Goal: Task Accomplishment & Management: Complete application form

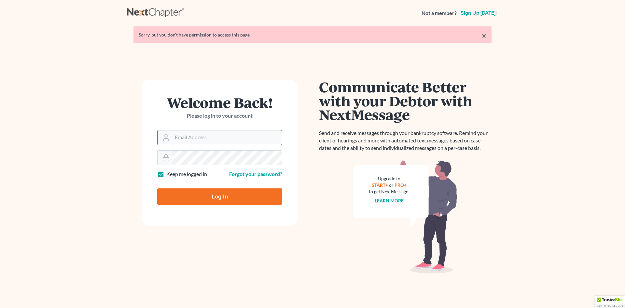
click at [198, 137] on input "Email Address" at bounding box center [227, 137] width 110 height 14
type input "[PERSON_NAME][EMAIL_ADDRESS][DOMAIN_NAME]"
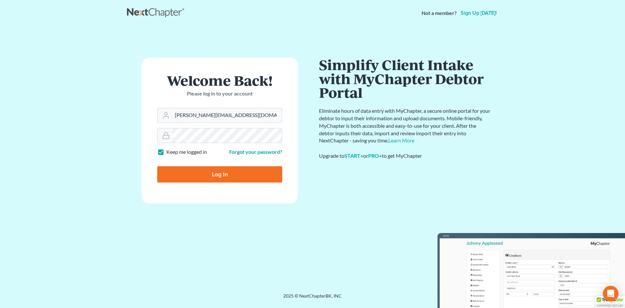
click at [215, 169] on input "Log In" at bounding box center [219, 174] width 125 height 16
type input "Thinking..."
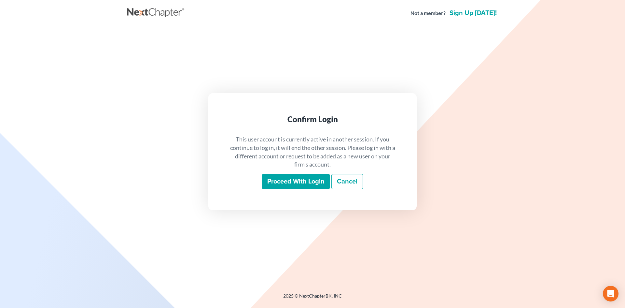
click at [278, 177] on input "Proceed with login" at bounding box center [296, 181] width 68 height 15
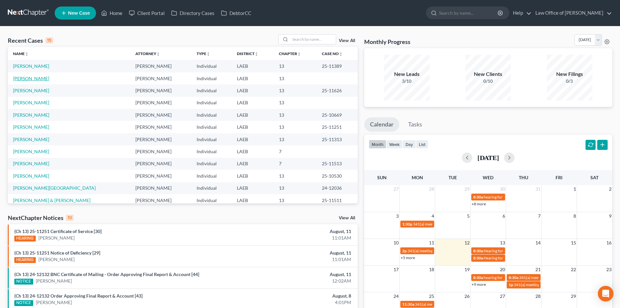
click at [19, 77] on link "Perkins, Arthur" at bounding box center [31, 79] width 36 height 6
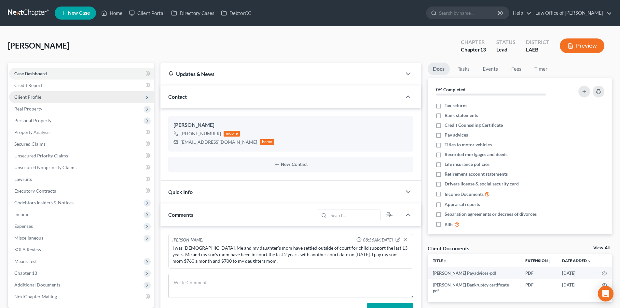
click at [39, 96] on span "Client Profile" at bounding box center [27, 97] width 27 height 6
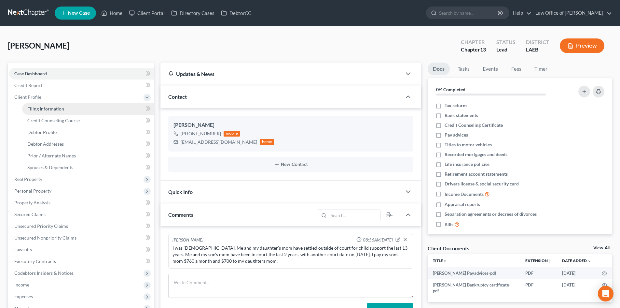
click at [46, 110] on span "Filing Information" at bounding box center [45, 109] width 37 height 6
select select "1"
select select "0"
select select "3"
select select "19"
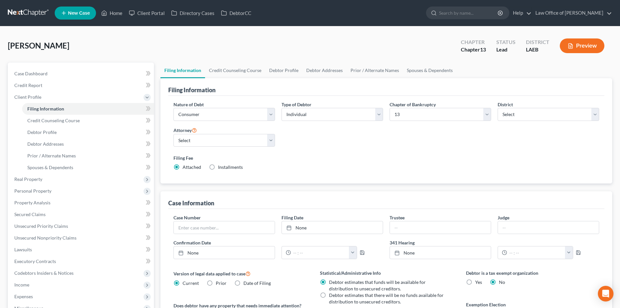
click at [17, 10] on link at bounding box center [29, 13] width 42 height 12
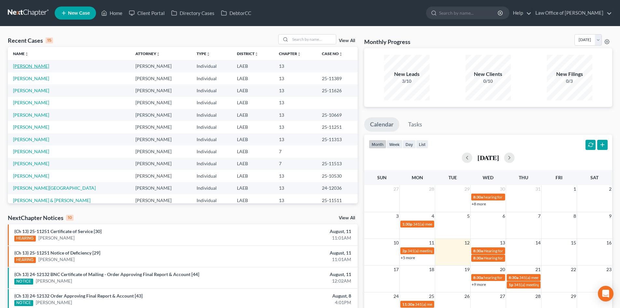
click at [27, 68] on link "Perkins, Arthur" at bounding box center [31, 66] width 36 height 6
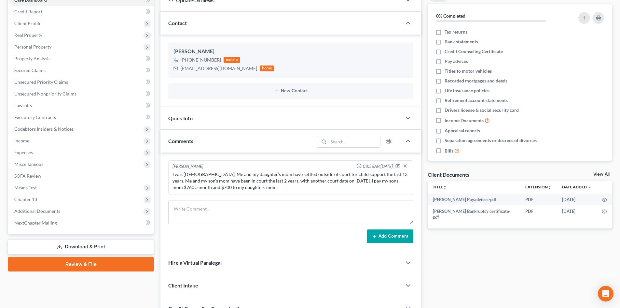
scroll to position [130, 0]
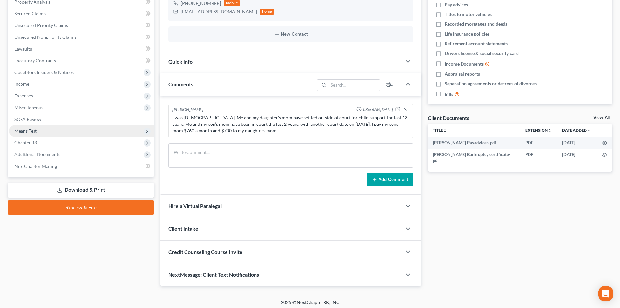
click at [31, 127] on span "Means Test" at bounding box center [81, 131] width 145 height 12
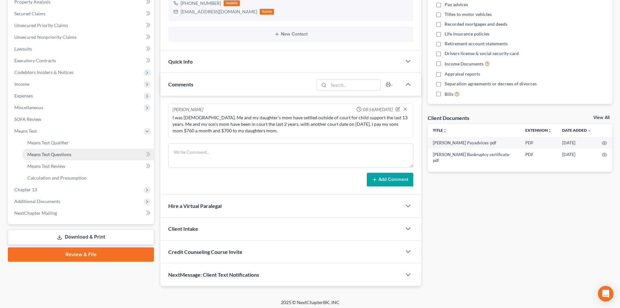
click at [36, 155] on span "Means Test Questions" at bounding box center [49, 154] width 44 height 6
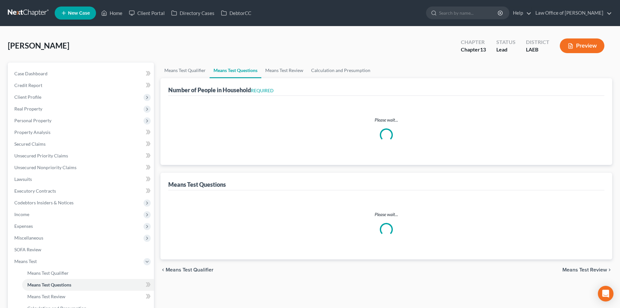
select select "1"
select select "60"
select select "1"
select select "3"
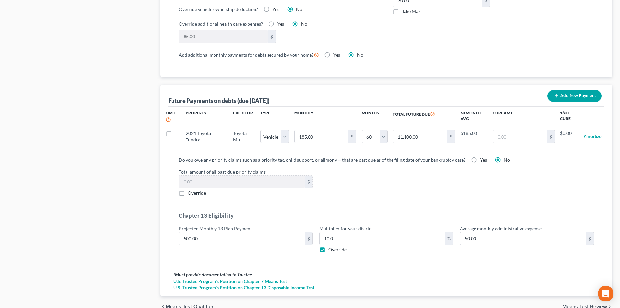
scroll to position [586, 0]
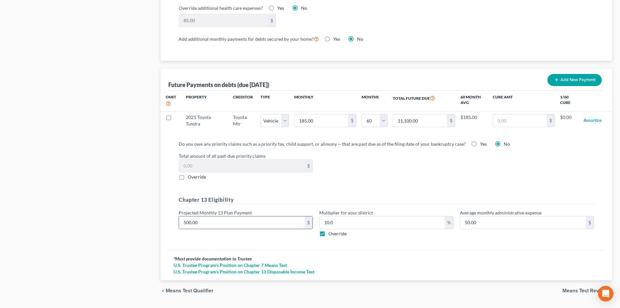
click at [228, 219] on input "500.00" at bounding box center [242, 222] width 126 height 12
type input "2"
type input "0.20"
type input "22"
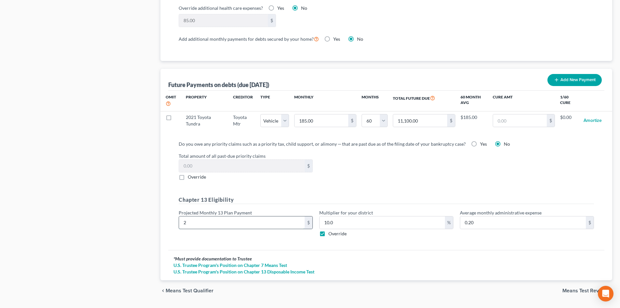
type input "2.20"
type input "222"
type input "22.20"
type input "2225"
type input "222.50"
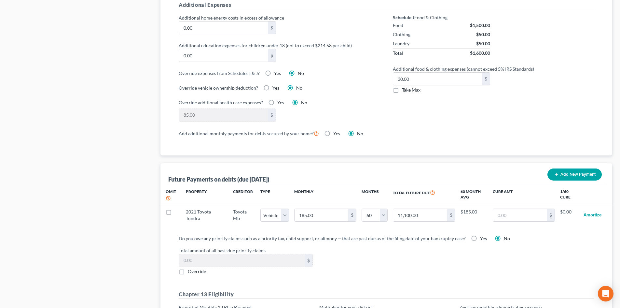
scroll to position [597, 0]
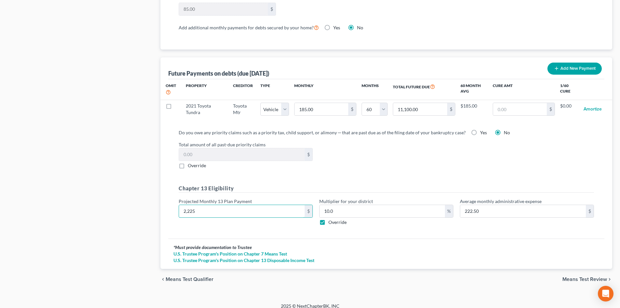
drag, startPoint x: 178, startPoint y: 209, endPoint x: 140, endPoint y: 206, distance: 38.8
type input "5"
type input "0.50"
type input "50"
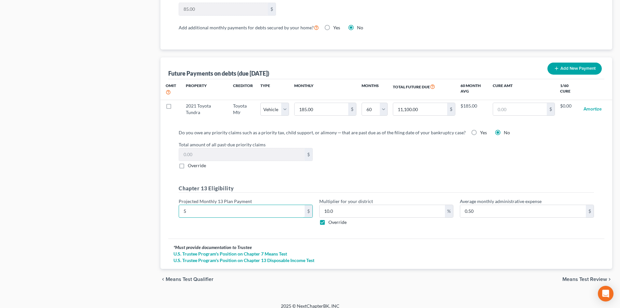
type input "5.00"
type input "500"
type input "50.00"
type input "500"
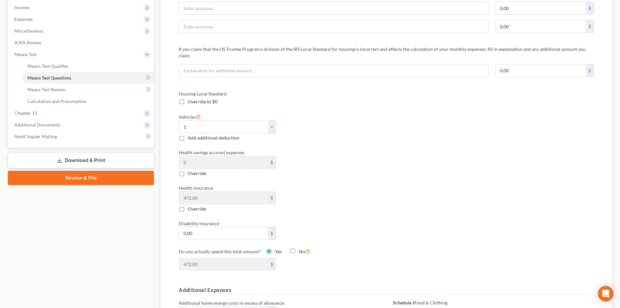
scroll to position [0, 0]
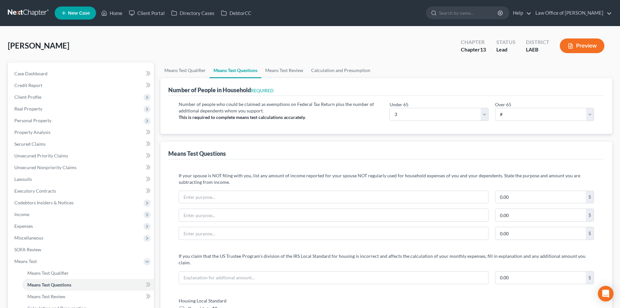
click at [16, 9] on link at bounding box center [29, 13] width 42 height 12
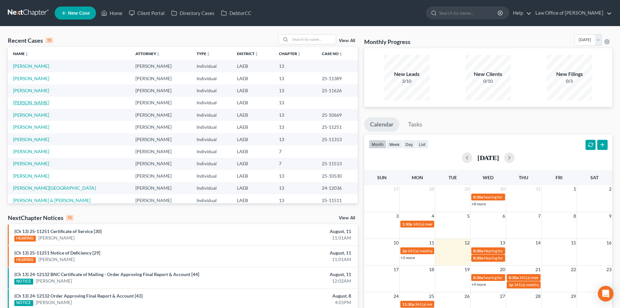
click at [25, 103] on link "[PERSON_NAME]" at bounding box center [31, 103] width 36 height 6
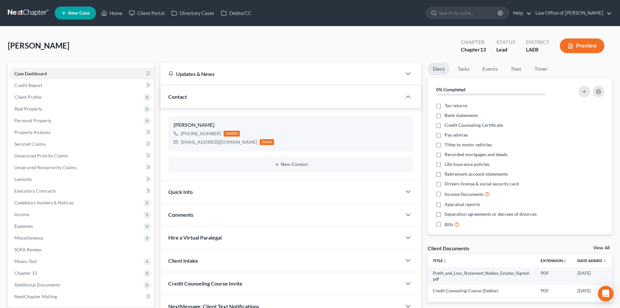
scroll to position [62, 0]
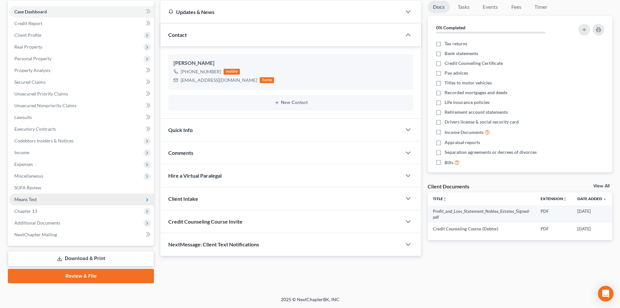
click at [25, 200] on span "Means Test" at bounding box center [25, 199] width 22 height 6
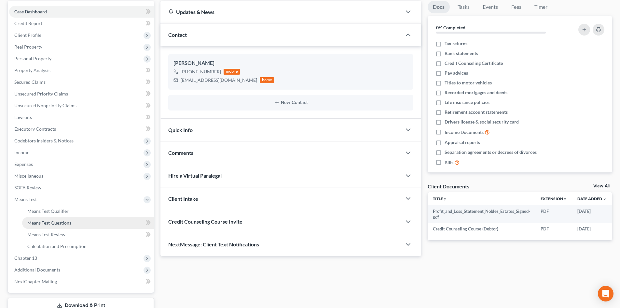
click at [53, 222] on span "Means Test Questions" at bounding box center [49, 223] width 44 height 6
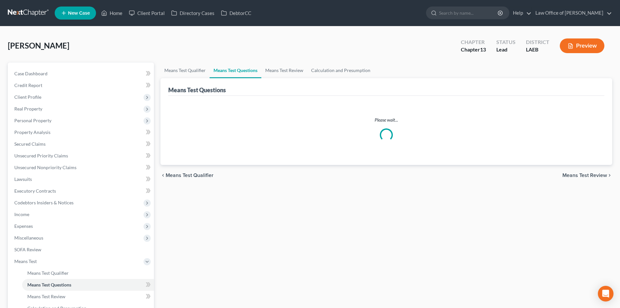
select select "0"
select select "60"
select select "0"
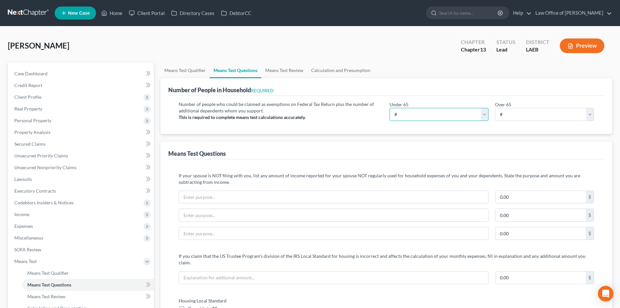
click at [437, 116] on select "# 0 1 2 3 4 5 6 7 8 9 10" at bounding box center [439, 114] width 99 height 13
select select "3"
click at [390, 108] on select "# 0 1 2 3 4 5 6 7 8 9 10" at bounding box center [439, 114] width 99 height 13
click at [352, 159] on div "Means Test Questions" at bounding box center [386, 151] width 436 height 18
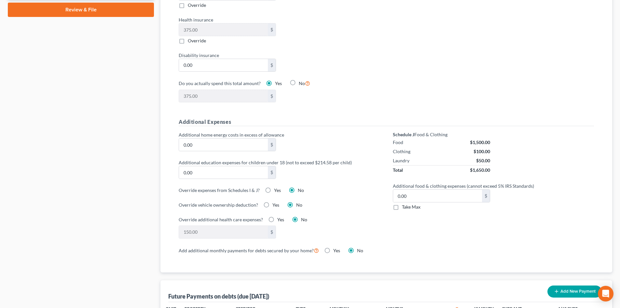
scroll to position [391, 0]
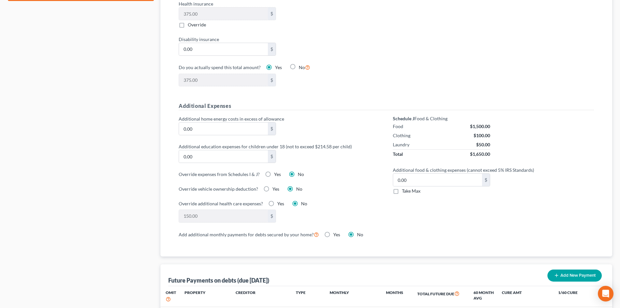
click at [402, 188] on label "Take Max" at bounding box center [411, 191] width 19 height 7
click at [405, 188] on input "Take Max" at bounding box center [407, 190] width 4 height 4
checkbox input "true"
type input "30.00"
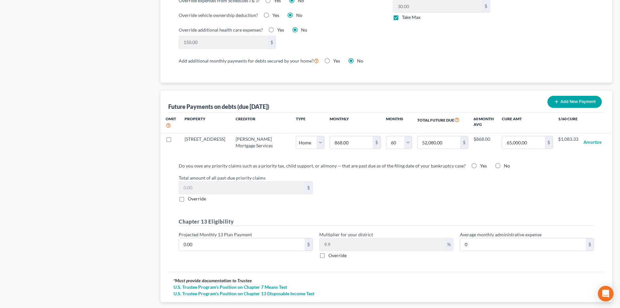
scroll to position [586, 0]
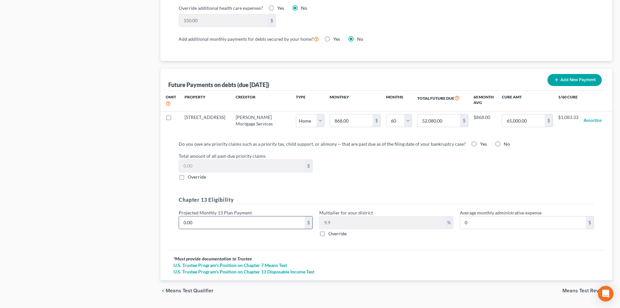
click at [266, 216] on input "0.00" at bounding box center [242, 222] width 126 height 12
type input "2"
type input "0.19"
type input "22"
type input "2.17"
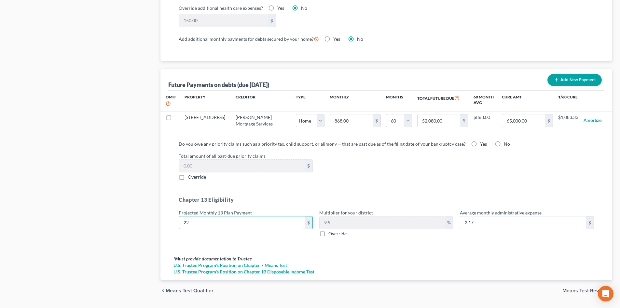
type input "222"
type input "21.97"
type input "2225"
type input "220.27"
type input "2,225"
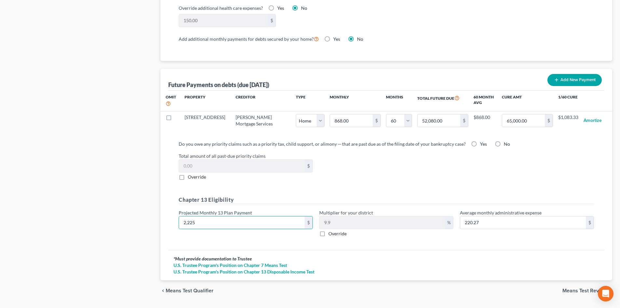
click at [329, 230] on label "Override" at bounding box center [338, 233] width 18 height 7
click at [331, 230] on input "Override" at bounding box center [333, 232] width 4 height 4
checkbox input "true"
click at [338, 218] on input "text" at bounding box center [382, 222] width 125 height 12
type input "22.25"
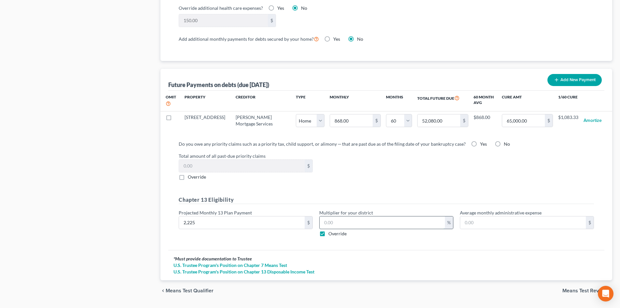
type input "1"
type input "222.50"
type input "10"
click at [455, 176] on div "Do you owe any priority claims such as a priority tax, child support, or alimon…" at bounding box center [387, 191] width 426 height 102
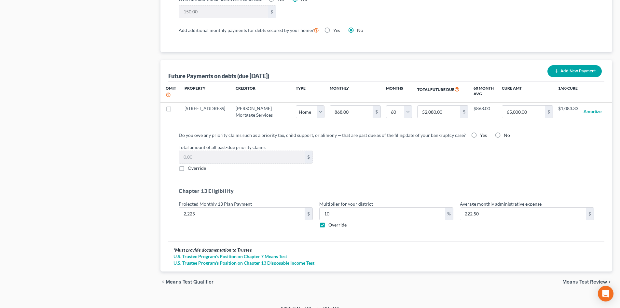
scroll to position [597, 0]
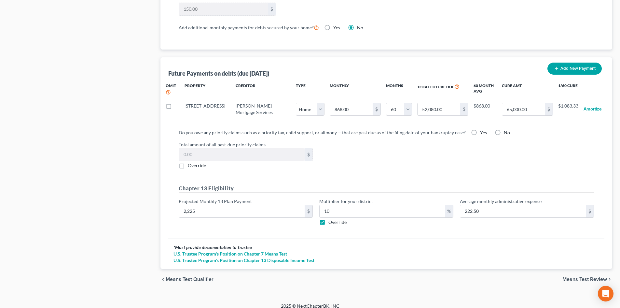
click at [583, 276] on span "Means Test Review" at bounding box center [585, 278] width 45 height 5
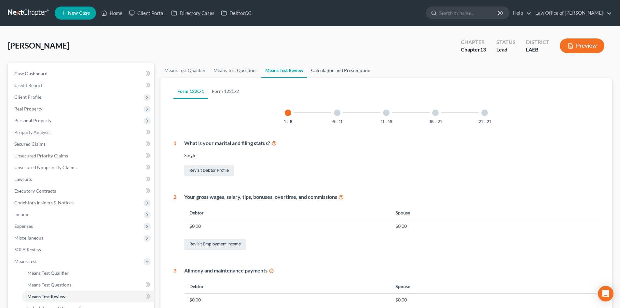
click at [341, 73] on link "Calculation and Presumption" at bounding box center [340, 71] width 67 height 16
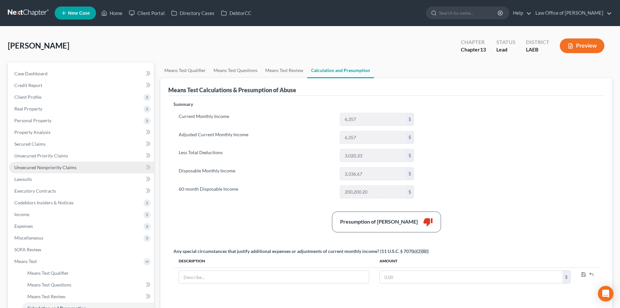
click at [44, 167] on span "Unsecured Nonpriority Claims" at bounding box center [45, 167] width 62 height 6
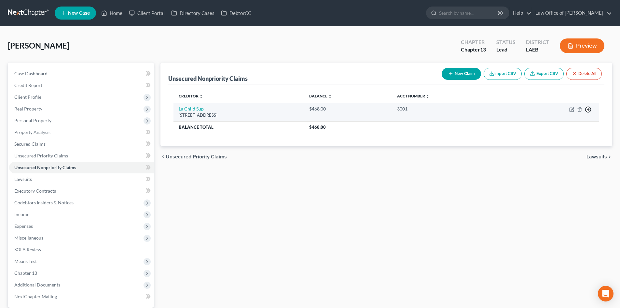
click at [590, 108] on icon "button" at bounding box center [588, 109] width 7 height 7
click at [552, 125] on link "Move to E" at bounding box center [558, 124] width 54 height 11
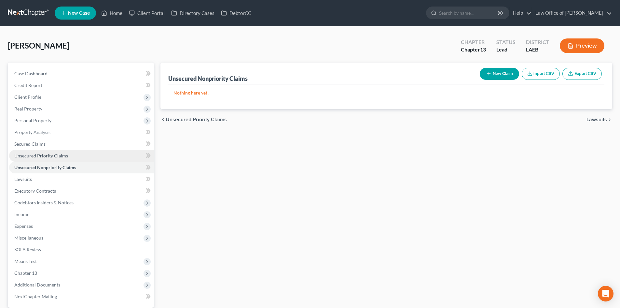
click at [45, 158] on span "Unsecured Priority Claims" at bounding box center [41, 156] width 54 height 6
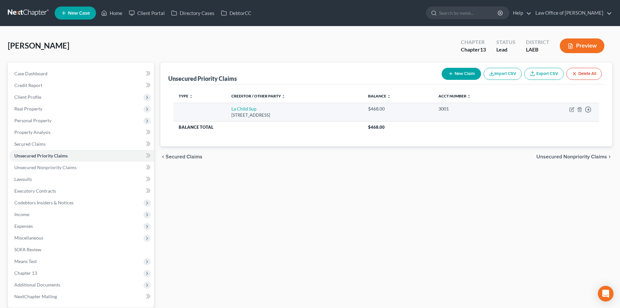
drag, startPoint x: 304, startPoint y: 115, endPoint x: 224, endPoint y: 115, distance: 80.1
click at [226, 115] on td "La Child Sup 618 Main Street, Baton Rouge, LA 70804" at bounding box center [294, 112] width 137 height 19
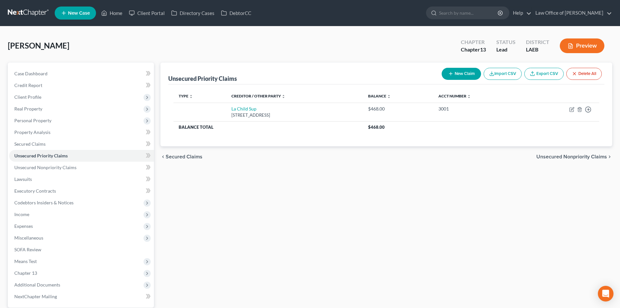
click at [295, 134] on div "Type expand_more expand_less unfold_more Creditor / Other Party expand_more exp…" at bounding box center [386, 115] width 436 height 62
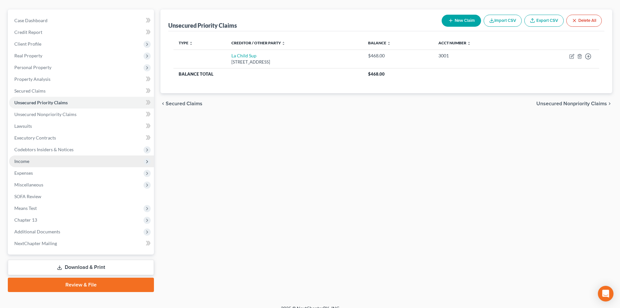
scroll to position [62, 0]
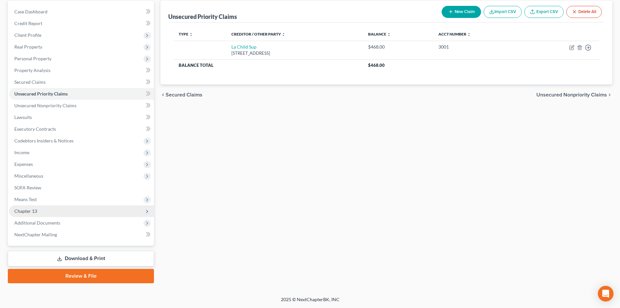
click at [25, 212] on span "Chapter 13" at bounding box center [25, 211] width 23 height 6
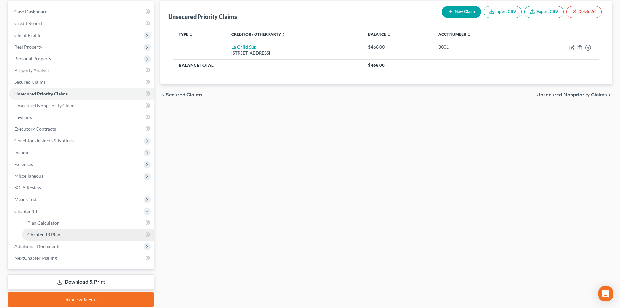
click at [44, 233] on span "Chapter 13 Plan" at bounding box center [43, 234] width 33 height 6
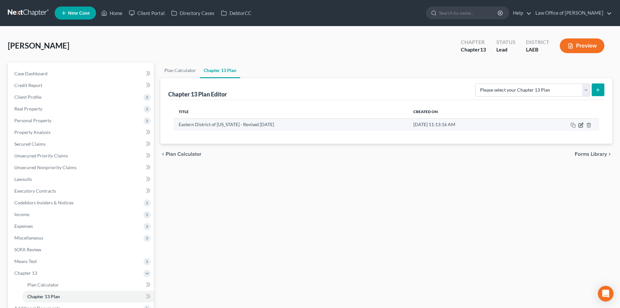
click at [580, 125] on icon "button" at bounding box center [581, 124] width 5 height 5
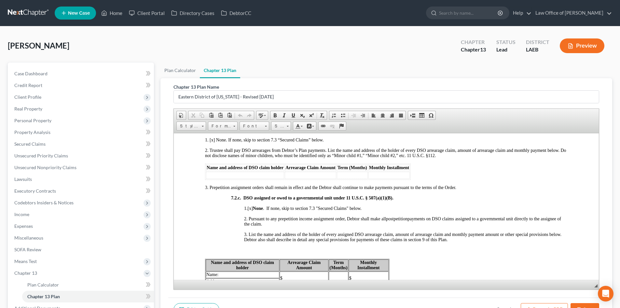
scroll to position [912, 0]
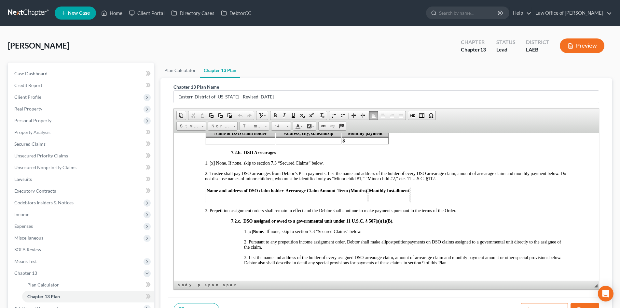
click at [234, 198] on td at bounding box center [245, 197] width 78 height 7
click at [339, 197] on td at bounding box center [312, 197] width 51 height 7
click at [370, 197] on td at bounding box center [354, 197] width 31 height 7
click at [325, 197] on td "650" at bounding box center [312, 197] width 51 height 7
click at [370, 200] on td at bounding box center [354, 197] width 31 height 7
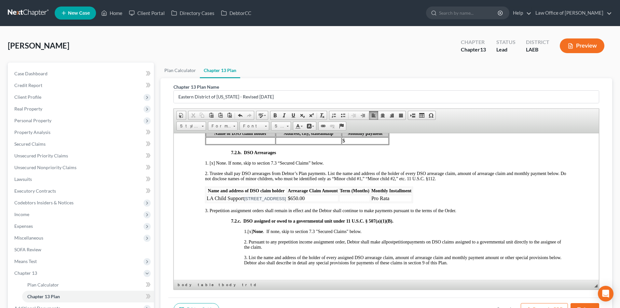
click at [370, 200] on td at bounding box center [354, 197] width 31 height 7
click at [370, 197] on td at bounding box center [354, 197] width 31 height 7
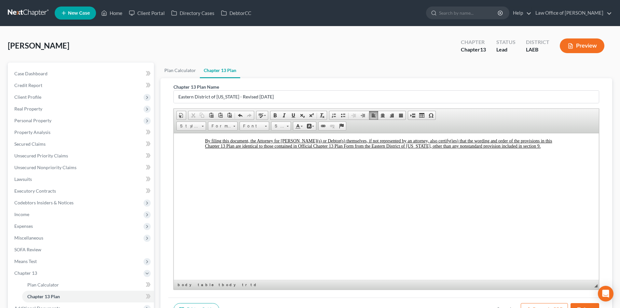
scroll to position [65, 0]
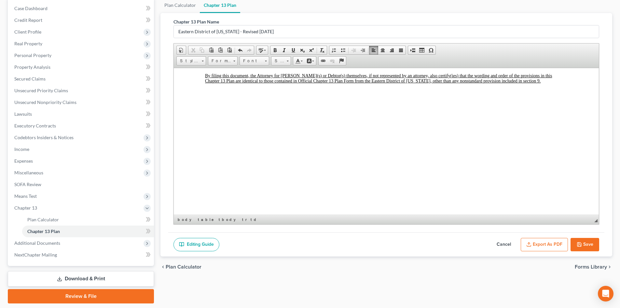
click at [592, 245] on button "Save" at bounding box center [585, 245] width 29 height 14
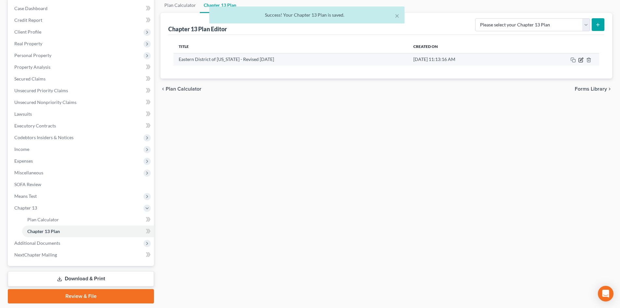
click at [581, 62] on icon "button" at bounding box center [581, 59] width 5 height 5
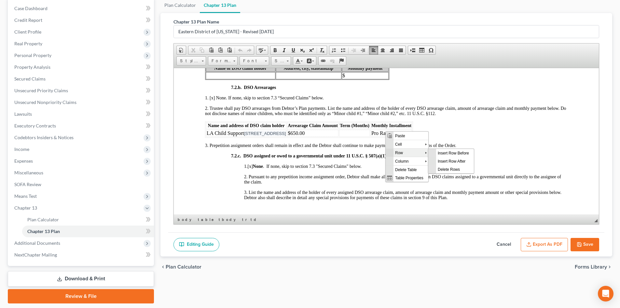
scroll to position [0, 0]
click at [463, 177] on span "Delete Columns" at bounding box center [457, 177] width 43 height 8
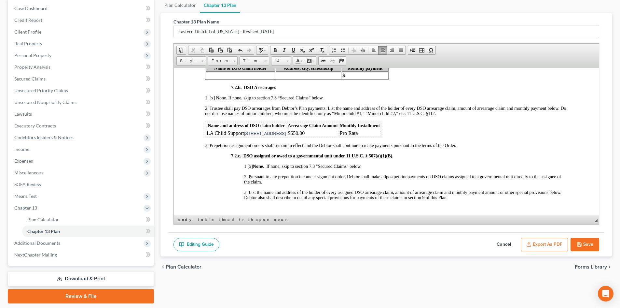
click at [554, 244] on button "Export as PDF" at bounding box center [544, 245] width 47 height 14
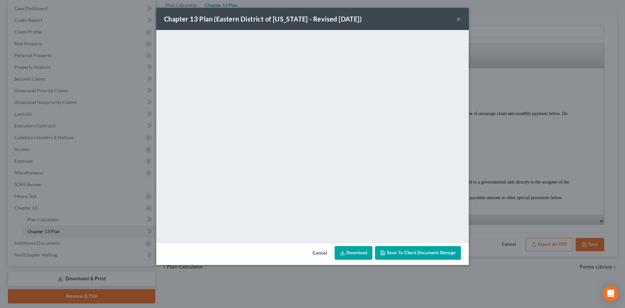
click at [359, 254] on link "Download" at bounding box center [354, 253] width 38 height 14
click at [460, 20] on button "×" at bounding box center [458, 19] width 5 height 8
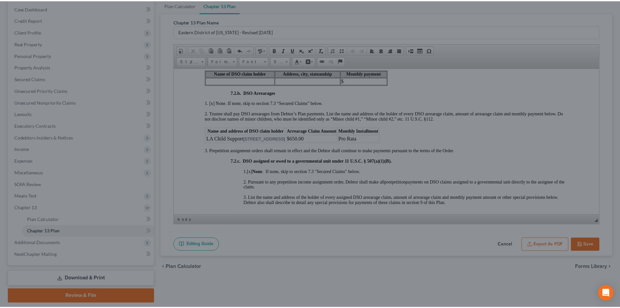
scroll to position [912, 0]
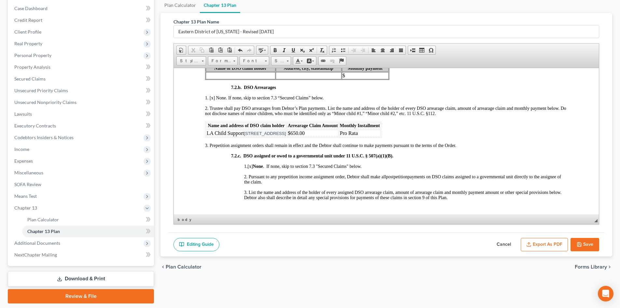
click at [581, 245] on icon "button" at bounding box center [579, 244] width 5 height 5
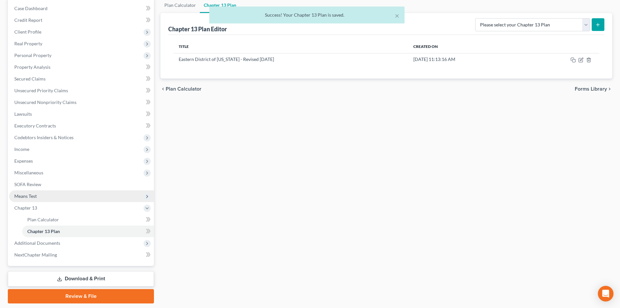
click at [45, 197] on span "Means Test" at bounding box center [81, 196] width 145 height 12
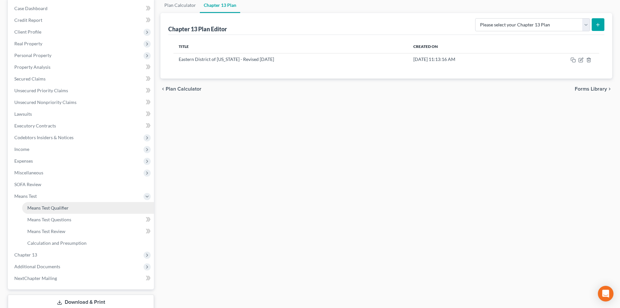
click at [51, 208] on span "Means Test Qualifier" at bounding box center [47, 208] width 41 height 6
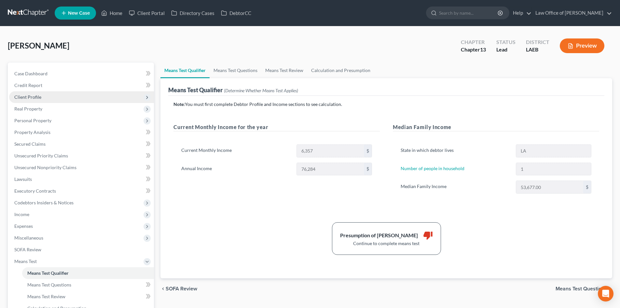
click at [42, 100] on span "Client Profile" at bounding box center [81, 97] width 145 height 12
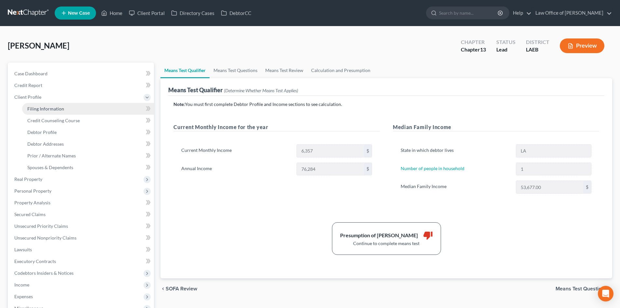
click at [56, 111] on span "Filing Information" at bounding box center [45, 109] width 37 height 6
select select "1"
select select "0"
select select "3"
select select "19"
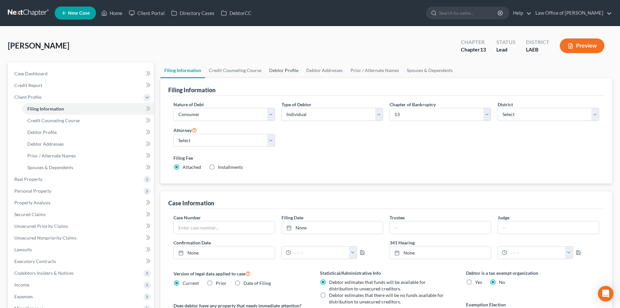
click at [286, 73] on link "Debtor Profile" at bounding box center [283, 71] width 37 height 16
select select "0"
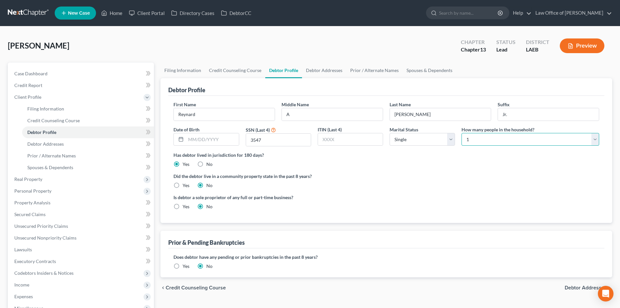
click at [494, 142] on select "Select 1 2 3 4 5 6 7 8 9 10 11 12 13 14 15 16 17 18 19 20" at bounding box center [531, 139] width 138 height 13
select select "2"
click at [462, 133] on select "Select 1 2 3 4 5 6 7 8 9 10 11 12 13 14 15 16 17 18 19 20" at bounding box center [531, 139] width 138 height 13
click at [434, 189] on ng-include "First Name Reynard Middle Name A Last Name Nobles Suffix Jr. Date of Birth SSN …" at bounding box center [387, 158] width 426 height 114
click at [417, 72] on link "Spouses & Dependents" at bounding box center [430, 71] width 54 height 16
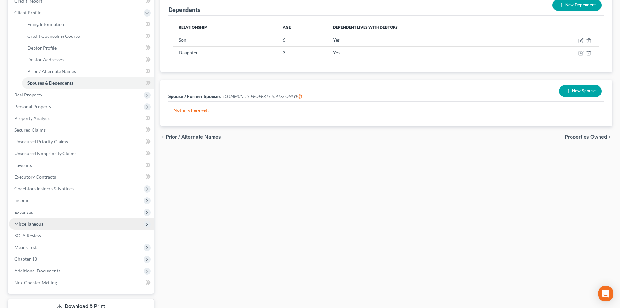
scroll to position [130, 0]
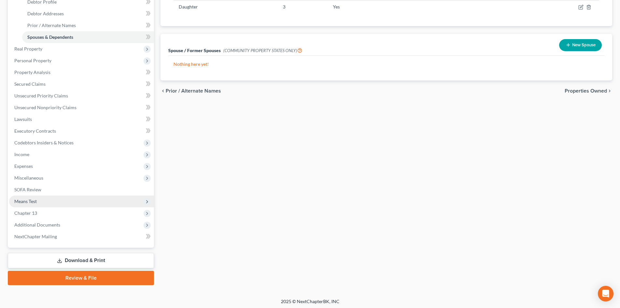
click at [40, 205] on span "Means Test" at bounding box center [81, 201] width 145 height 12
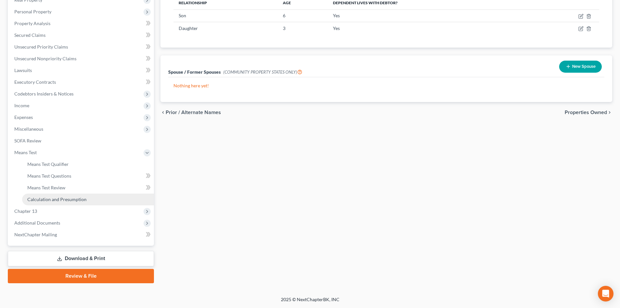
click at [61, 198] on span "Calculation and Presumption" at bounding box center [56, 199] width 59 height 6
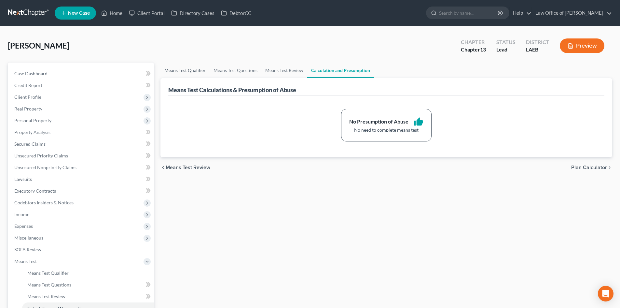
click at [193, 75] on link "Means Test Qualifier" at bounding box center [185, 71] width 49 height 16
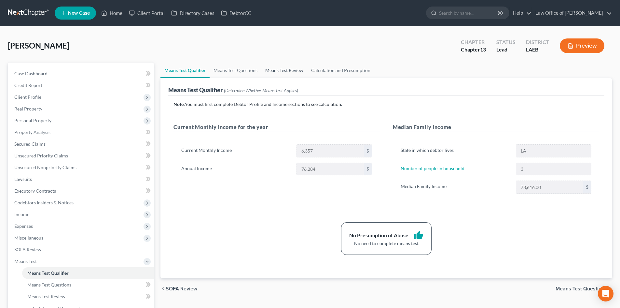
click at [273, 72] on link "Means Test Review" at bounding box center [284, 71] width 46 height 16
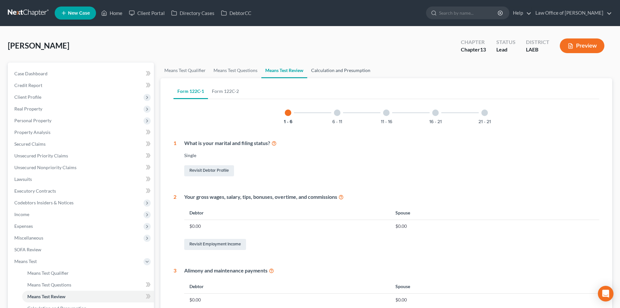
click at [335, 71] on link "Calculation and Presumption" at bounding box center [340, 71] width 67 height 16
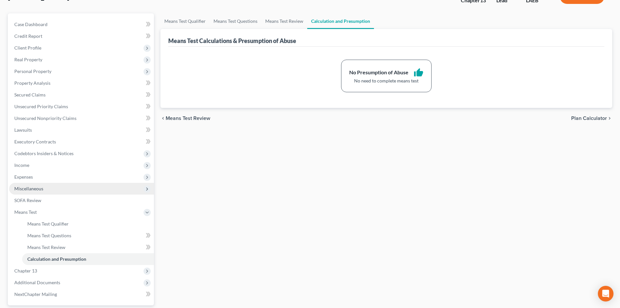
scroll to position [65, 0]
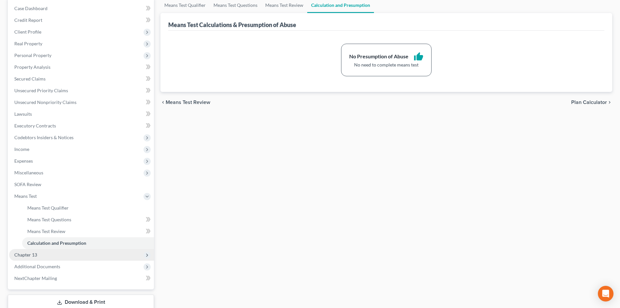
click at [40, 259] on span "Chapter 13" at bounding box center [81, 255] width 145 height 12
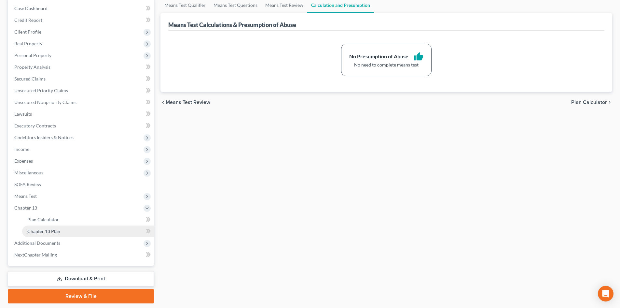
click at [51, 233] on span "Chapter 13 Plan" at bounding box center [43, 231] width 33 height 6
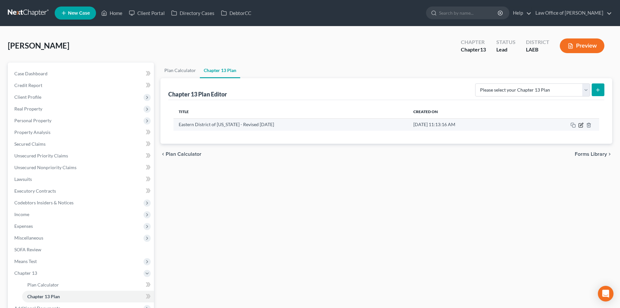
click at [579, 126] on icon "button" at bounding box center [581, 125] width 4 height 4
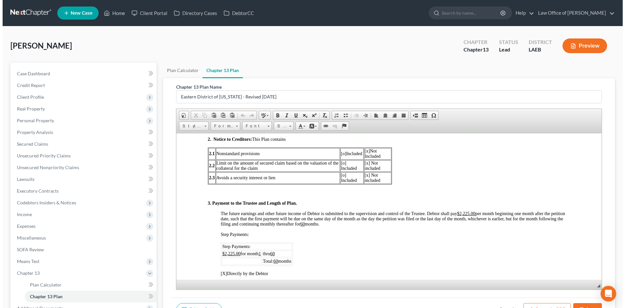
scroll to position [326, 0]
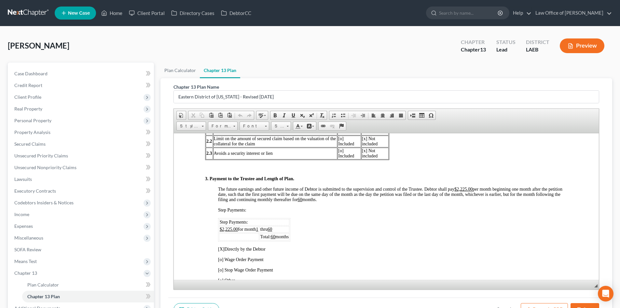
click at [593, 43] on button "Preview" at bounding box center [582, 45] width 45 height 15
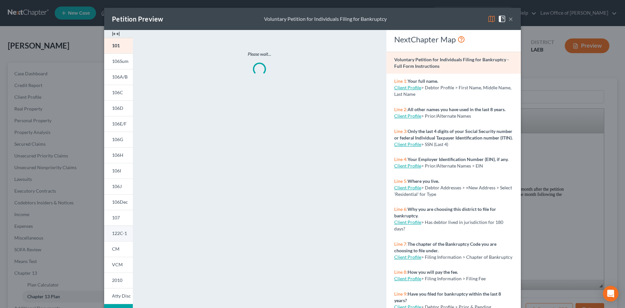
click at [116, 232] on span "122C-1" at bounding box center [119, 233] width 15 height 6
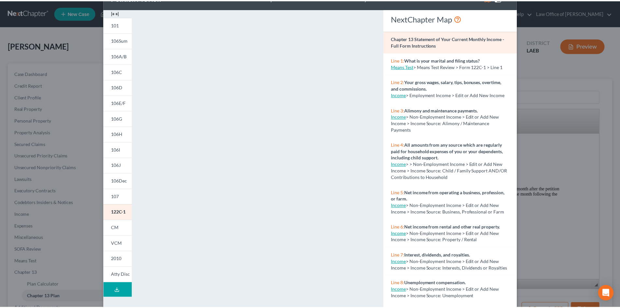
scroll to position [0, 0]
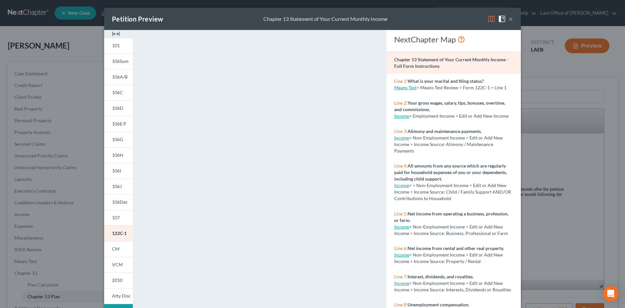
click at [509, 21] on button "×" at bounding box center [511, 19] width 5 height 8
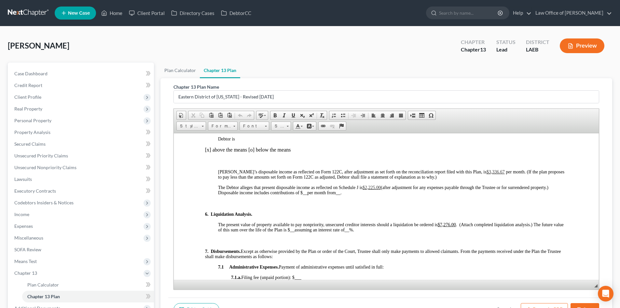
scroll to position [651, 0]
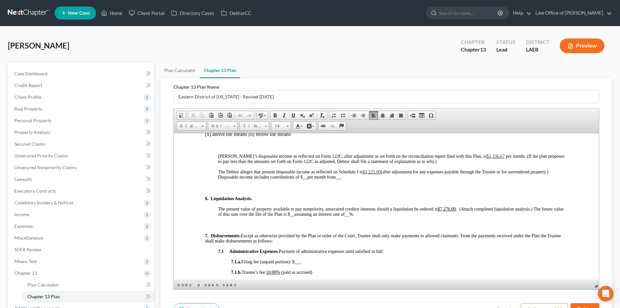
drag, startPoint x: 481, startPoint y: 156, endPoint x: 469, endPoint y: 156, distance: 12.1
click at [487, 156] on span "$3,336.67" at bounding box center [496, 155] width 18 height 5
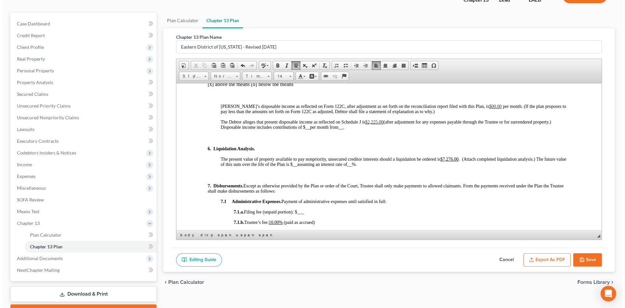
scroll to position [65, 0]
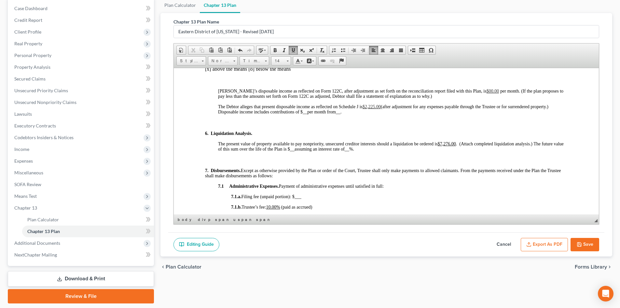
click at [552, 245] on button "Export as PDF" at bounding box center [544, 245] width 47 height 14
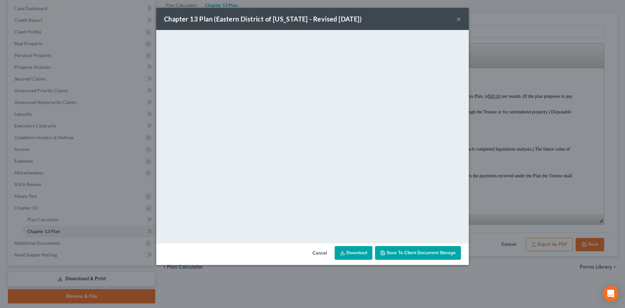
click at [351, 254] on link "Download" at bounding box center [354, 253] width 38 height 14
click at [457, 18] on button "×" at bounding box center [458, 19] width 5 height 8
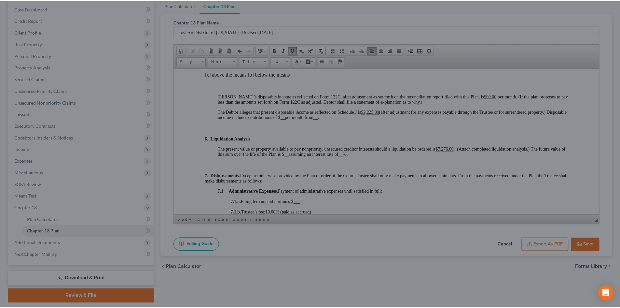
scroll to position [651, 0]
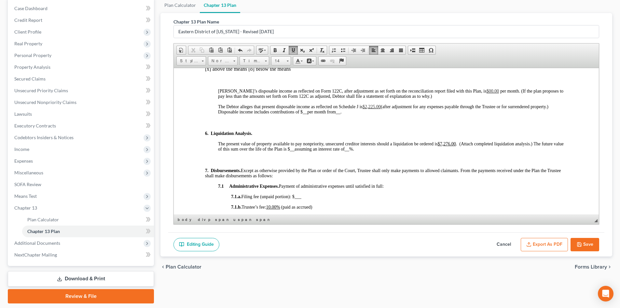
click at [591, 243] on button "Save" at bounding box center [585, 245] width 29 height 14
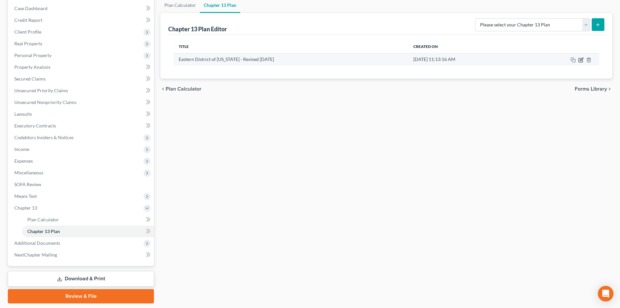
click at [580, 61] on icon "button" at bounding box center [581, 59] width 5 height 5
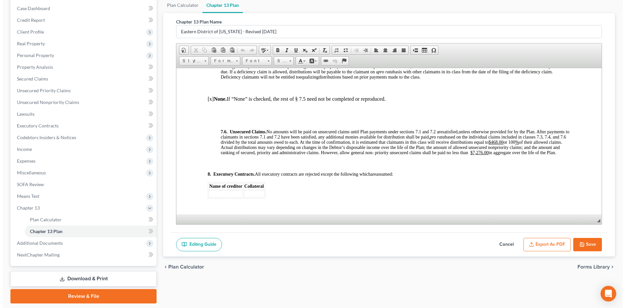
scroll to position [2019, 0]
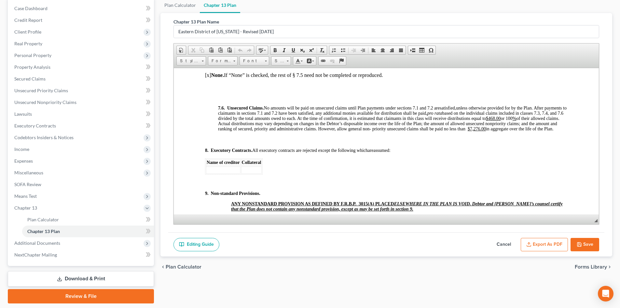
click at [501, 120] on u "$468.00" at bounding box center [493, 118] width 15 height 5
drag, startPoint x: 544, startPoint y: 122, endPoint x: 536, endPoint y: 124, distance: 8.7
click at [536, 124] on span "unless otherwise provided for by the Plan. After payments to claimants in secti…" at bounding box center [392, 118] width 349 height 26
click at [293, 50] on span at bounding box center [293, 50] width 5 height 5
click at [433, 131] on p "7.6. Unsecured Claims. No amounts will be paid on unsecured claims until Plan p…" at bounding box center [393, 118] width 350 height 26
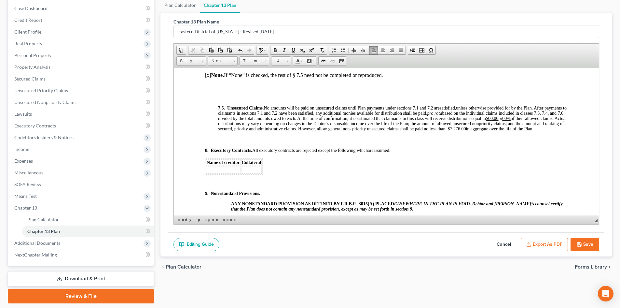
click at [542, 244] on button "Export as PDF" at bounding box center [544, 245] width 47 height 14
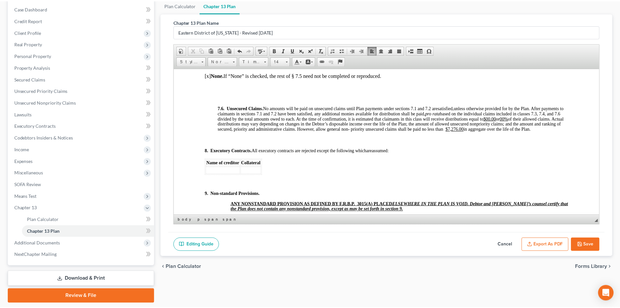
scroll to position [2008, 0]
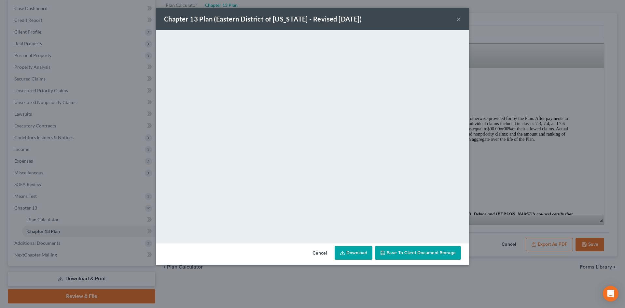
click at [349, 252] on link "Download" at bounding box center [354, 253] width 38 height 14
click at [458, 19] on button "×" at bounding box center [458, 19] width 5 height 8
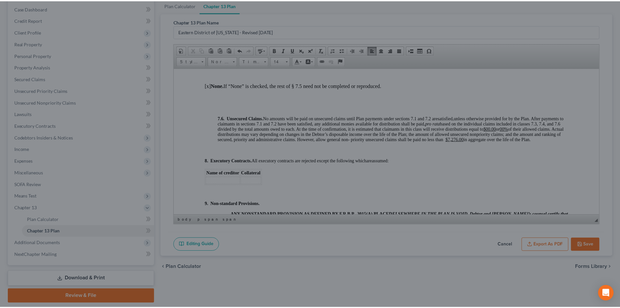
scroll to position [2019, 0]
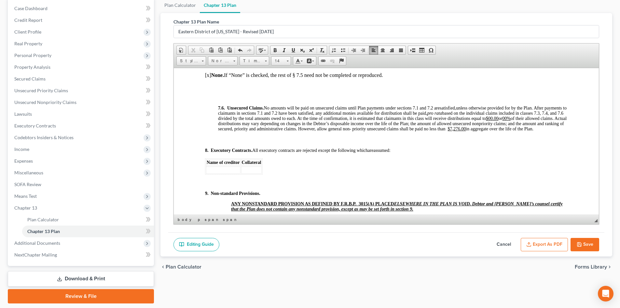
click at [586, 242] on button "Save" at bounding box center [585, 245] width 29 height 14
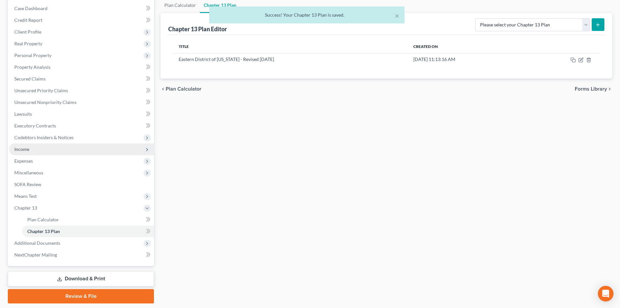
click at [33, 150] on span "Income" at bounding box center [81, 149] width 145 height 12
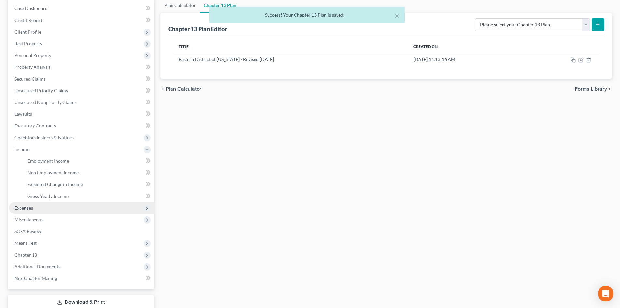
click at [30, 208] on span "Expenses" at bounding box center [23, 208] width 19 height 6
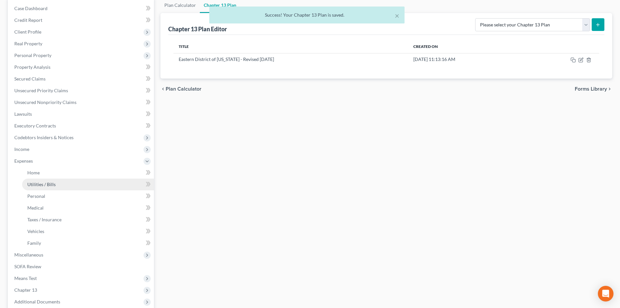
click at [38, 178] on link "Utilities / Bills" at bounding box center [88, 184] width 132 height 12
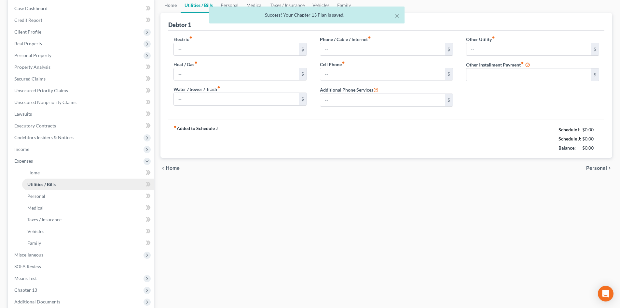
type input "325.00"
type input "150.00"
type input "100.00"
type input "117.00"
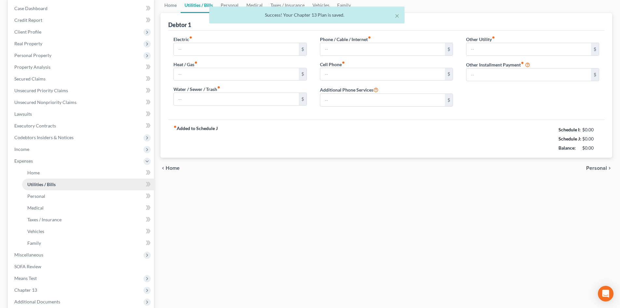
type input "0.00"
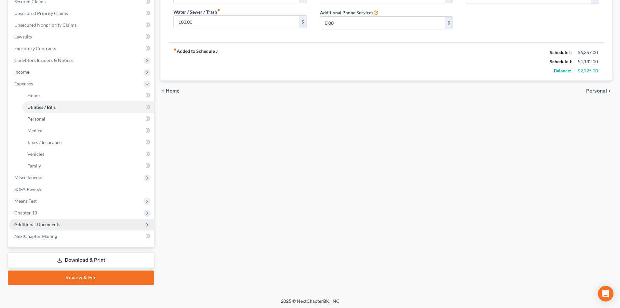
scroll to position [144, 0]
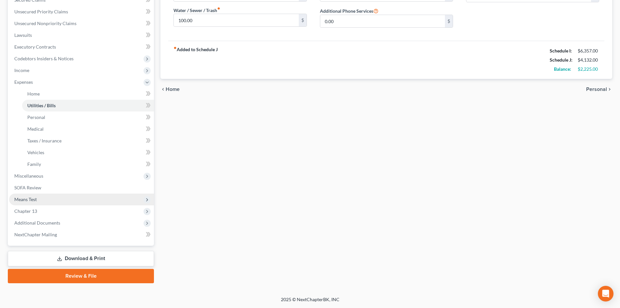
click at [31, 199] on span "Means Test" at bounding box center [25, 199] width 22 height 6
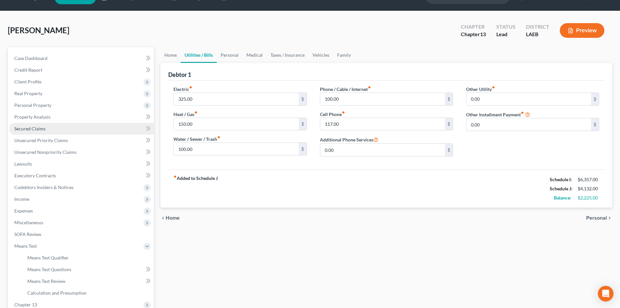
scroll to position [0, 0]
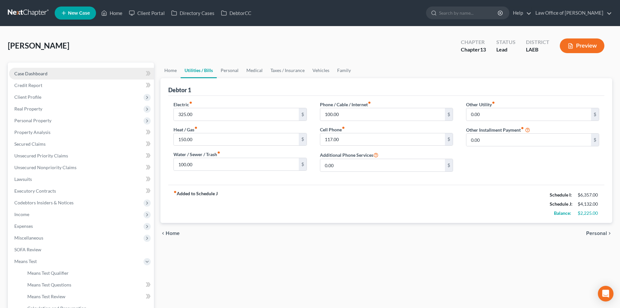
click at [32, 70] on link "Case Dashboard" at bounding box center [81, 74] width 145 height 12
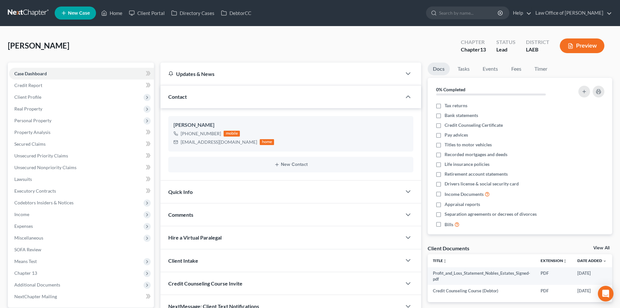
click at [36, 12] on link at bounding box center [29, 13] width 42 height 12
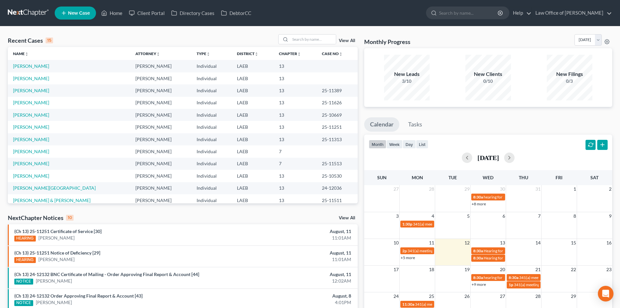
click at [33, 62] on td "[PERSON_NAME]" at bounding box center [69, 66] width 122 height 12
click at [31, 69] on td "[PERSON_NAME]" at bounding box center [69, 66] width 122 height 12
click at [31, 64] on link "[PERSON_NAME]" at bounding box center [31, 66] width 36 height 6
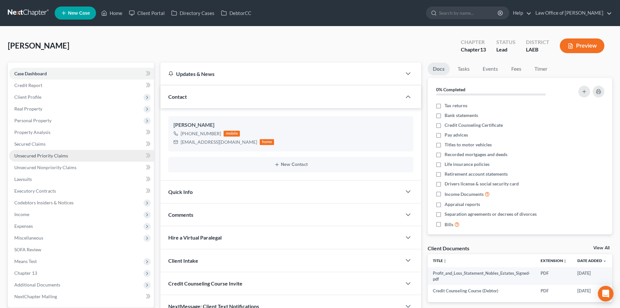
click at [34, 158] on span "Unsecured Priority Claims" at bounding box center [41, 156] width 54 height 6
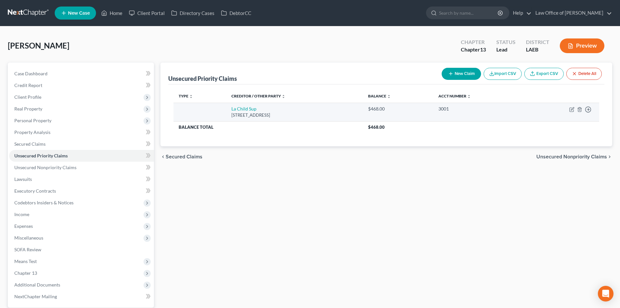
drag, startPoint x: 305, startPoint y: 115, endPoint x: 225, endPoint y: 116, distance: 80.4
click at [226, 116] on td "La Child Sup 618 Main Street, Baton Rouge, LA 70804" at bounding box center [294, 112] width 137 height 19
copy div "618 Main Street, Baton Rouge, LA 70804"
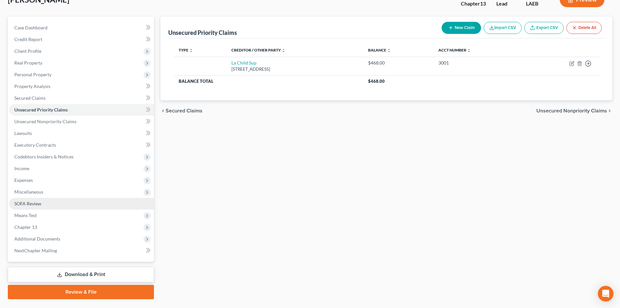
scroll to position [62, 0]
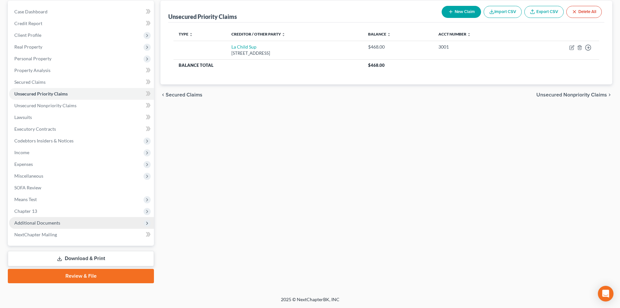
click at [32, 227] on span "Additional Documents" at bounding box center [81, 223] width 145 height 12
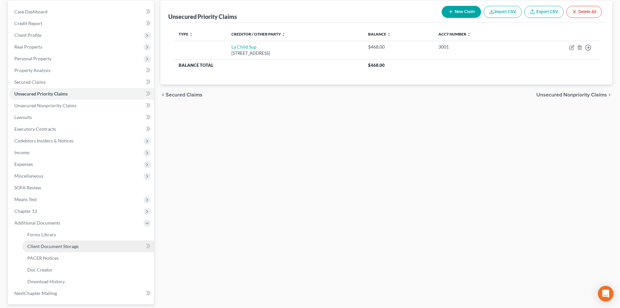
click at [53, 248] on span "Client Document Storage" at bounding box center [52, 246] width 51 height 6
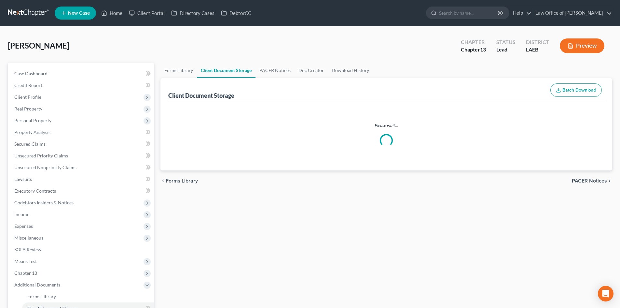
select select "0"
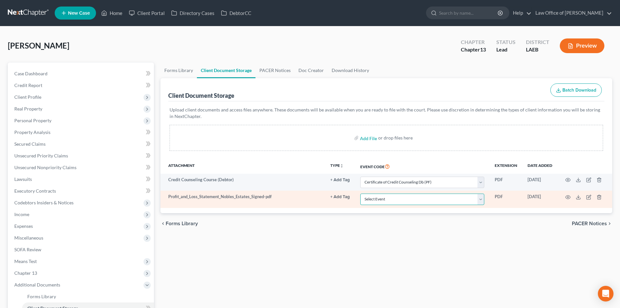
click at [399, 202] on select "Select Event Certificate of Credit Counseling Db (PF) Certificate of Credit Cou…" at bounding box center [422, 198] width 124 height 11
select select "9"
click at [360, 193] on select "Select Event Certificate of Credit Counseling Db (PF) Certificate of Credit Cou…" at bounding box center [422, 198] width 124 height 11
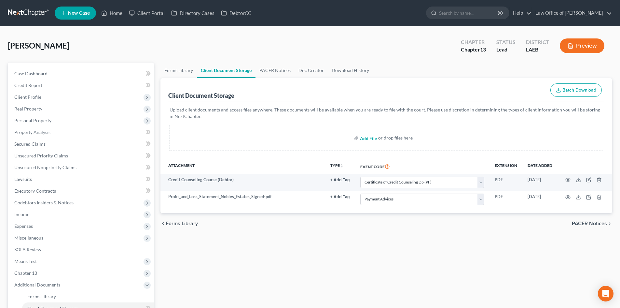
click at [368, 139] on input "file" at bounding box center [368, 138] width 16 height 12
type input "C:\fakepath\Nobles Plan w COS.pdf"
select select "0"
select select "9"
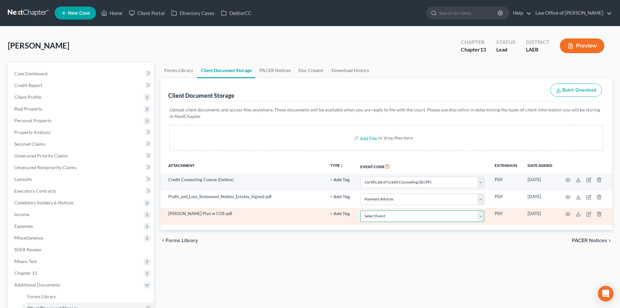
click at [376, 219] on select "Select Event Certificate of Credit Counseling Db (PF) Certificate of Credit Cou…" at bounding box center [422, 215] width 124 height 11
select select "3"
click at [360, 210] on select "Select Event Certificate of Credit Counseling Db (PF) Certificate of Credit Cou…" at bounding box center [422, 215] width 124 height 11
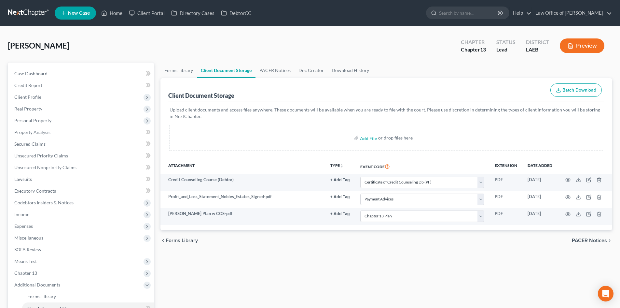
click at [281, 271] on div "Forms Library Client Document Storage PACER Notices Doc Creator Download Histor…" at bounding box center [386, 233] width 458 height 341
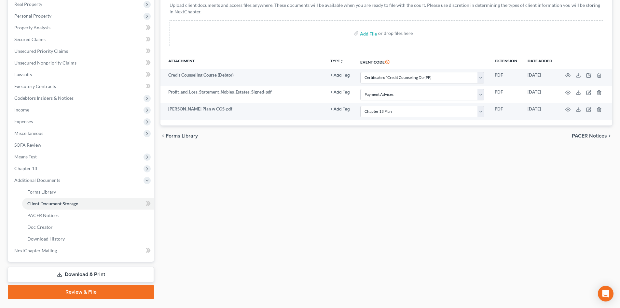
scroll to position [120, 0]
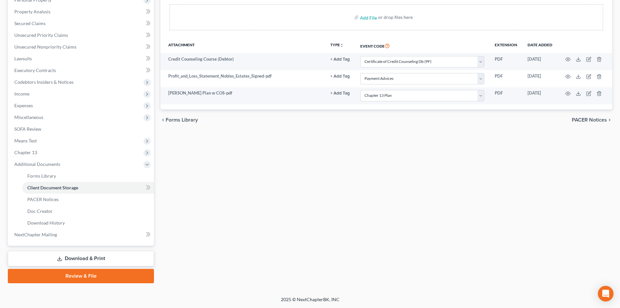
click at [66, 277] on link "Review & File" at bounding box center [81, 276] width 146 height 14
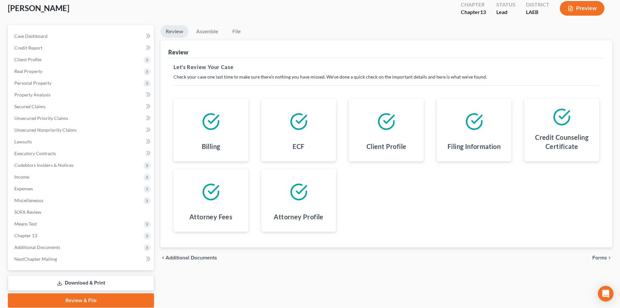
scroll to position [62, 0]
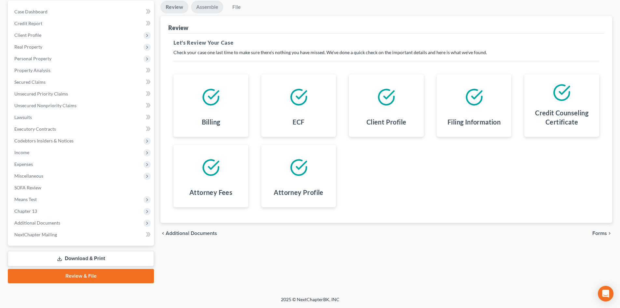
click at [213, 11] on link "Assemble" at bounding box center [207, 7] width 32 height 13
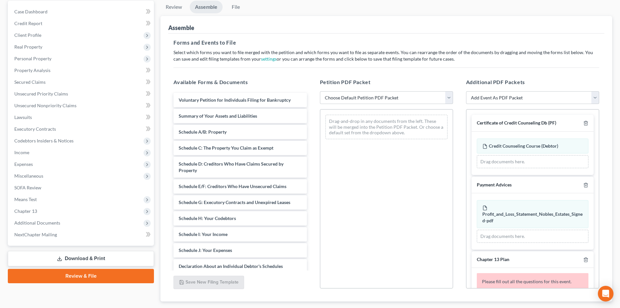
scroll to position [65, 0]
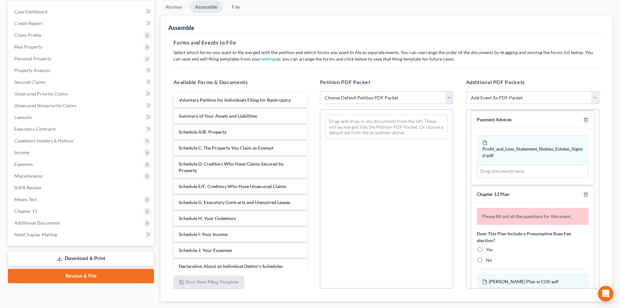
click at [486, 249] on label "Yes" at bounding box center [489, 249] width 7 height 7
click at [489, 249] on input "Yes" at bounding box center [491, 248] width 4 height 4
radio input "true"
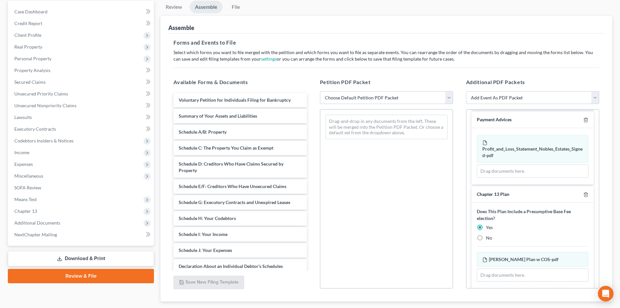
scroll to position [116, 0]
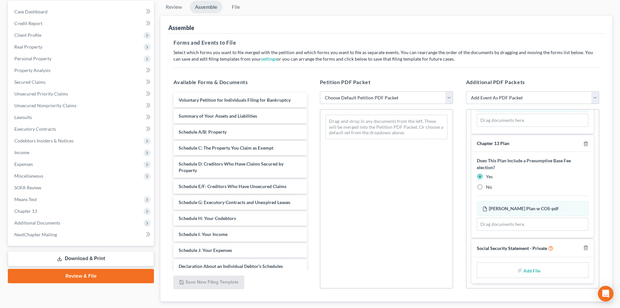
click at [528, 270] on input "file" at bounding box center [532, 270] width 16 height 12
click at [390, 100] on select "Choose Default Petition PDF Packet Complete Bankruptcy Petition (all forms and …" at bounding box center [386, 97] width 133 height 13
select select "0"
click at [320, 91] on select "Choose Default Petition PDF Packet Complete Bankruptcy Petition (all forms and …" at bounding box center [386, 97] width 133 height 13
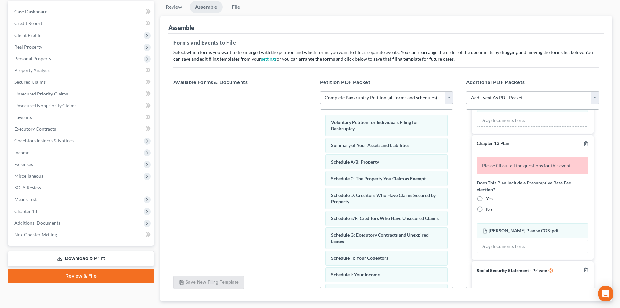
click at [486, 200] on label "Yes" at bounding box center [489, 198] width 7 height 7
click at [489, 200] on input "Yes" at bounding box center [491, 197] width 4 height 4
radio input "true"
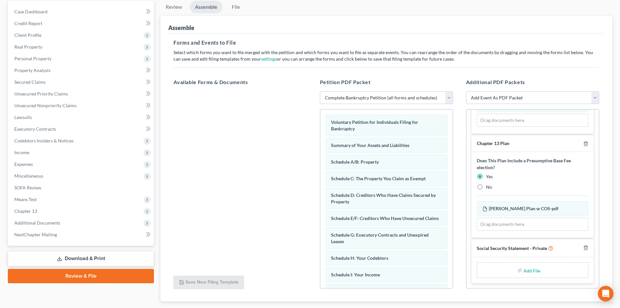
click at [524, 272] on input "file" at bounding box center [532, 270] width 16 height 12
type input "C:\fakepath\Nobles SS Statement w id and sscard.pdf"
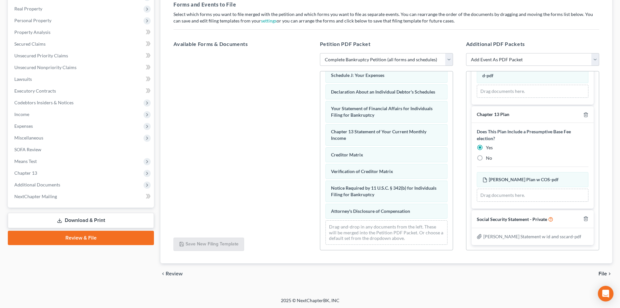
scroll to position [101, 0]
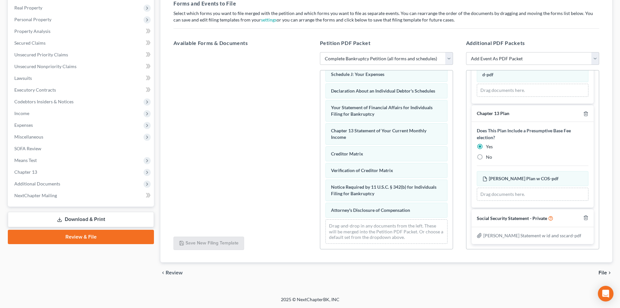
click at [601, 273] on span "File" at bounding box center [603, 272] width 8 height 5
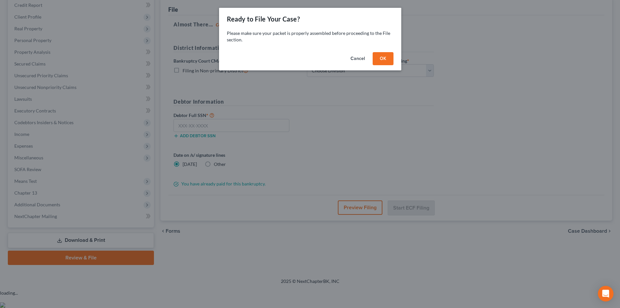
scroll to position [62, 0]
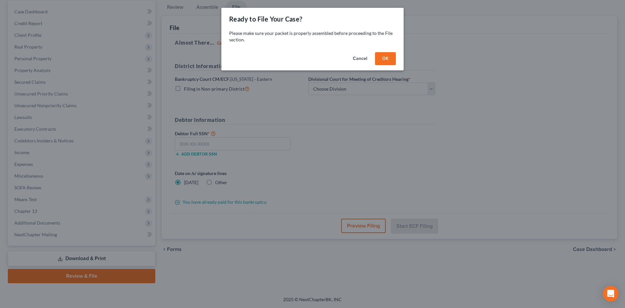
click at [385, 60] on button "OK" at bounding box center [385, 58] width 21 height 13
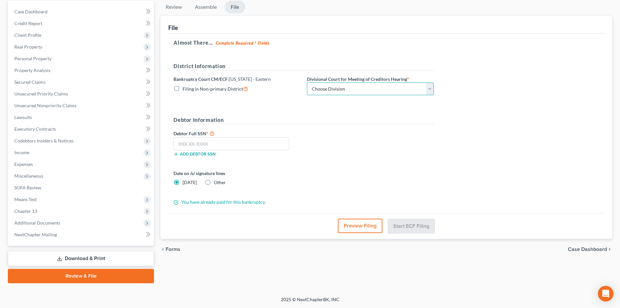
click at [348, 89] on select "Choose Division New Orleans" at bounding box center [370, 88] width 127 height 13
select select "0"
click at [307, 82] on select "Choose Division New Orleans" at bounding box center [370, 88] width 127 height 13
click at [209, 145] on input "text" at bounding box center [232, 143] width 116 height 13
drag, startPoint x: 188, startPoint y: 144, endPoint x: 187, endPoint y: 149, distance: 5.5
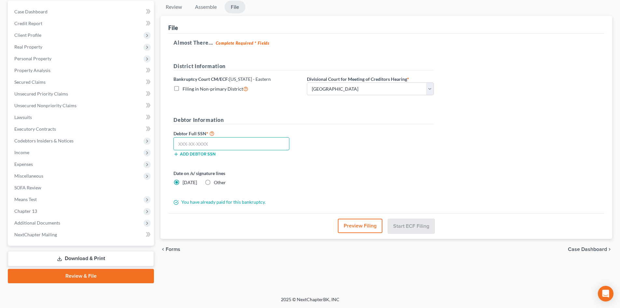
click at [187, 145] on input "text" at bounding box center [232, 143] width 116 height 13
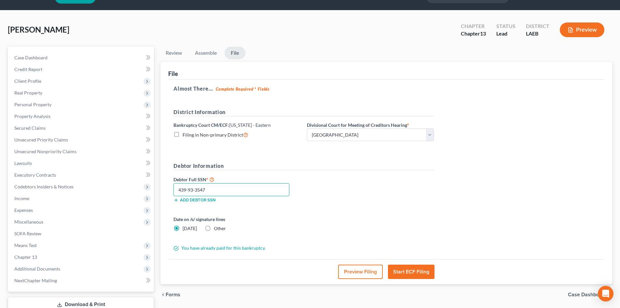
scroll to position [0, 0]
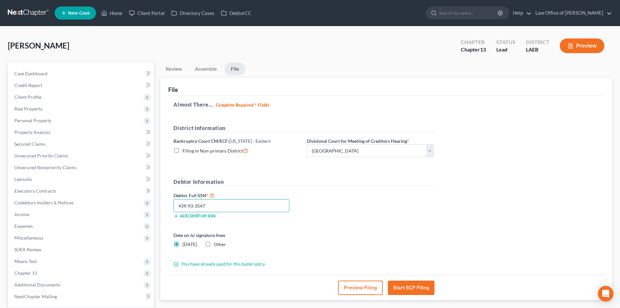
type input "439-93-3547"
click at [402, 288] on button "Start ECF Filing" at bounding box center [411, 287] width 47 height 14
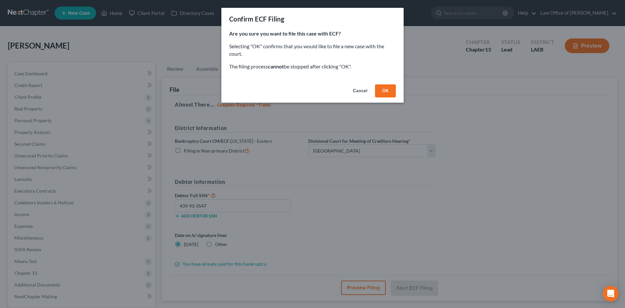
click at [384, 91] on button "OK" at bounding box center [385, 90] width 21 height 13
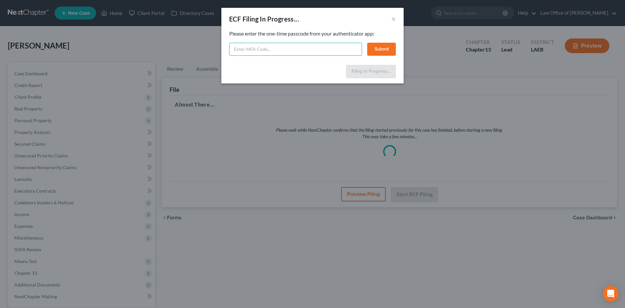
click at [268, 52] on input "text" at bounding box center [295, 49] width 133 height 13
type input "096985"
click at [383, 47] on button "Submit" at bounding box center [381, 49] width 29 height 13
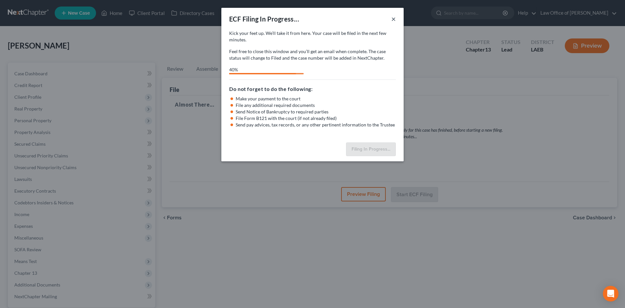
click at [392, 20] on button "×" at bounding box center [393, 19] width 5 height 8
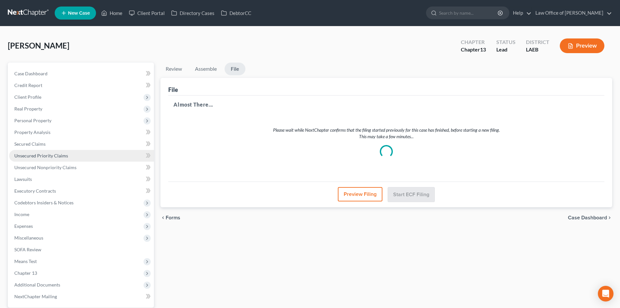
click at [37, 156] on span "Unsecured Priority Claims" at bounding box center [41, 156] width 54 height 6
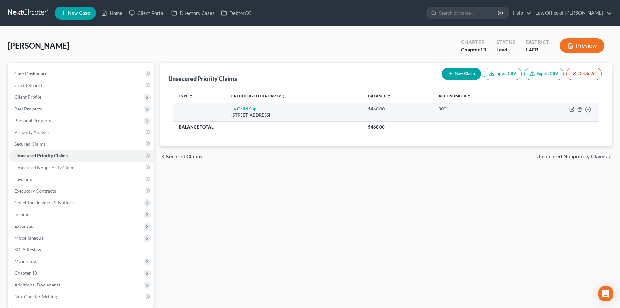
drag, startPoint x: 303, startPoint y: 114, endPoint x: 224, endPoint y: 115, distance: 78.8
click at [226, 115] on td "La Child Sup 618 Main Street, Baton Rouge, LA 70804" at bounding box center [294, 112] width 137 height 19
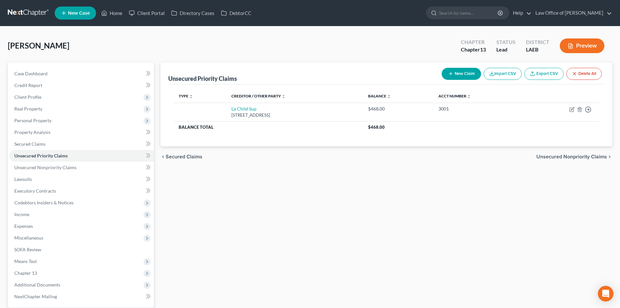
copy div "618 Main Street, Baton Rouge, LA 70804"
click at [25, 12] on link at bounding box center [29, 13] width 42 height 12
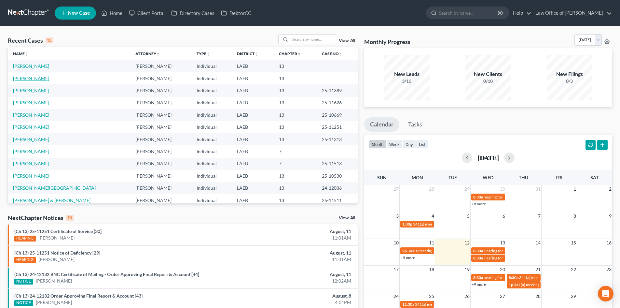
click at [21, 80] on link "[PERSON_NAME]" at bounding box center [31, 79] width 36 height 6
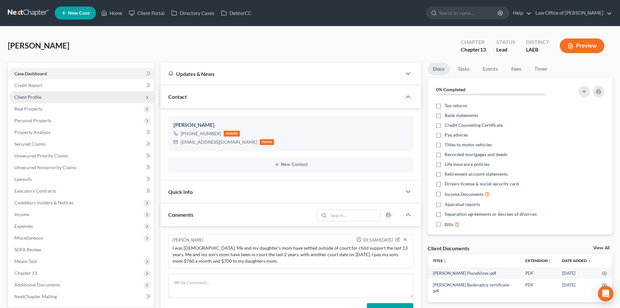
click at [30, 98] on span "Client Profile" at bounding box center [27, 97] width 27 height 6
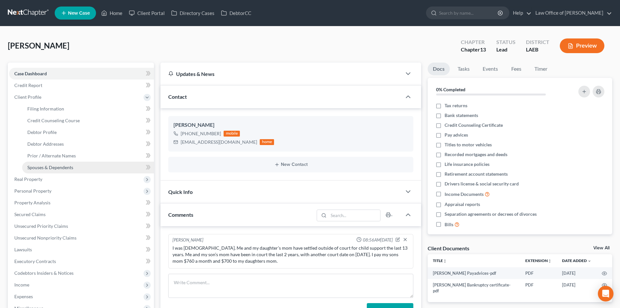
click at [47, 167] on span "Spouses & Dependents" at bounding box center [50, 167] width 46 height 6
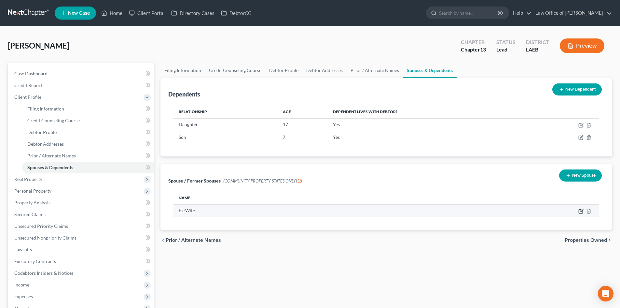
click at [581, 213] on icon "button" at bounding box center [581, 211] width 4 height 4
select select "4"
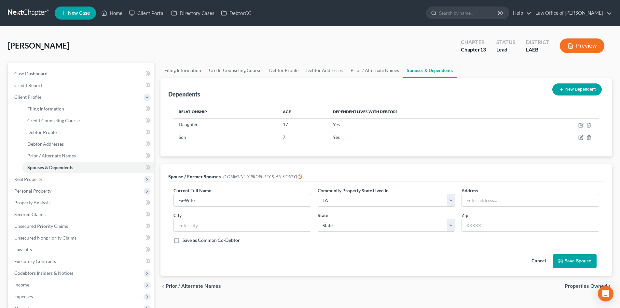
click at [538, 259] on button "Cancel" at bounding box center [538, 260] width 29 height 13
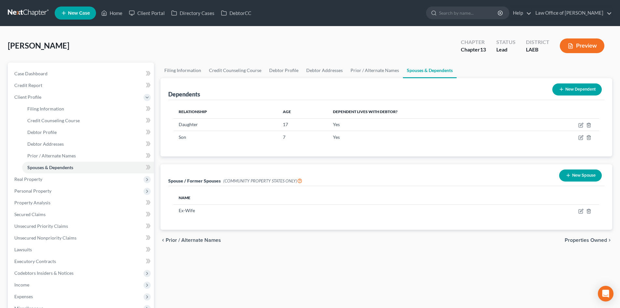
scroll to position [65, 0]
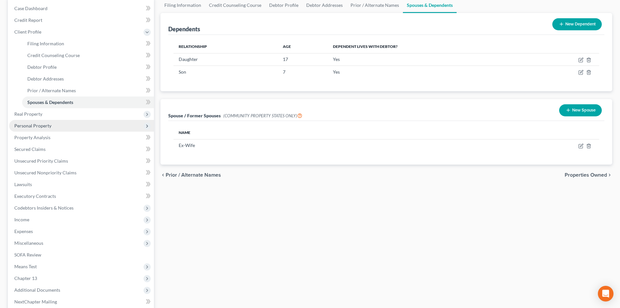
click at [25, 123] on span "Personal Property" at bounding box center [32, 126] width 37 height 6
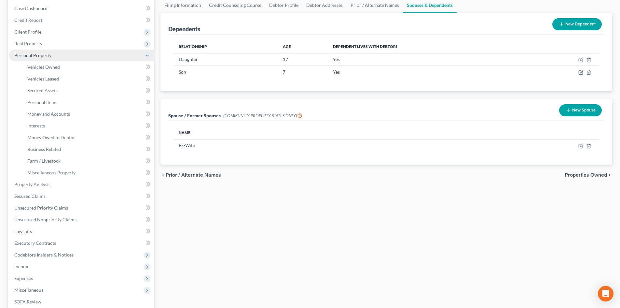
click at [27, 58] on span "Personal Property" at bounding box center [81, 55] width 145 height 12
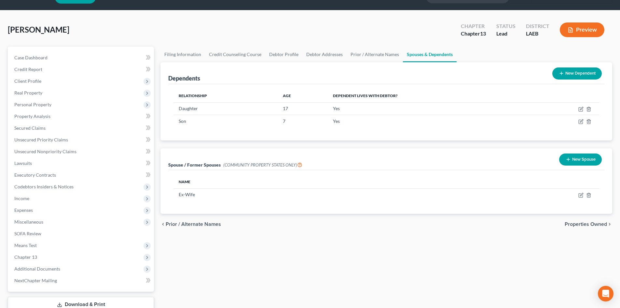
scroll to position [0, 0]
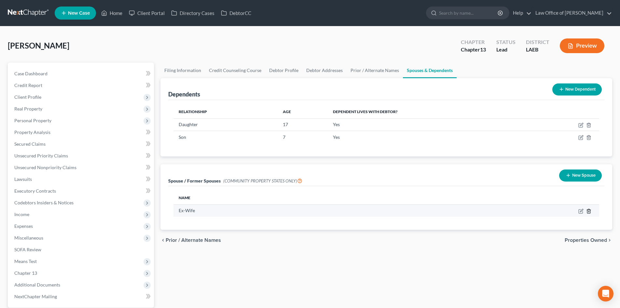
click at [590, 213] on icon "button" at bounding box center [588, 211] width 3 height 4
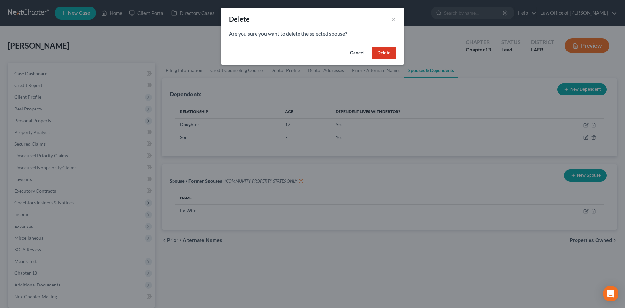
click at [387, 54] on button "Delete" at bounding box center [384, 53] width 24 height 13
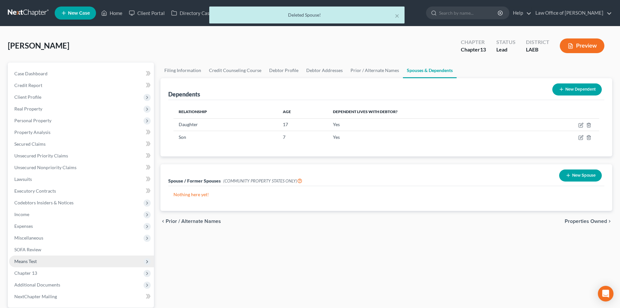
scroll to position [62, 0]
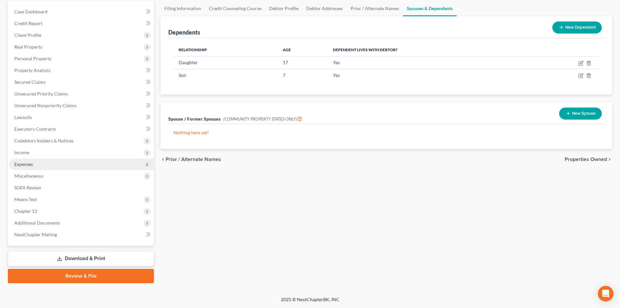
click at [23, 162] on span "Expenses" at bounding box center [23, 164] width 19 height 6
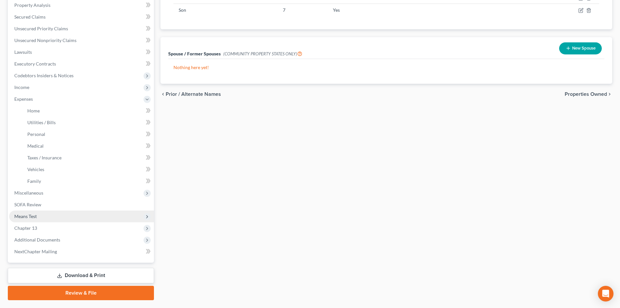
click at [35, 218] on span "Means Test" at bounding box center [25, 216] width 22 height 6
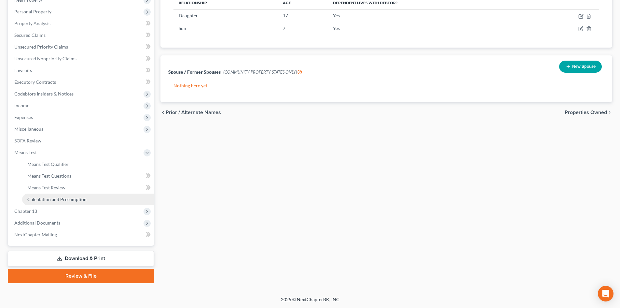
click at [46, 198] on span "Calculation and Presumption" at bounding box center [56, 199] width 59 height 6
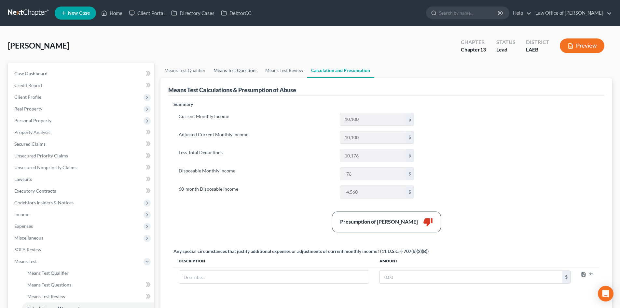
click at [236, 72] on link "Means Test Questions" at bounding box center [236, 71] width 52 height 16
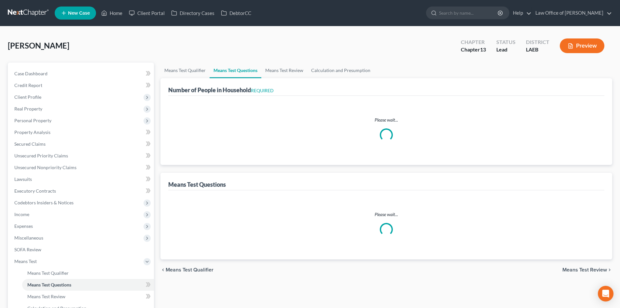
select select "1"
select select "60"
select select "3"
select select "1"
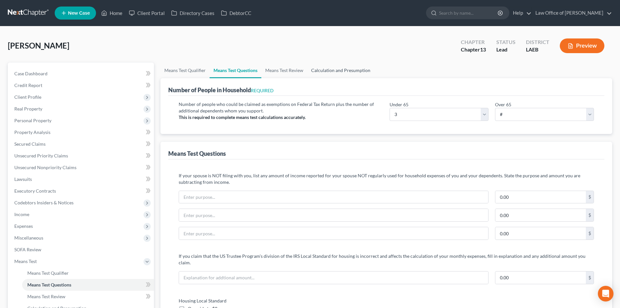
click at [336, 70] on link "Calculation and Presumption" at bounding box center [340, 71] width 67 height 16
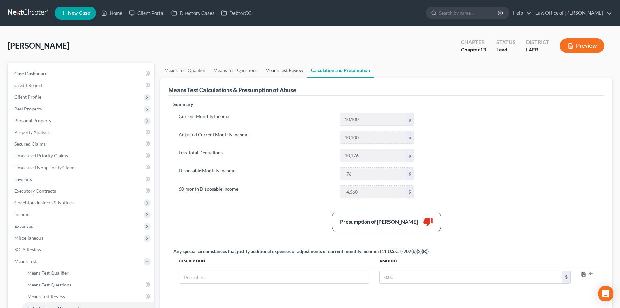
click at [283, 72] on link "Means Test Review" at bounding box center [284, 71] width 46 height 16
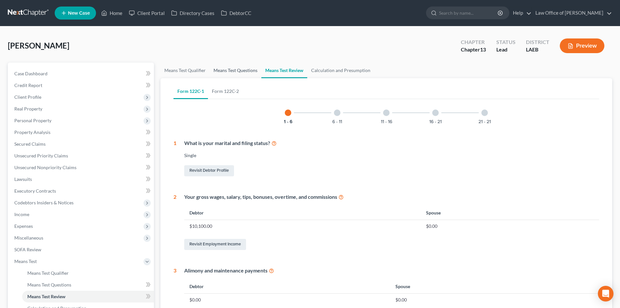
click at [227, 74] on link "Means Test Questions" at bounding box center [236, 71] width 52 height 16
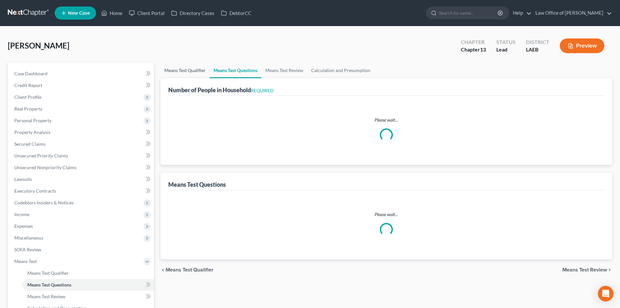
select select "1"
select select "60"
select select "3"
select select "1"
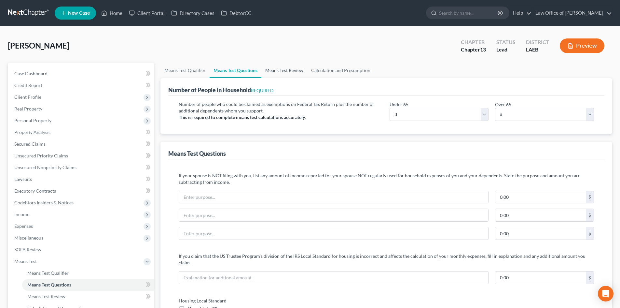
click at [277, 74] on link "Means Test Review" at bounding box center [284, 71] width 46 height 16
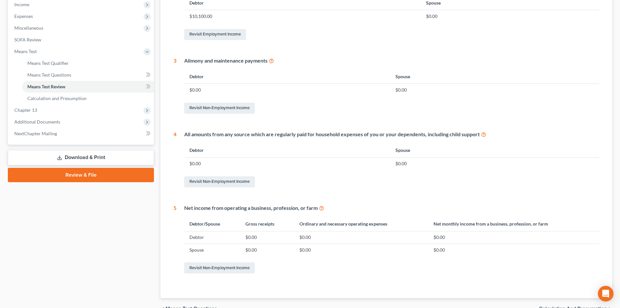
scroll to position [245, 0]
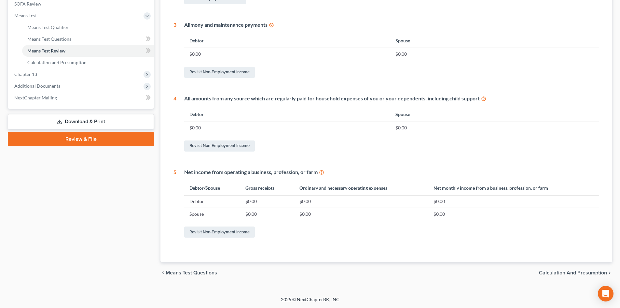
click at [560, 275] on span "Calculation and Presumption" at bounding box center [573, 272] width 68 height 5
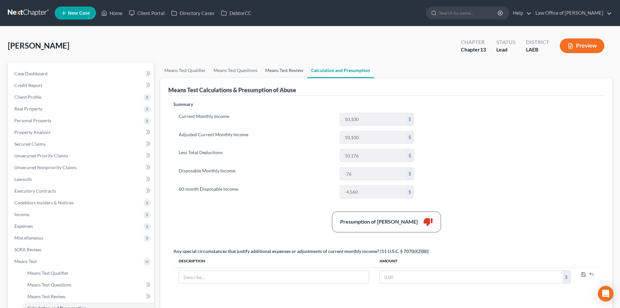
click at [274, 70] on link "Means Test Review" at bounding box center [284, 71] width 46 height 16
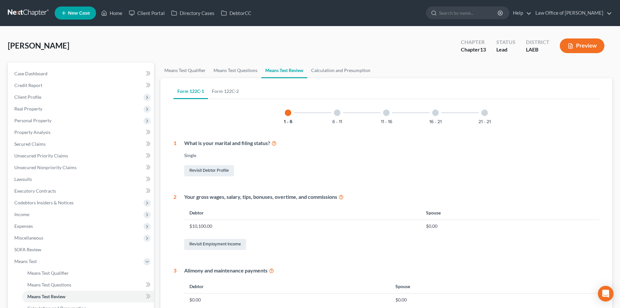
click at [335, 113] on div at bounding box center [337, 112] width 7 height 7
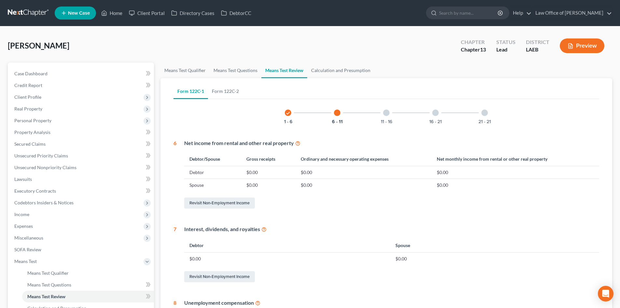
click at [386, 113] on div at bounding box center [386, 112] width 7 height 7
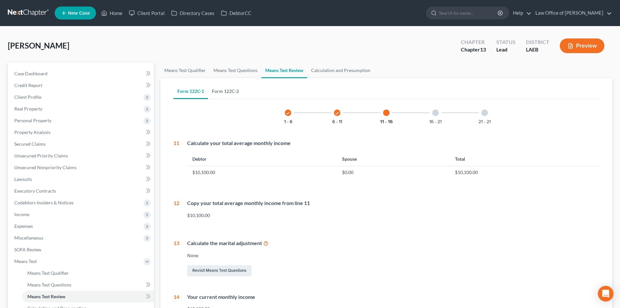
click at [227, 86] on link "Form 122C-2" at bounding box center [225, 91] width 35 height 16
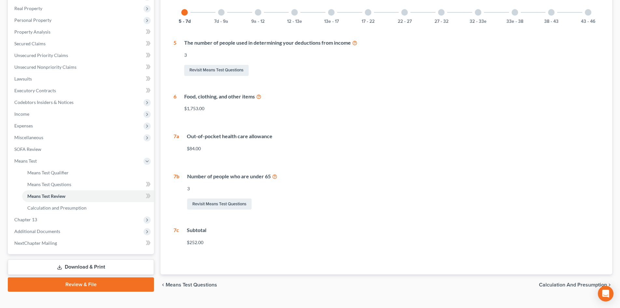
scroll to position [47, 0]
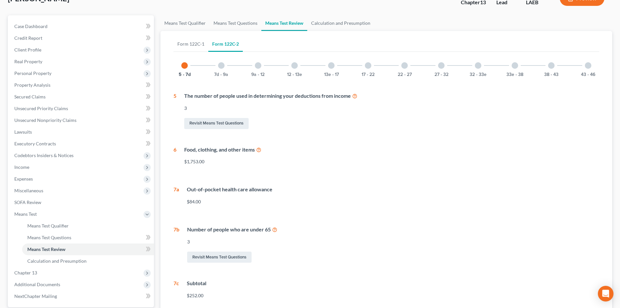
click at [221, 67] on div at bounding box center [221, 65] width 7 height 7
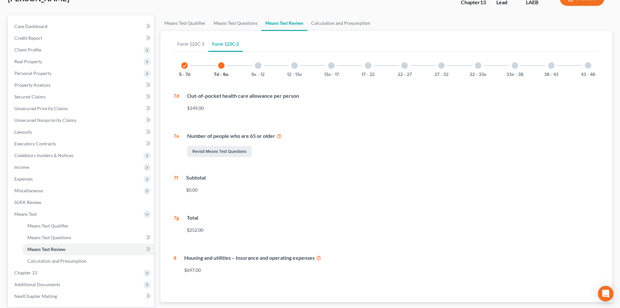
click at [259, 69] on div "9a - 12" at bounding box center [258, 65] width 22 height 22
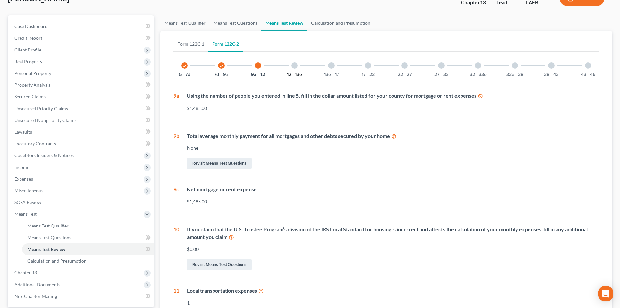
click at [293, 72] on button "12 - 13e" at bounding box center [294, 74] width 15 height 5
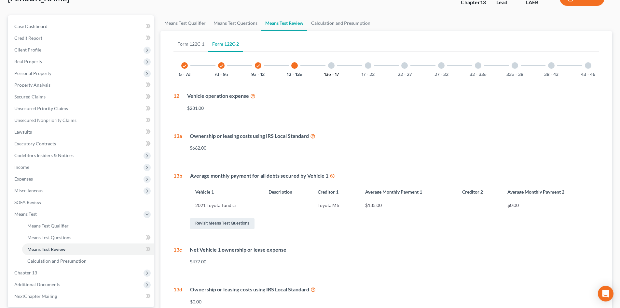
click at [329, 73] on button "13e - 17" at bounding box center [331, 74] width 15 height 5
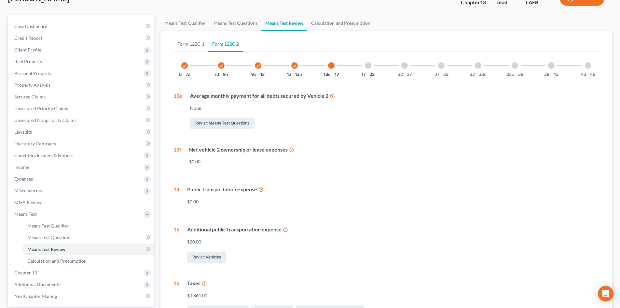
click at [371, 72] on button "17 - 22" at bounding box center [368, 74] width 13 height 5
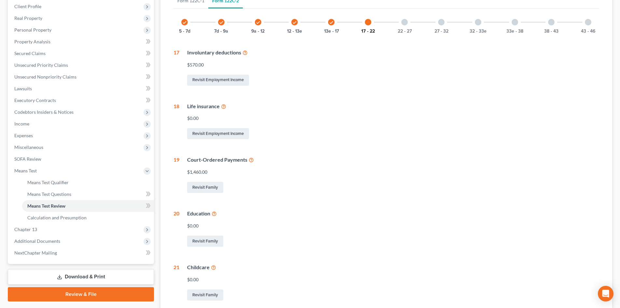
scroll to position [112, 0]
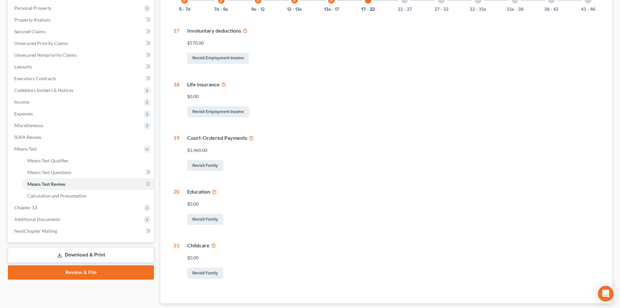
click at [252, 137] on icon at bounding box center [251, 137] width 5 height 6
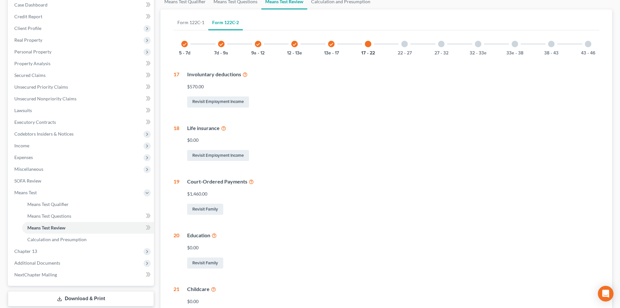
scroll to position [47, 0]
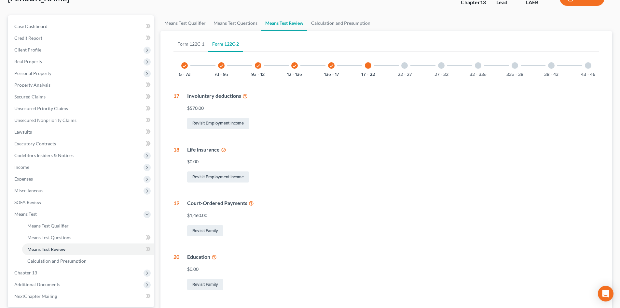
click at [404, 65] on div at bounding box center [404, 65] width 7 height 7
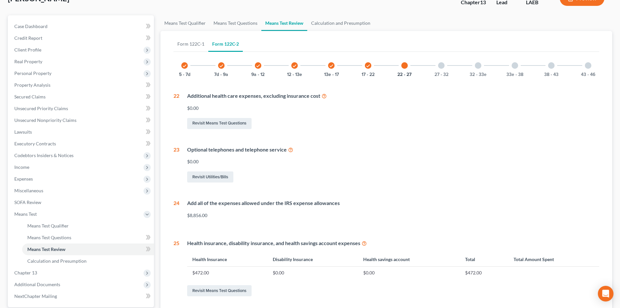
click at [439, 64] on div at bounding box center [441, 65] width 7 height 7
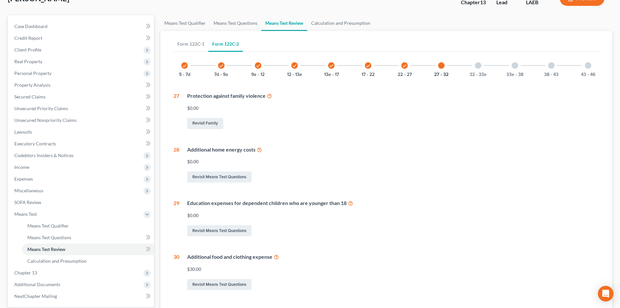
click at [473, 67] on div "32 - 33e" at bounding box center [478, 65] width 22 height 22
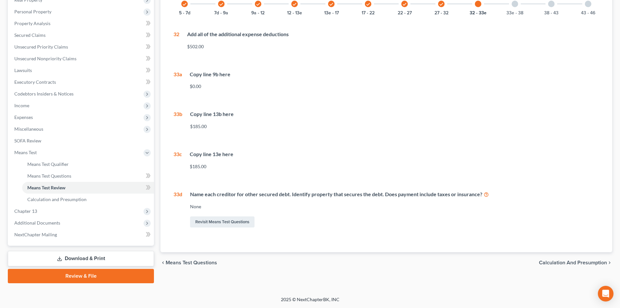
scroll to position [44, 0]
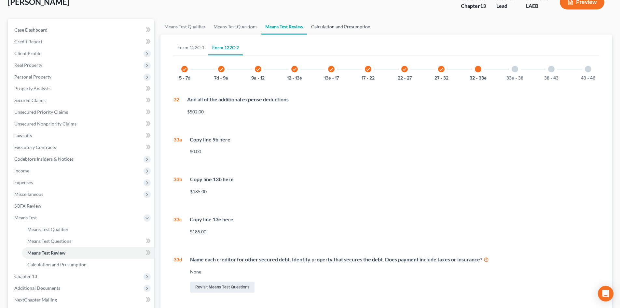
click at [353, 27] on link "Calculation and Presumption" at bounding box center [340, 27] width 67 height 16
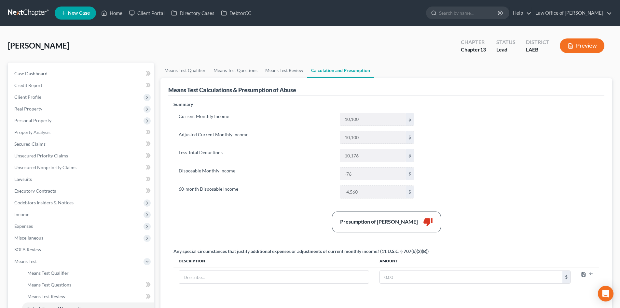
click at [574, 45] on button "Preview" at bounding box center [582, 45] width 45 height 15
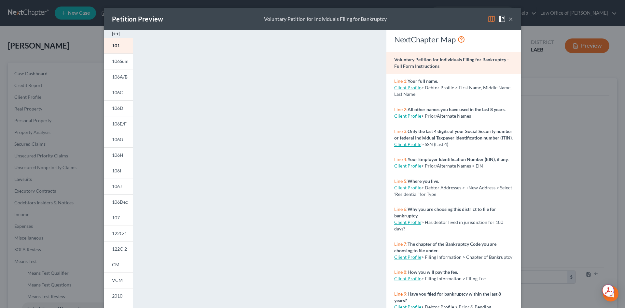
click at [509, 20] on button "×" at bounding box center [511, 19] width 5 height 8
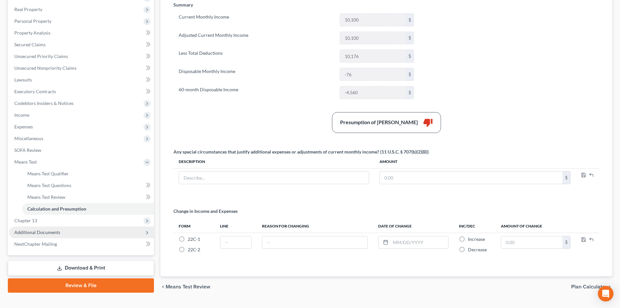
scroll to position [113, 0]
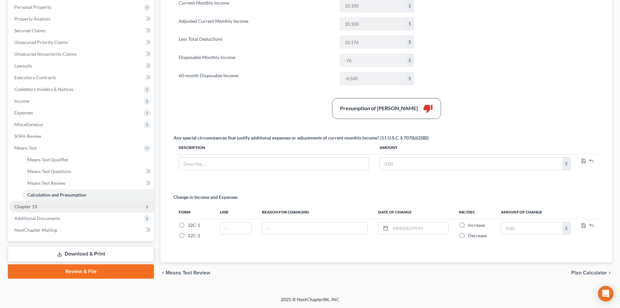
click at [30, 209] on span "Chapter 13" at bounding box center [81, 207] width 145 height 12
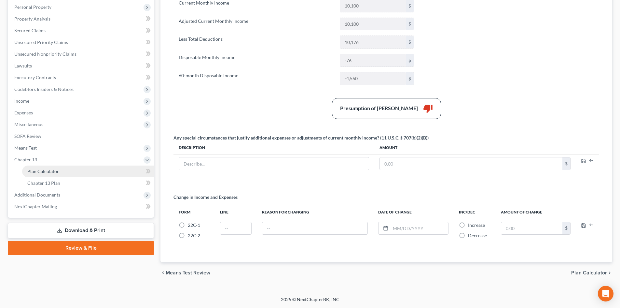
click at [50, 172] on span "Plan Calculator" at bounding box center [43, 171] width 32 height 6
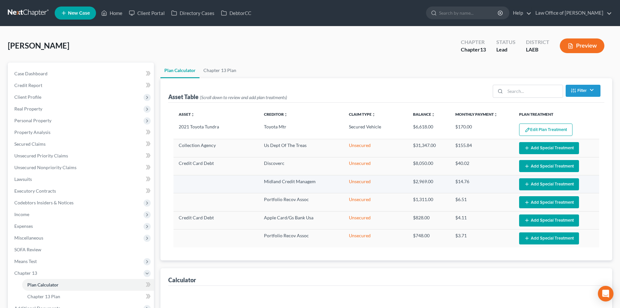
select select "59"
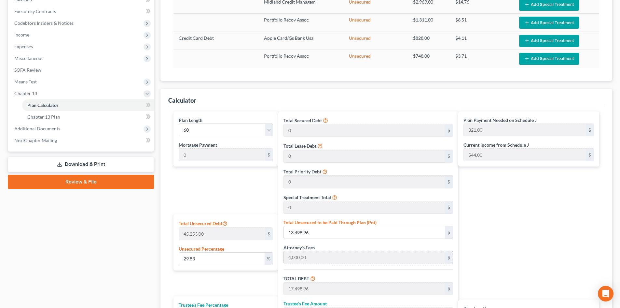
scroll to position [195, 0]
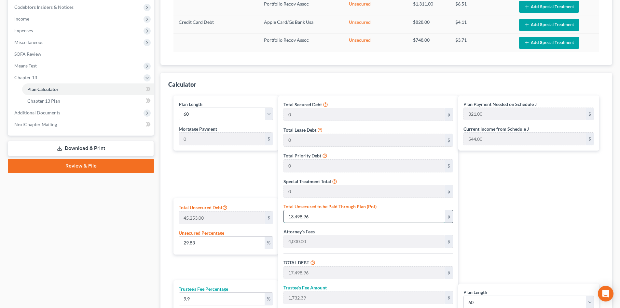
click at [340, 217] on input "13,498.96" at bounding box center [364, 216] width 161 height 12
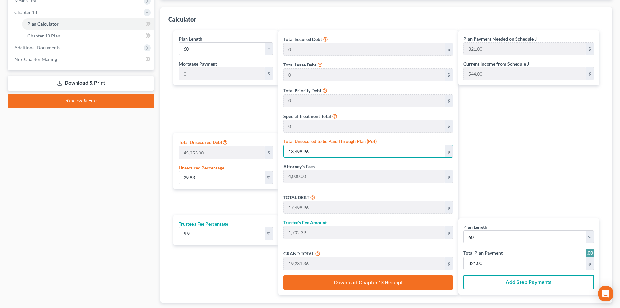
type input "0.002209798245420193"
type input "1"
type input "4,001.00"
type input "396.09"
type input "4,397.09"
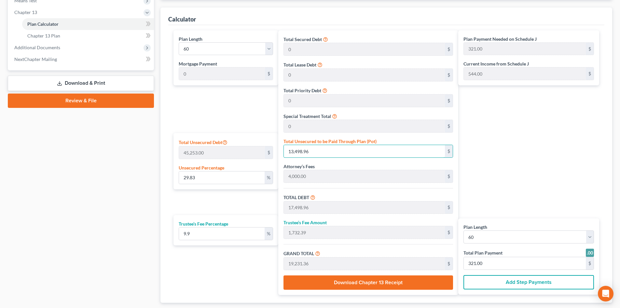
type input "73.00"
type input "0.028727377190462512"
type input "13"
type input "4,013.00"
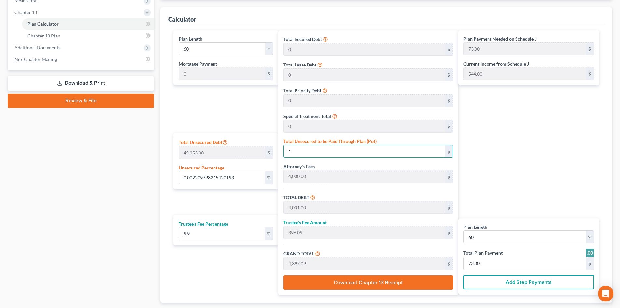
type input "397.28"
type input "4,410.28"
type input "74.00"
type input "0.29832276313172607"
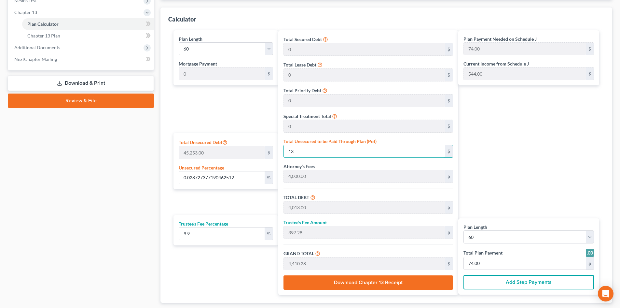
type input "135"
type input "4,135.00"
type input "409.36"
type input "4,544.36"
type input "76.00"
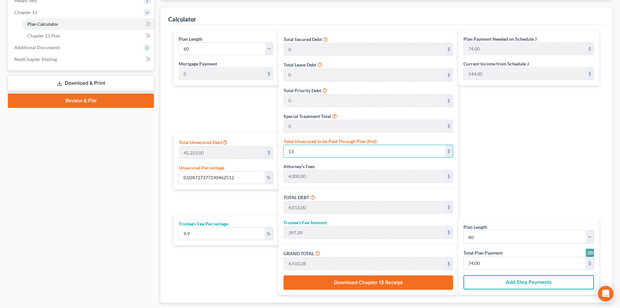
type input "76.00"
type input "2.9832276313172605"
type input "1350"
type input "5,350.00"
type input "529.65"
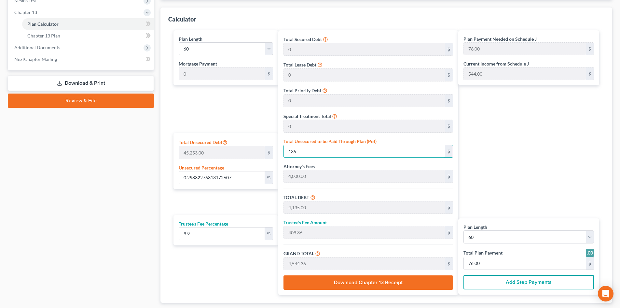
type input "5,879.65"
type input "98.00"
type input "1,350"
type input "29.832276313172606"
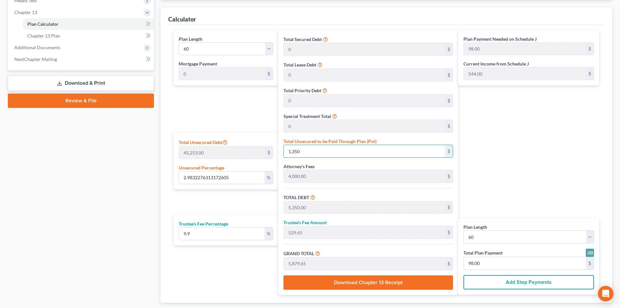
type input "1,3500"
type input "17,500.00"
type input "1,732.50"
type input "19,232.50"
type input "321.00"
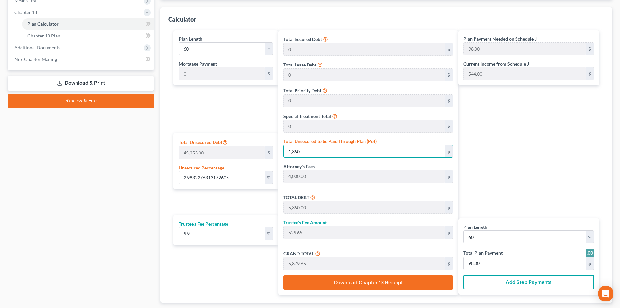
type input "321.00"
type input "13,500"
click at [512, 154] on div "Plan Payment Needed on Schedule J 321.00 $ Current Income from Schedule J 544.0…" at bounding box center [530, 162] width 144 height 264
type input "0"
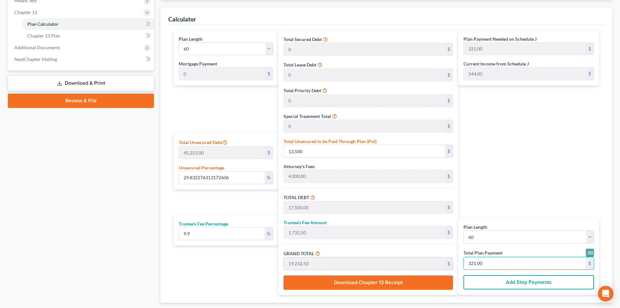
type input "163.78"
type input "16.21"
type input "180.00"
type input "3"
type input "1,747.04"
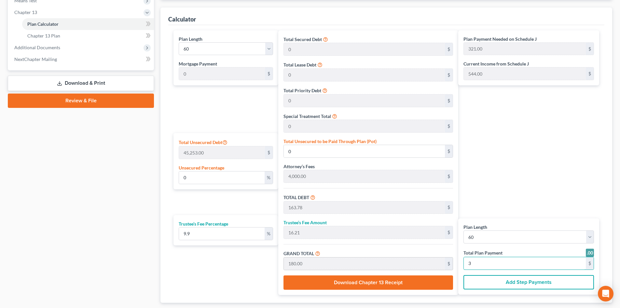
type input "172.95"
type input "1,920.00"
type input "32"
type input "30.37"
type input "13,743.40"
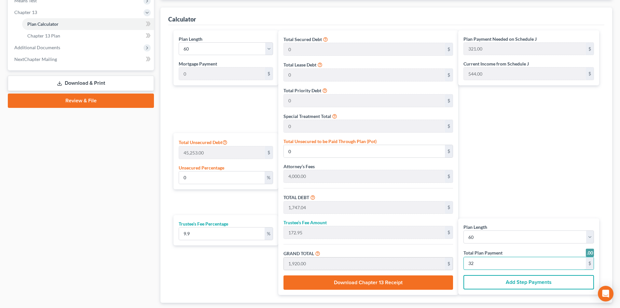
type input "17,743.40"
type input "1,756.59"
type input "19,500.00"
type input "325"
click at [532, 170] on div "Plan Payment Needed on Schedule J 321.00 $ Current Income from Schedule J 544.0…" at bounding box center [530, 162] width 144 height 264
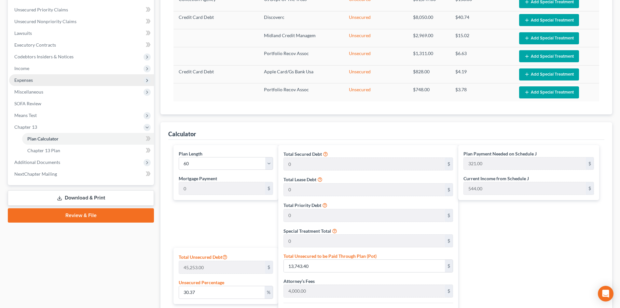
scroll to position [130, 0]
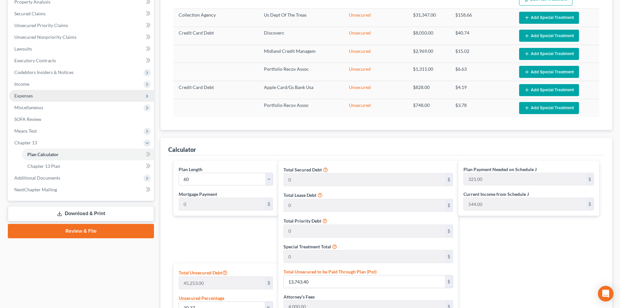
click at [26, 95] on span "Expenses" at bounding box center [23, 96] width 19 height 6
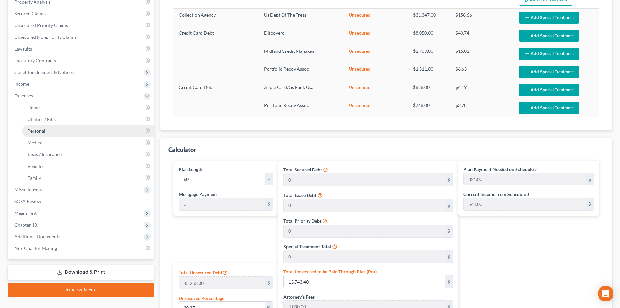
click at [38, 133] on link "Personal" at bounding box center [88, 131] width 132 height 12
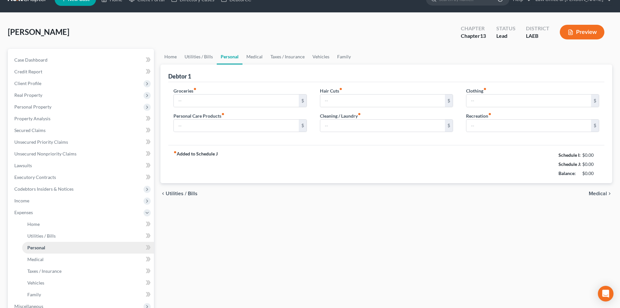
type input "1,500.00"
type input "50.00"
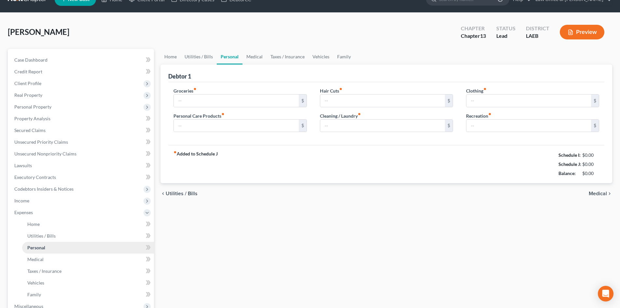
type input "0.00"
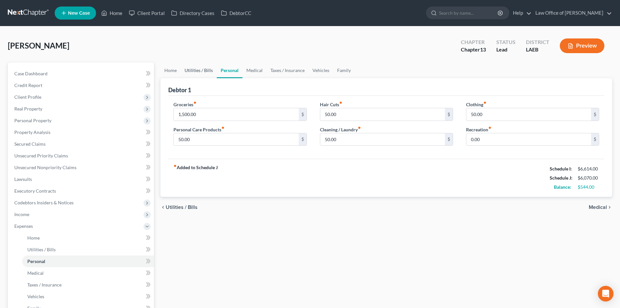
click at [198, 70] on link "Utilities / Bills" at bounding box center [199, 71] width 36 height 16
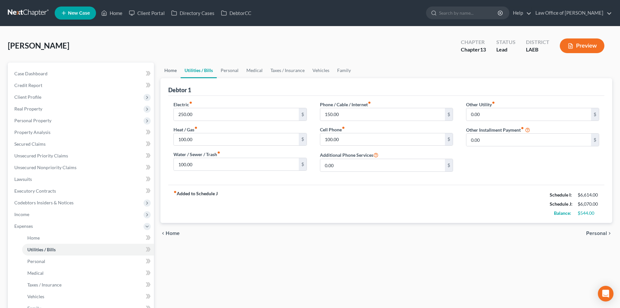
click at [168, 75] on link "Home" at bounding box center [171, 71] width 20 height 16
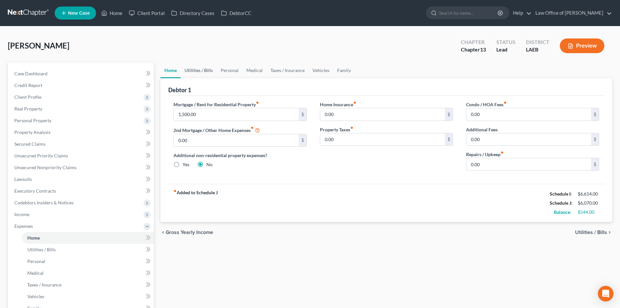
click at [189, 75] on link "Utilities / Bills" at bounding box center [199, 71] width 36 height 16
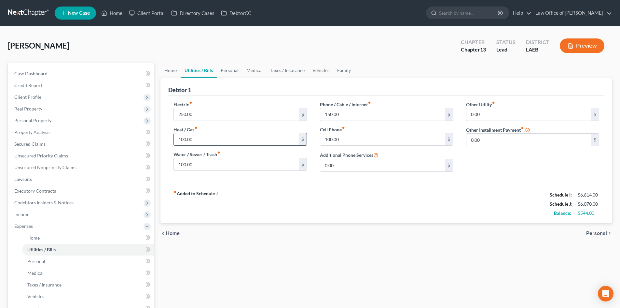
click at [182, 138] on input "100.00" at bounding box center [236, 139] width 125 height 12
click at [224, 68] on link "Personal" at bounding box center [230, 71] width 26 height 16
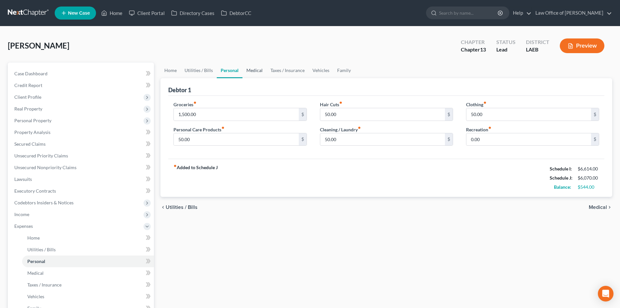
click at [256, 72] on link "Medical" at bounding box center [255, 71] width 24 height 16
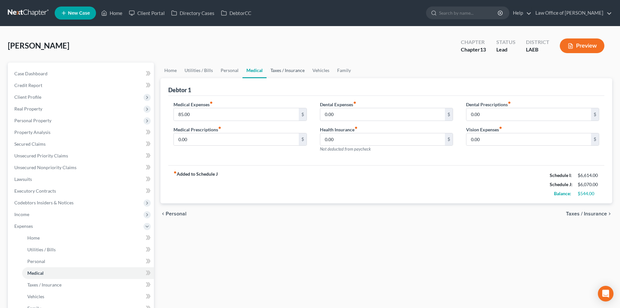
click at [285, 69] on link "Taxes / Insurance" at bounding box center [288, 71] width 42 height 16
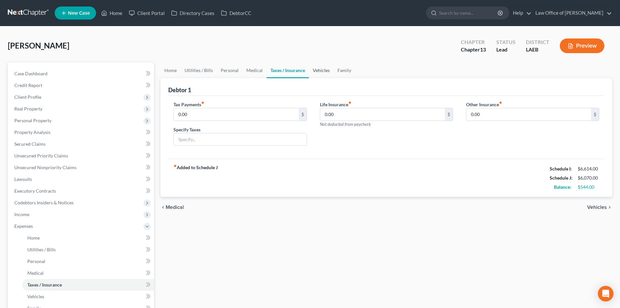
click at [331, 69] on link "Vehicles" at bounding box center [321, 71] width 25 height 16
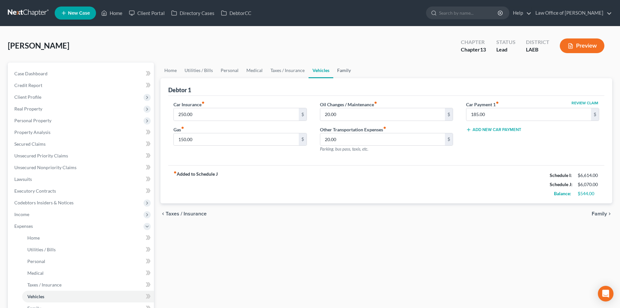
click at [338, 70] on link "Family" at bounding box center [343, 71] width 21 height 16
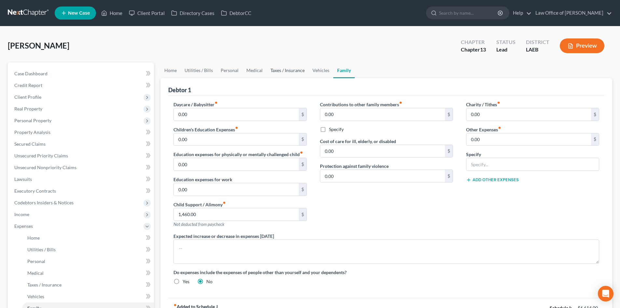
click at [280, 71] on link "Taxes / Insurance" at bounding box center [288, 71] width 42 height 16
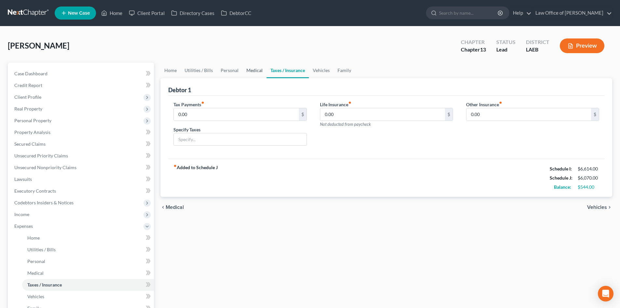
click at [252, 70] on link "Medical" at bounding box center [255, 71] width 24 height 16
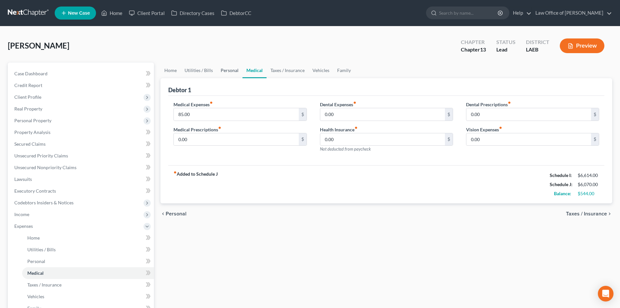
click at [225, 76] on link "Personal" at bounding box center [230, 71] width 26 height 16
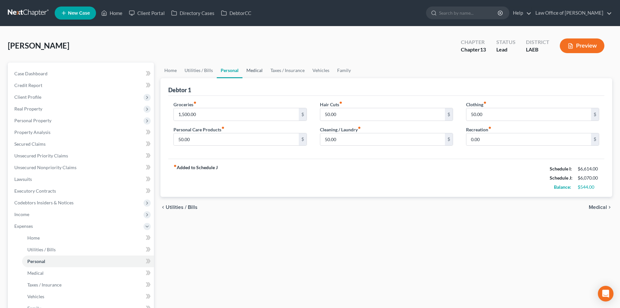
click at [255, 71] on link "Medical" at bounding box center [255, 71] width 24 height 16
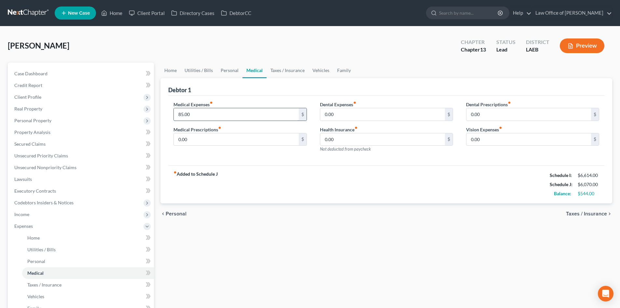
click at [214, 114] on input "85.00" at bounding box center [236, 114] width 125 height 12
type input "150"
click at [450, 174] on div "fiber_manual_record Added to Schedule J Schedule I: $6,614.00 Schedule J: $6,13…" at bounding box center [386, 184] width 436 height 38
click at [228, 72] on link "Personal" at bounding box center [230, 71] width 26 height 16
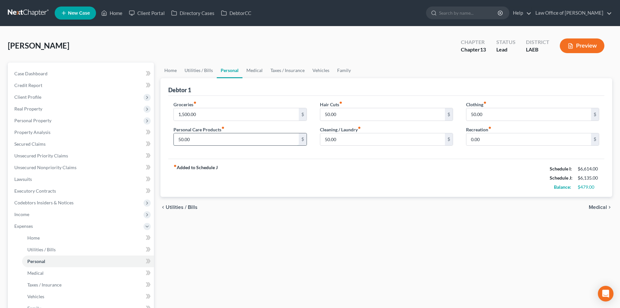
click at [209, 141] on input "50.00" at bounding box center [236, 139] width 125 height 12
type input "75"
click at [324, 180] on div "fiber_manual_record Added to Schedule J Schedule I: $6,614.00 Schedule J: $6,21…" at bounding box center [386, 178] width 436 height 38
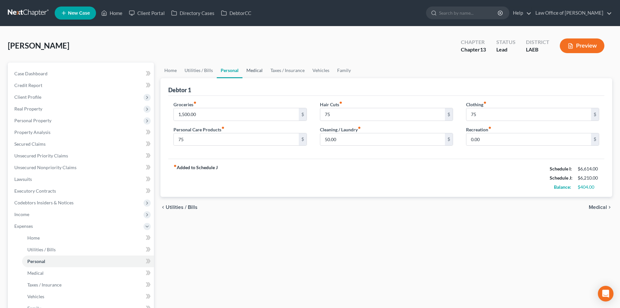
click at [252, 67] on link "Medical" at bounding box center [255, 71] width 24 height 16
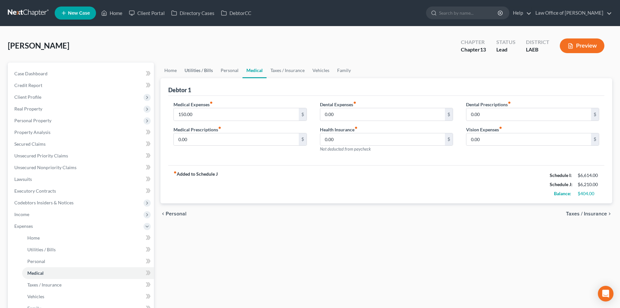
click at [200, 73] on link "Utilities / Bills" at bounding box center [199, 71] width 36 height 16
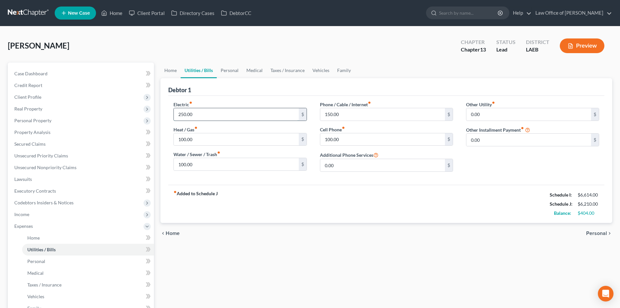
click at [201, 118] on input "250.00" at bounding box center [236, 114] width 125 height 12
type input "300"
type input "125"
type input "104"
click at [352, 200] on div "fiber_manual_record Added to Schedule J Schedule I: $6,614.00 Schedule J: $6,28…" at bounding box center [386, 204] width 436 height 38
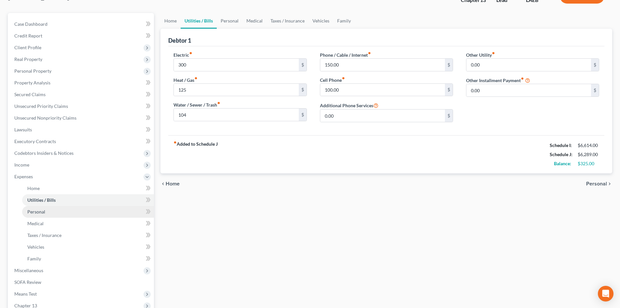
scroll to position [130, 0]
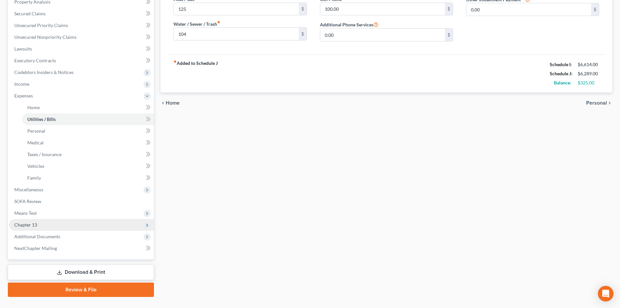
click at [56, 225] on span "Chapter 13" at bounding box center [81, 225] width 145 height 12
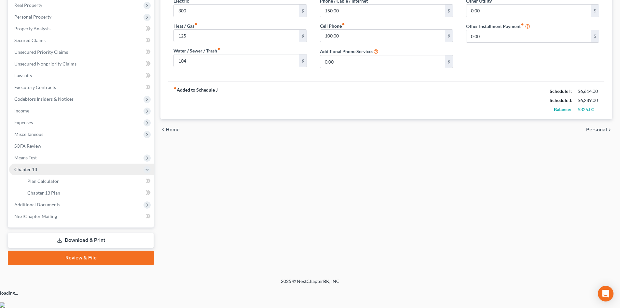
scroll to position [85, 0]
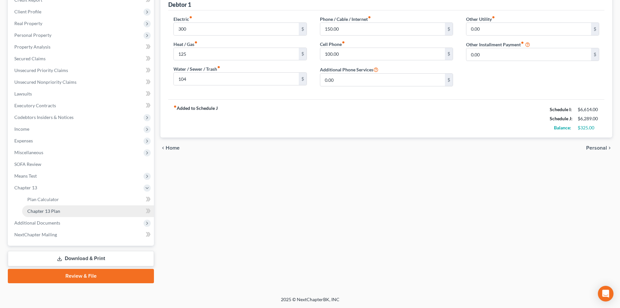
click at [56, 210] on span "Chapter 13 Plan" at bounding box center [43, 211] width 33 height 6
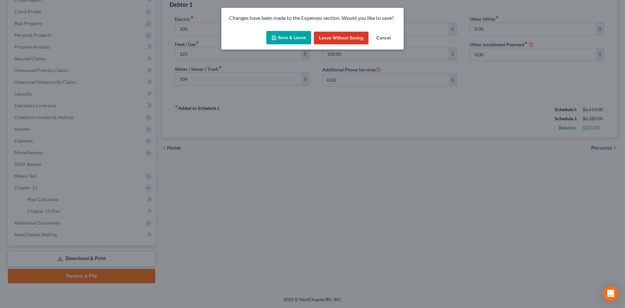
click at [282, 37] on button "Save & Leave" at bounding box center [288, 38] width 45 height 14
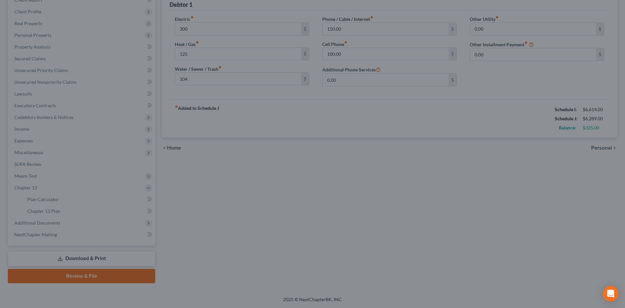
type input "300.00"
type input "125.00"
type input "104.00"
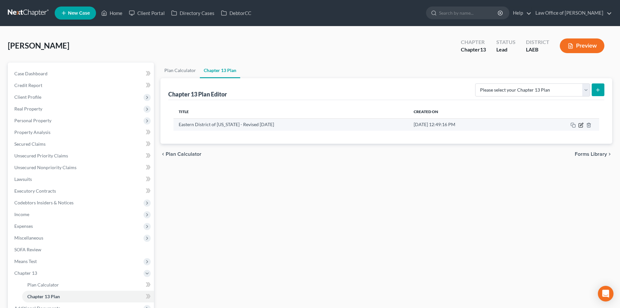
click at [581, 126] on icon "button" at bounding box center [581, 124] width 3 height 3
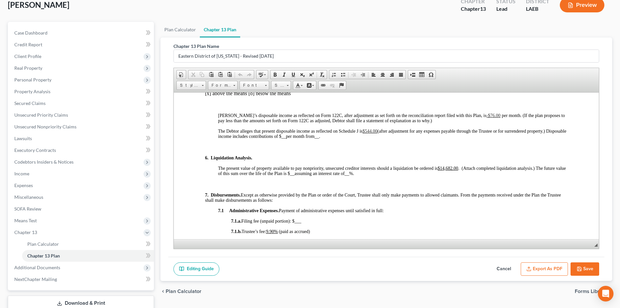
scroll to position [65, 0]
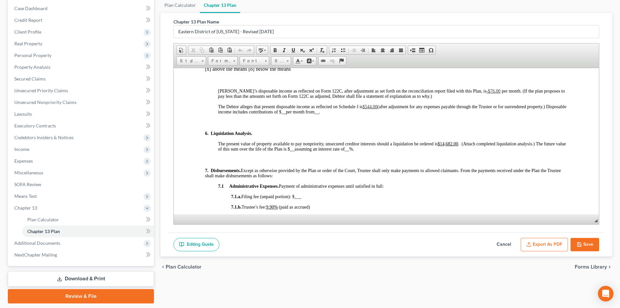
click at [498, 241] on button "Cancel" at bounding box center [504, 245] width 29 height 14
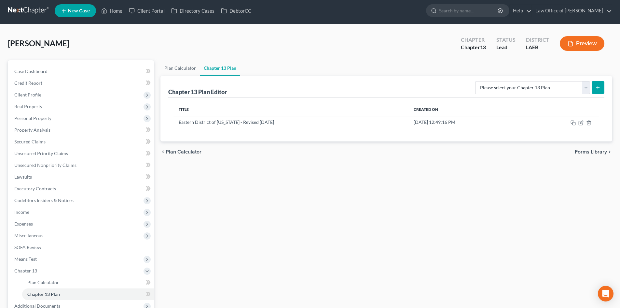
scroll to position [0, 0]
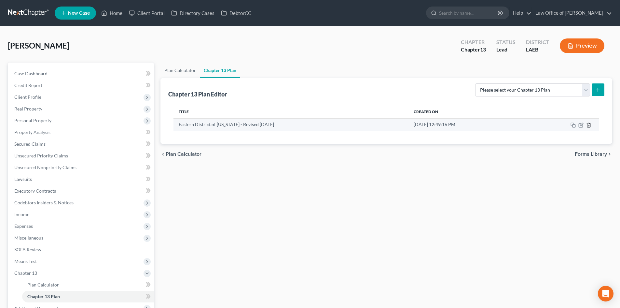
click at [589, 124] on icon "button" at bounding box center [588, 124] width 5 height 5
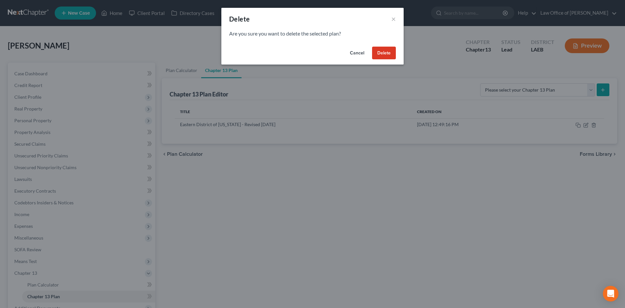
click at [386, 53] on button "Delete" at bounding box center [384, 53] width 24 height 13
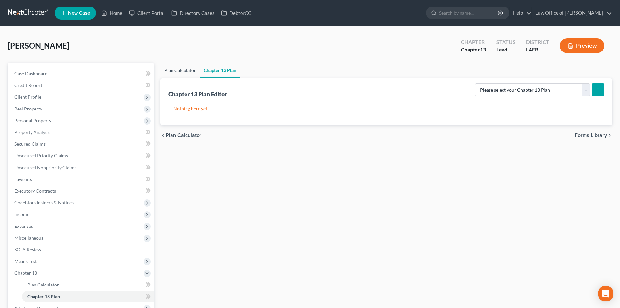
click at [177, 72] on link "Plan Calculator" at bounding box center [180, 71] width 39 height 16
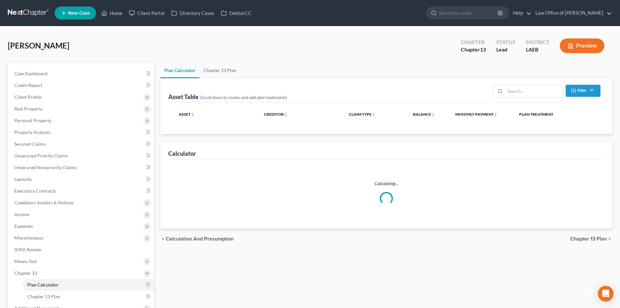
select select "59"
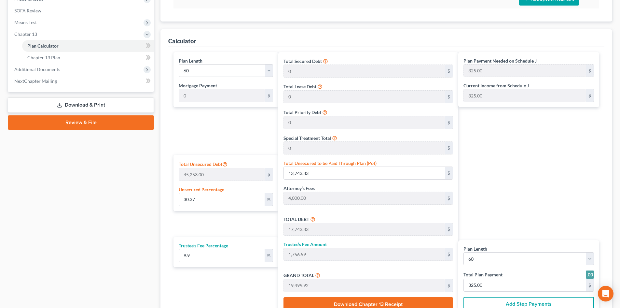
scroll to position [260, 0]
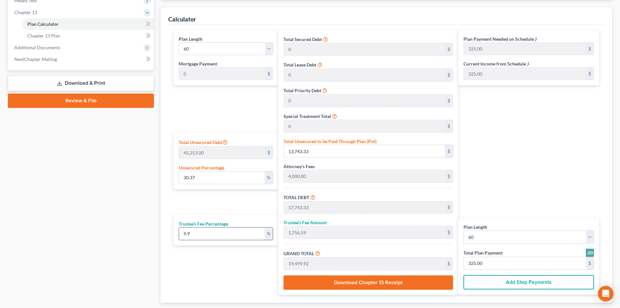
click at [200, 234] on input "9.9" at bounding box center [222, 233] width 86 height 12
type input "1"
type input "177.43"
type input "17,920.76"
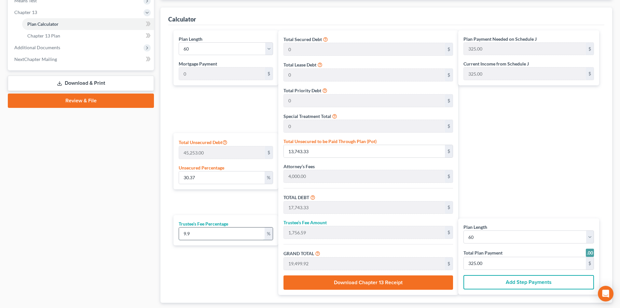
type input "299.00"
type input "10"
type input "1,774.33"
type input "19,517.66"
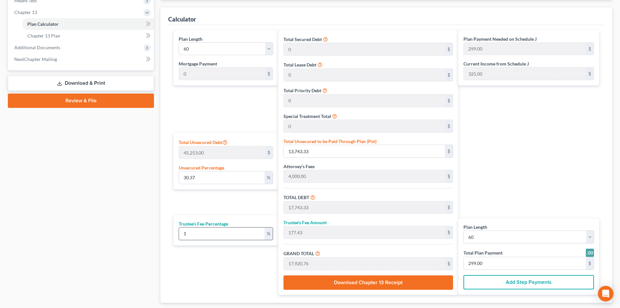
type input "325.00"
type input "10"
click at [523, 160] on div "Plan Payment Needed on Schedule J 325.00 $ Current Income from Schedule J 325.0…" at bounding box center [530, 162] width 144 height 264
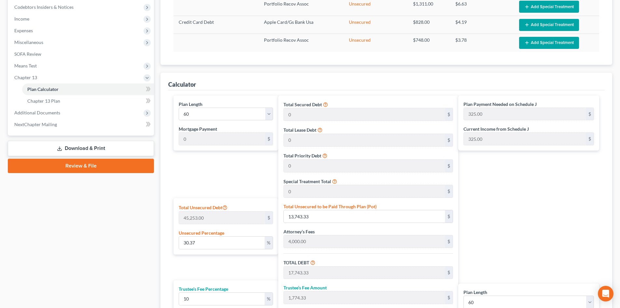
click at [532, 209] on div "Plan Payment Needed on Schedule J 325.00 $ Current Income from Schedule J 325.0…" at bounding box center [530, 227] width 144 height 264
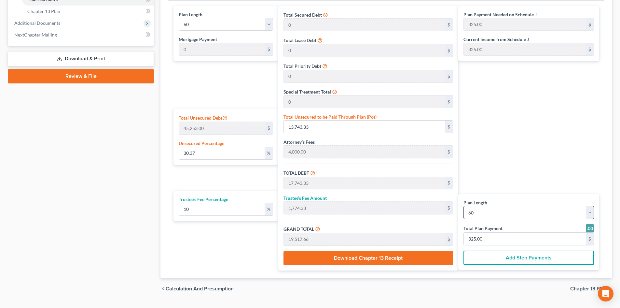
scroll to position [301, 0]
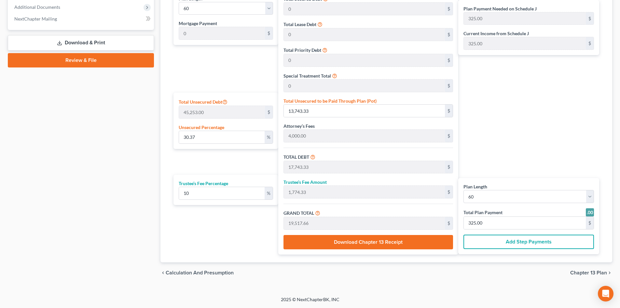
click at [586, 271] on span "Chapter 13 Plan" at bounding box center [588, 272] width 37 height 5
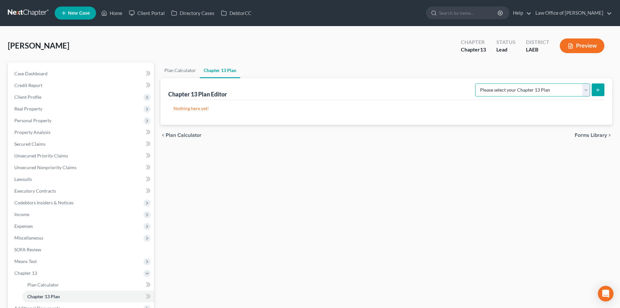
click at [488, 91] on select "Please select your Chapter 13 Plan Eastern District of Louisiana Eastern Distri…" at bounding box center [532, 89] width 115 height 13
select select "2"
click at [475, 83] on select "Please select your Chapter 13 Plan Eastern District of Louisiana Eastern Distri…" at bounding box center [532, 89] width 115 height 13
click at [597, 87] on button "submit" at bounding box center [598, 89] width 13 height 13
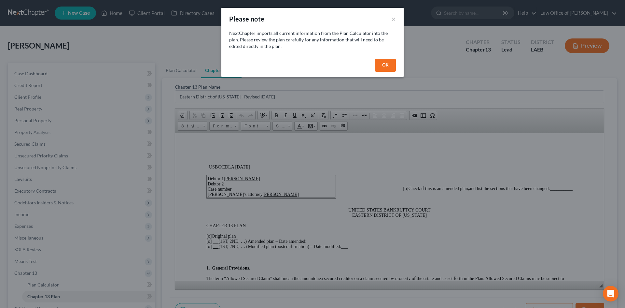
click at [384, 65] on button "OK" at bounding box center [385, 65] width 21 height 13
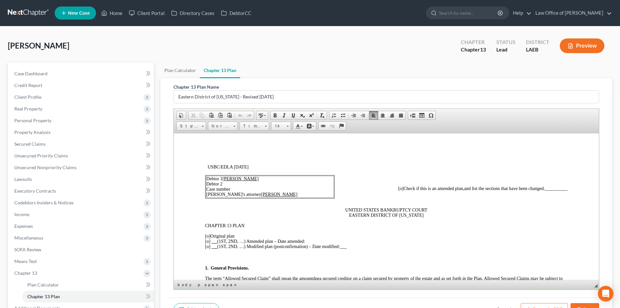
click at [208, 236] on span "[o]" at bounding box center [207, 235] width 5 height 5
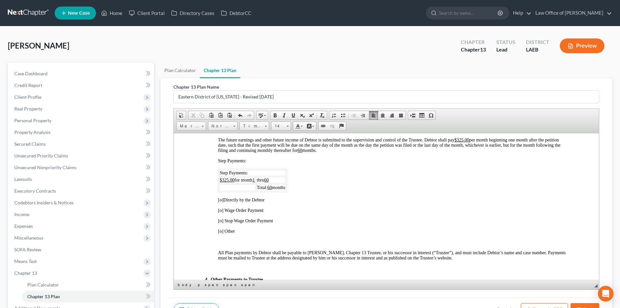
scroll to position [391, 0]
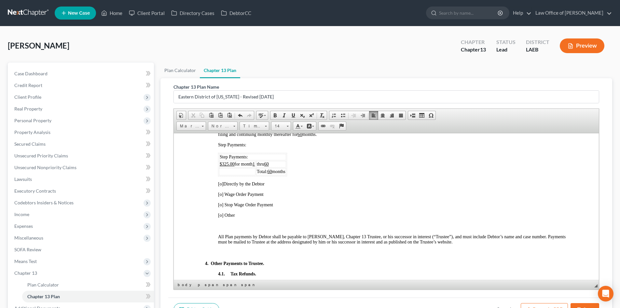
click at [221, 183] on span "[o]" at bounding box center [220, 183] width 5 height 5
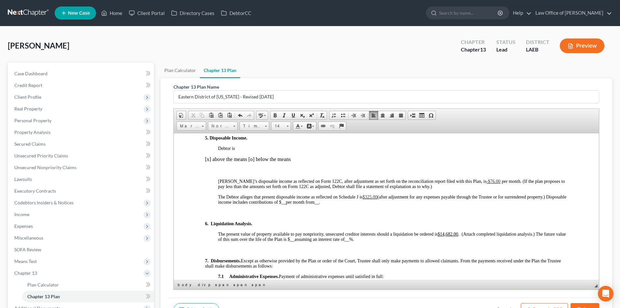
scroll to position [651, 0]
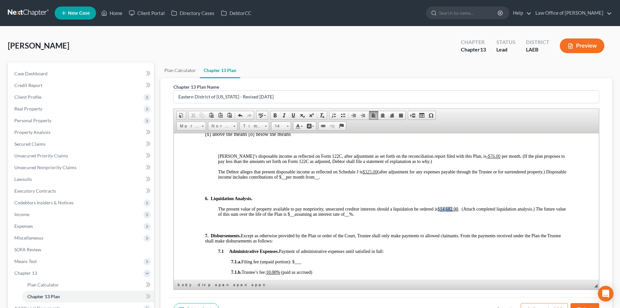
drag, startPoint x: 453, startPoint y: 209, endPoint x: 441, endPoint y: 211, distance: 11.5
click at [441, 211] on p "The present value of property available to pay nonpriority, unsecured creditor …" at bounding box center [393, 211] width 350 height 10
drag, startPoint x: 459, startPoint y: 209, endPoint x: 440, endPoint y: 206, distance: 19.2
click at [440, 206] on u "$12,355.00" at bounding box center [448, 208] width 21 height 5
copy u "$12,355.00"
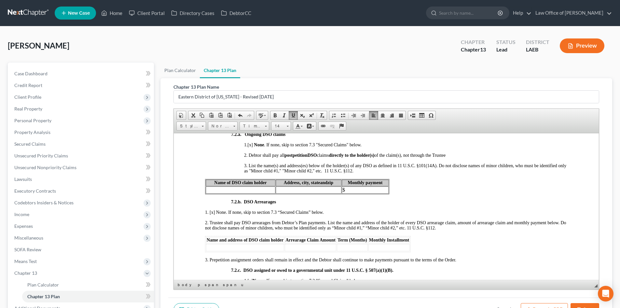
scroll to position [846, 0]
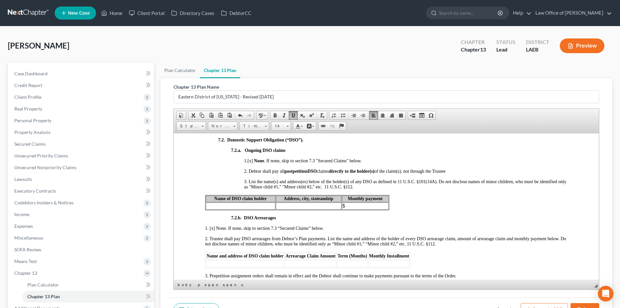
click at [252, 158] on span "[x]" at bounding box center [250, 160] width 5 height 5
click at [244, 205] on td at bounding box center [241, 205] width 70 height 7
drag, startPoint x: 322, startPoint y: 235, endPoint x: 431, endPoint y: 320, distance: 138.8
click at [322, 235] on span "Insert Row After" at bounding box center [328, 235] width 38 height 8
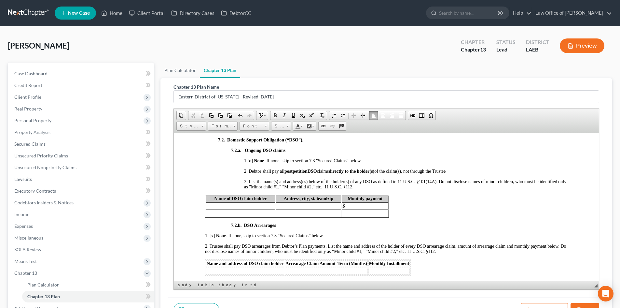
click at [232, 205] on td at bounding box center [241, 205] width 70 height 7
click at [361, 205] on td "$" at bounding box center [365, 205] width 47 height 7
click at [356, 214] on td at bounding box center [365, 212] width 47 height 7
click at [258, 211] on td "LA Chi" at bounding box center [241, 212] width 70 height 7
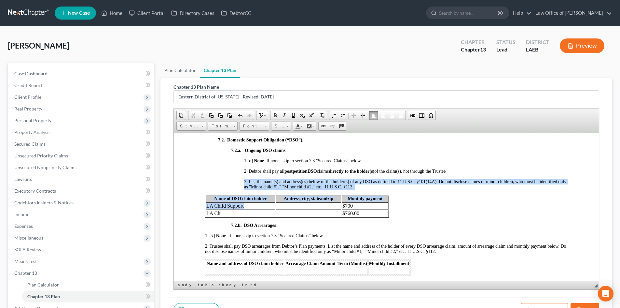
drag, startPoint x: 254, startPoint y: 205, endPoint x: 204, endPoint y: 205, distance: 49.2
click at [244, 208] on td "LA Child Support" at bounding box center [241, 205] width 70 height 7
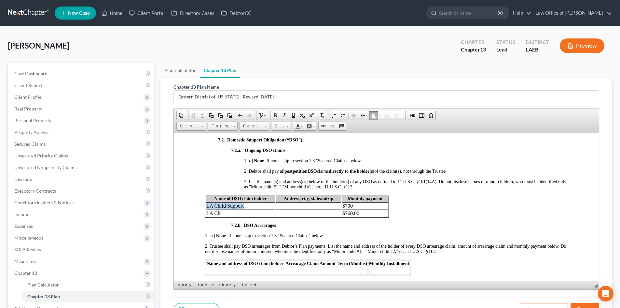
drag, startPoint x: 246, startPoint y: 206, endPoint x: 206, endPoint y: 206, distance: 39.7
click at [206, 206] on td "LA Child Support" at bounding box center [241, 205] width 70 height 7
click at [224, 216] on td "LA Chi" at bounding box center [241, 212] width 70 height 7
click at [280, 206] on td at bounding box center [309, 205] width 66 height 7
click at [299, 211] on td at bounding box center [309, 212] width 66 height 7
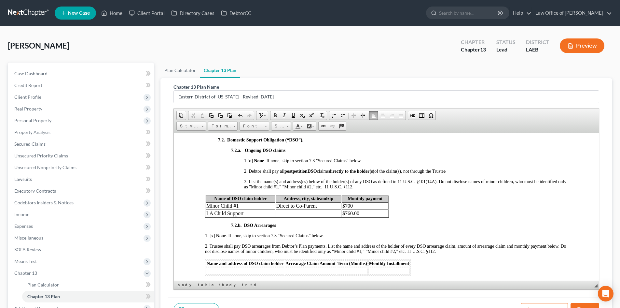
click at [292, 213] on td at bounding box center [309, 212] width 66 height 7
click at [246, 211] on td "LA Child Support" at bounding box center [241, 212] width 70 height 7
click at [291, 202] on td "Address, city, state and zip" at bounding box center [319, 198] width 57 height 7
click at [388, 209] on td "$700" at bounding box center [368, 205] width 41 height 7
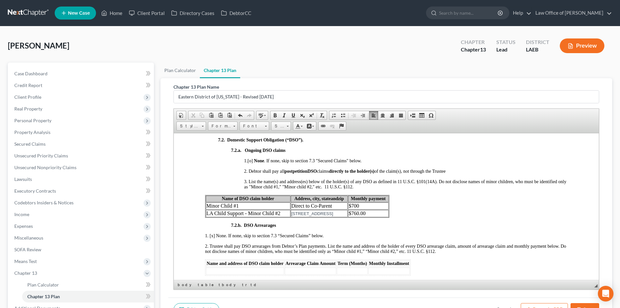
click at [387, 209] on td "$700" at bounding box center [368, 205] width 41 height 7
click at [263, 195] on td "Name of DSO claim holder" at bounding box center [248, 198] width 85 height 7
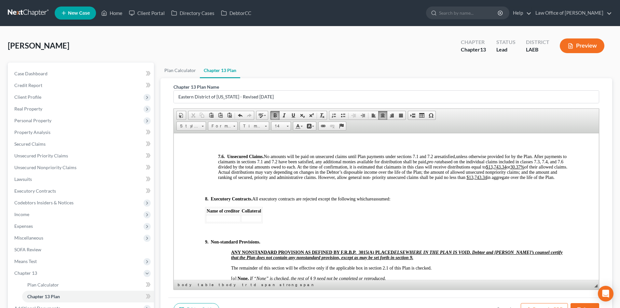
scroll to position [2019, 0]
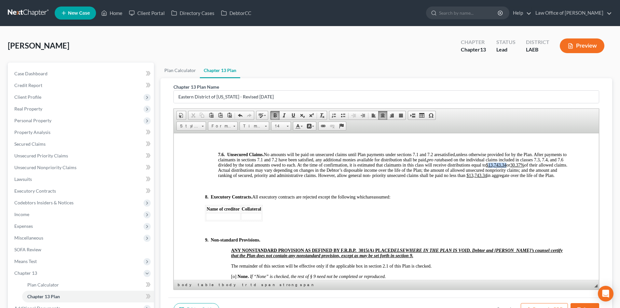
drag, startPoint x: 242, startPoint y: 185, endPoint x: 226, endPoint y: 185, distance: 16.6
click at [486, 167] on u "$13,743.34" at bounding box center [496, 164] width 21 height 5
click at [516, 167] on u "30.37%" at bounding box center [509, 164] width 14 height 5
click at [487, 177] on u "$13,743.34" at bounding box center [477, 175] width 21 height 5
drag, startPoint x: 517, startPoint y: 191, endPoint x: 500, endPoint y: 191, distance: 16.6
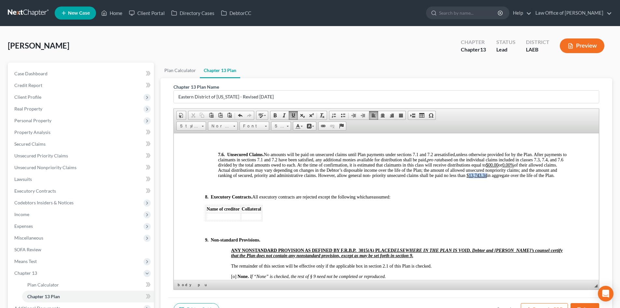
click at [487, 177] on u "$13,743.34" at bounding box center [477, 175] width 21 height 5
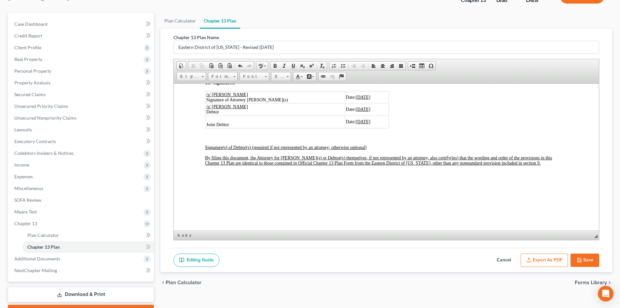
scroll to position [65, 0]
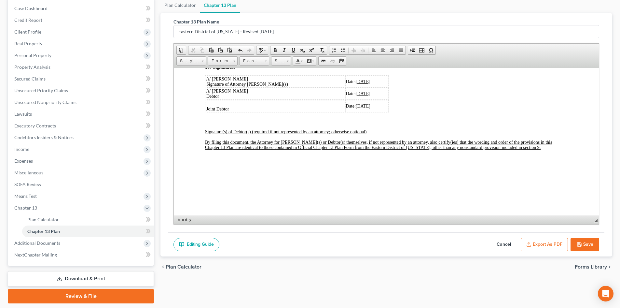
click at [581, 247] on button "Save" at bounding box center [585, 245] width 29 height 14
select select "2"
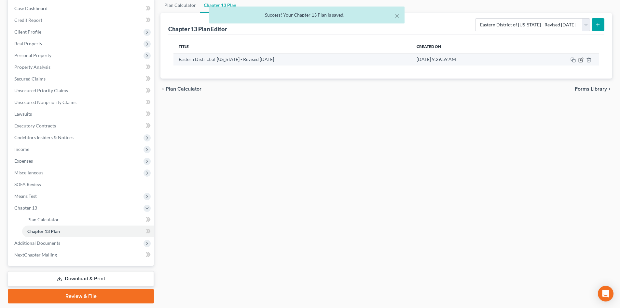
click at [579, 57] on icon "button" at bounding box center [581, 59] width 5 height 5
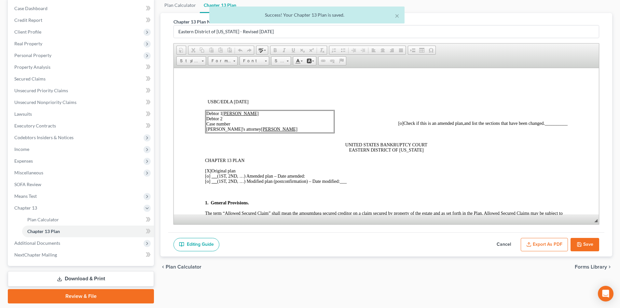
scroll to position [0, 0]
click at [554, 245] on button "Export as PDF" at bounding box center [544, 245] width 47 height 14
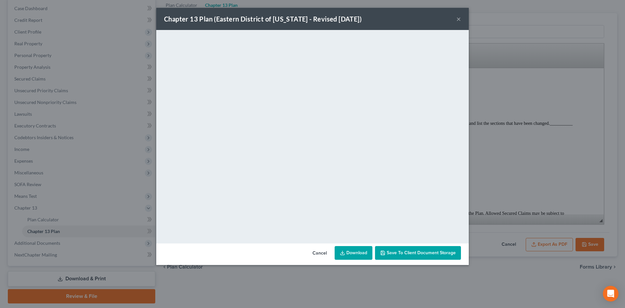
click at [347, 255] on link "Download" at bounding box center [354, 253] width 38 height 14
click at [460, 21] on button "×" at bounding box center [458, 19] width 5 height 8
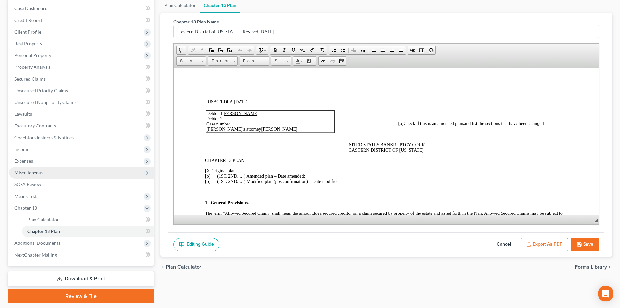
click at [38, 175] on span "Miscellaneous" at bounding box center [81, 173] width 145 height 12
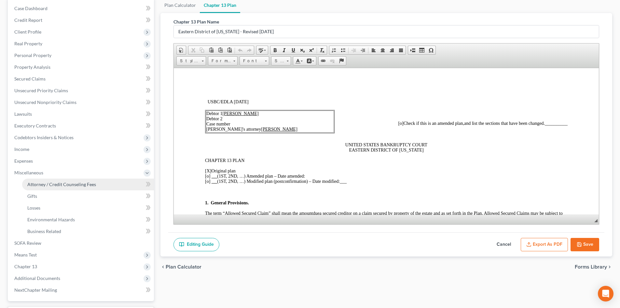
click at [44, 187] on link "Attorney / Credit Counseling Fees" at bounding box center [88, 184] width 132 height 12
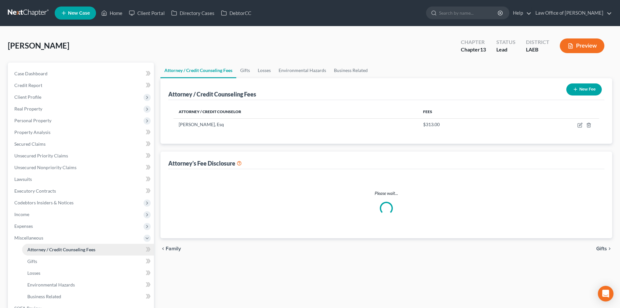
select select "0"
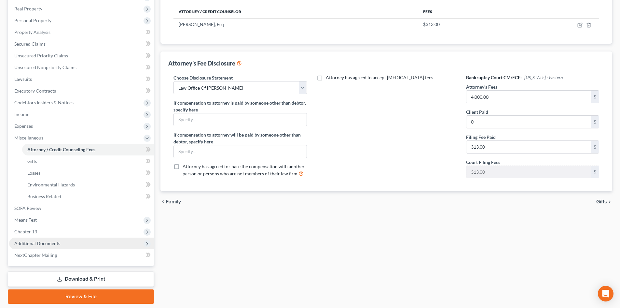
scroll to position [120, 0]
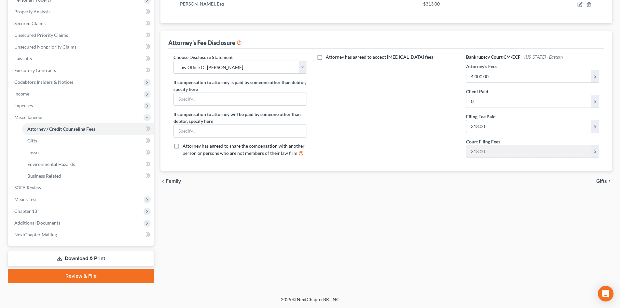
click at [86, 260] on link "Download & Print" at bounding box center [81, 258] width 146 height 15
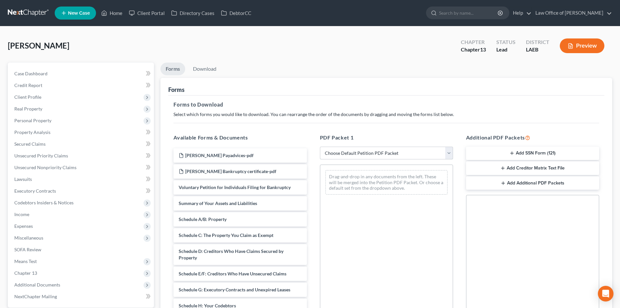
click at [340, 152] on select "Choose Default Petition PDF Packet Complete Bankruptcy Petition (all forms and …" at bounding box center [386, 153] width 133 height 13
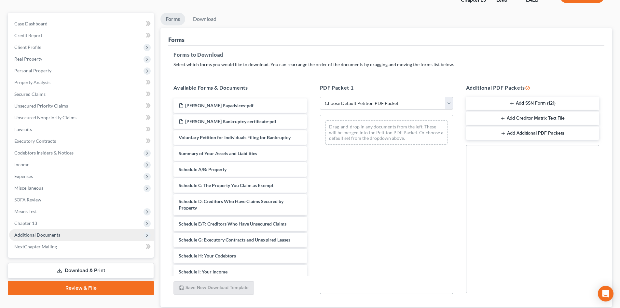
scroll to position [65, 0]
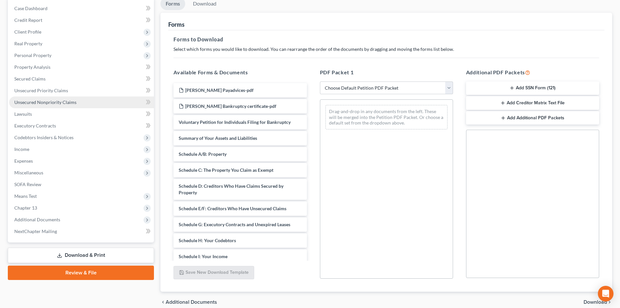
click at [42, 103] on span "Unsecured Nonpriority Claims" at bounding box center [45, 102] width 62 height 6
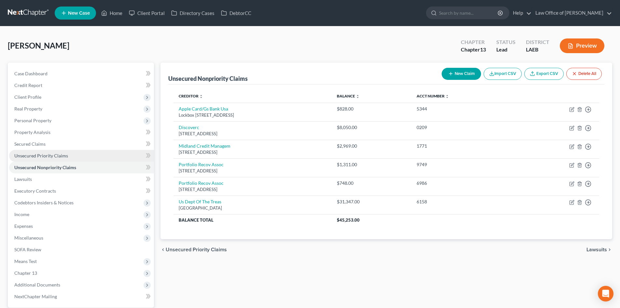
click at [51, 155] on span "Unsecured Priority Claims" at bounding box center [41, 156] width 54 height 6
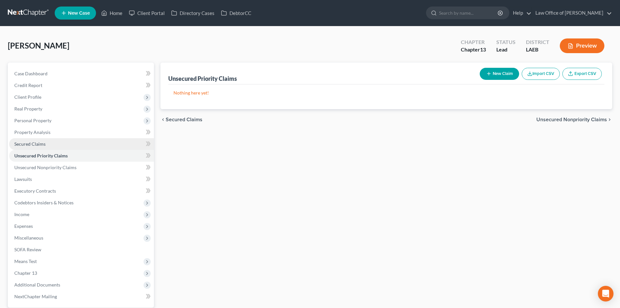
click at [34, 146] on span "Secured Claims" at bounding box center [29, 144] width 31 height 6
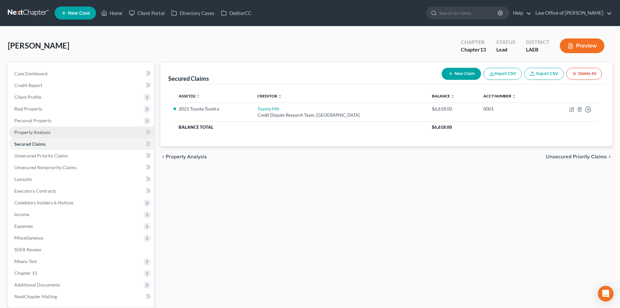
click at [37, 133] on span "Property Analysis" at bounding box center [32, 132] width 36 height 6
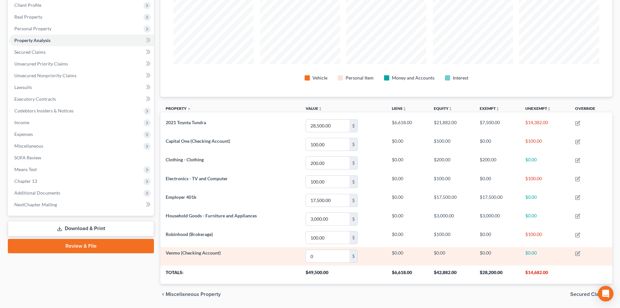
scroll to position [113, 0]
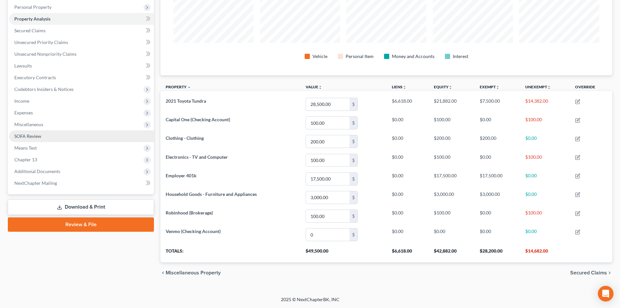
click at [31, 137] on span "SOFA Review" at bounding box center [27, 136] width 27 height 6
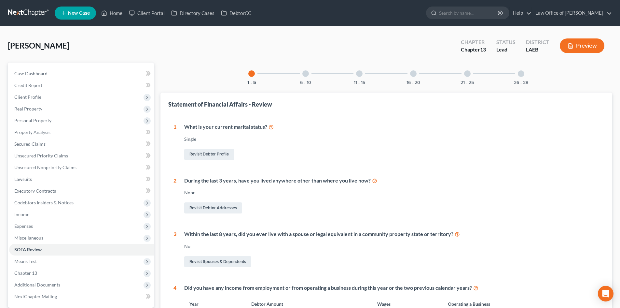
click at [307, 74] on div at bounding box center [305, 73] width 7 height 7
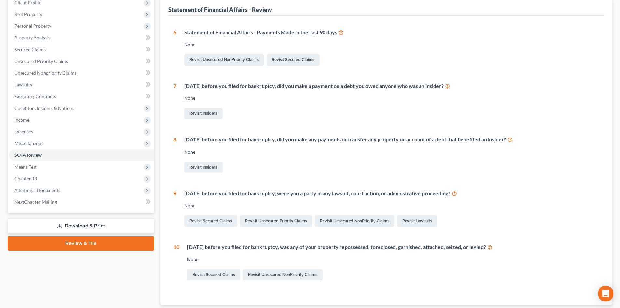
scroll to position [72, 0]
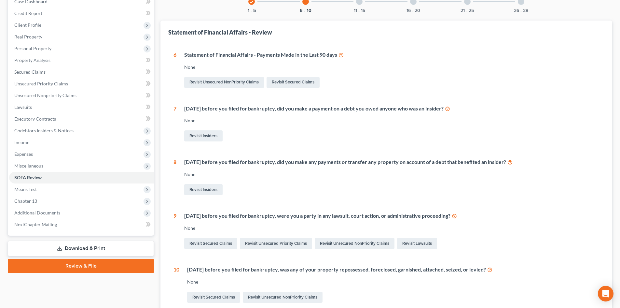
click at [357, 5] on div "11 - 15" at bounding box center [359, 2] width 22 height 22
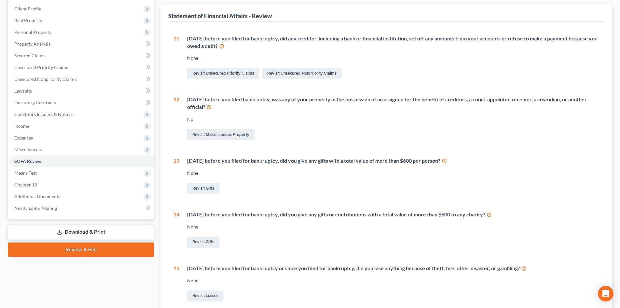
scroll to position [22, 0]
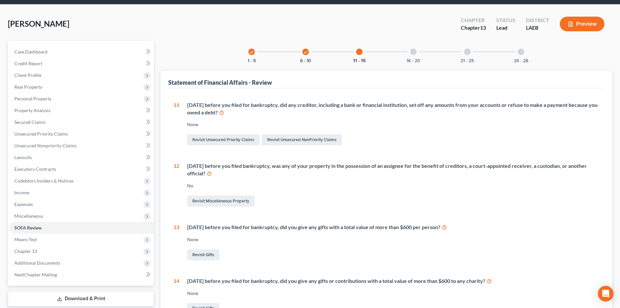
click at [412, 55] on div "16 - 20" at bounding box center [413, 52] width 22 height 22
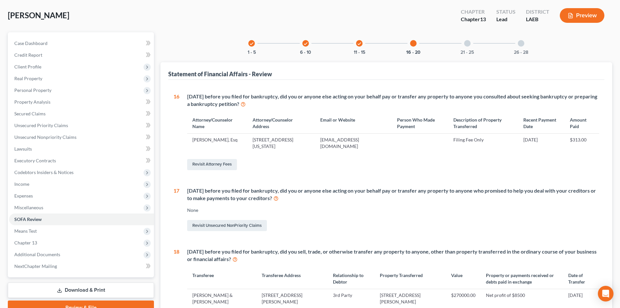
scroll to position [0, 0]
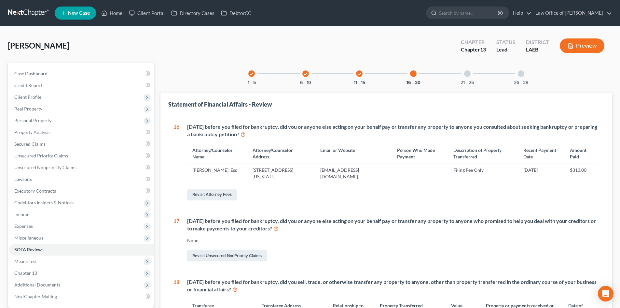
click at [471, 77] on div "21 - 25" at bounding box center [467, 74] width 22 height 22
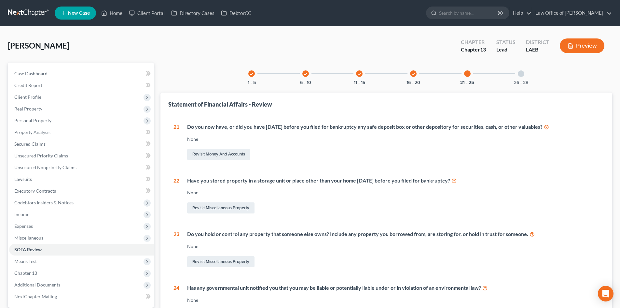
click at [522, 76] on div at bounding box center [521, 73] width 7 height 7
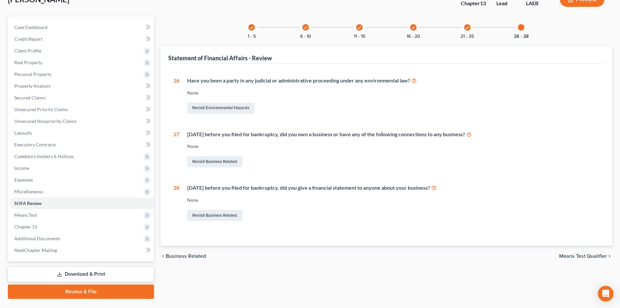
scroll to position [62, 0]
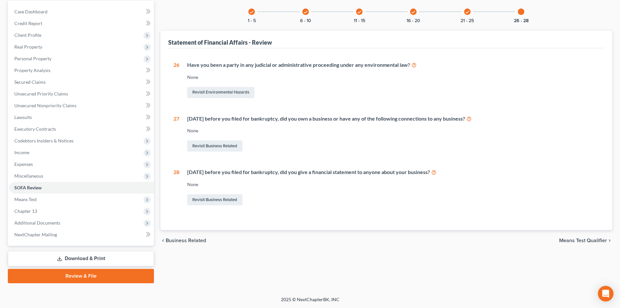
click at [60, 261] on link "Download & Print" at bounding box center [81, 258] width 146 height 15
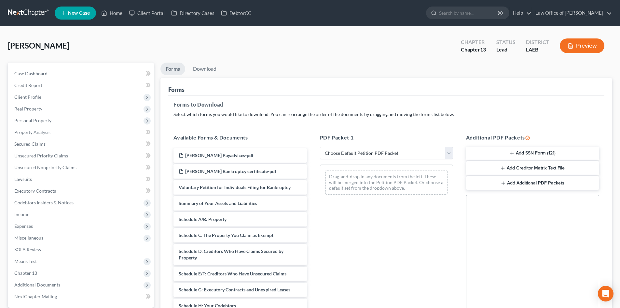
click at [373, 156] on select "Choose Default Petition PDF Packet Complete Bankruptcy Petition (all forms and …" at bounding box center [386, 153] width 133 height 13
select select "0"
click at [320, 147] on select "Choose Default Petition PDF Packet Complete Bankruptcy Petition (all forms and …" at bounding box center [386, 153] width 133 height 13
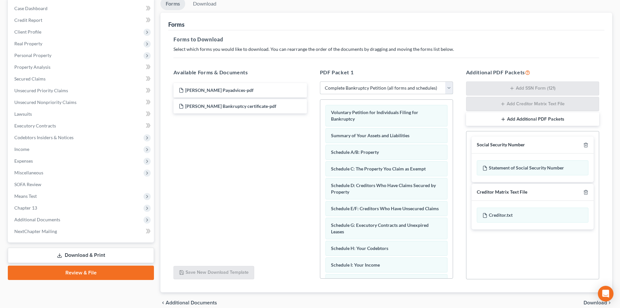
scroll to position [95, 0]
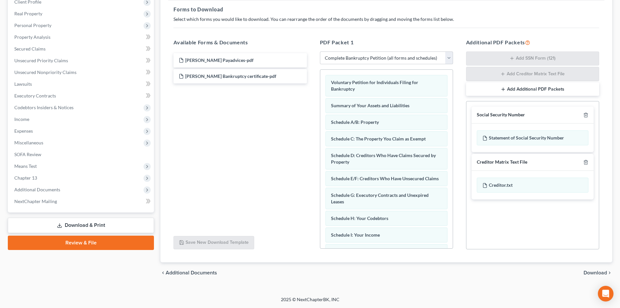
click at [591, 271] on span "Download" at bounding box center [595, 272] width 23 height 5
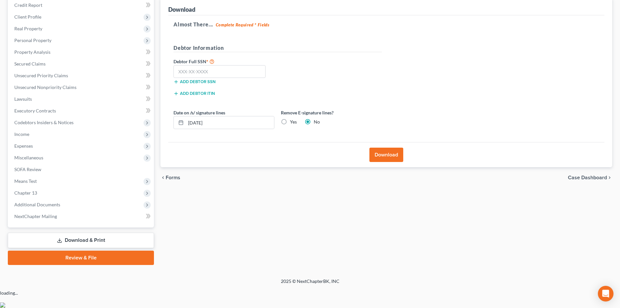
scroll to position [62, 0]
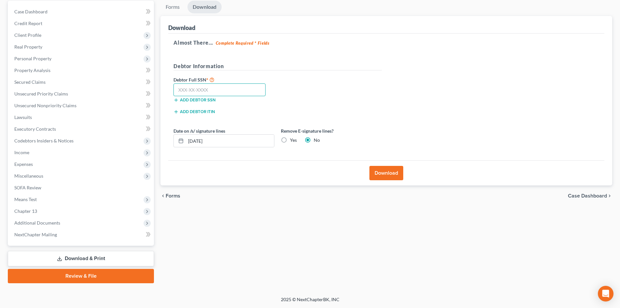
click at [191, 91] on input "text" at bounding box center [220, 89] width 92 height 13
type input "564-63-0017"
click at [385, 172] on button "Download" at bounding box center [387, 173] width 34 height 14
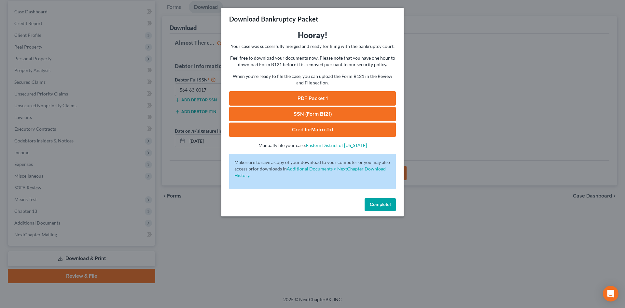
click at [310, 98] on link "PDF Packet 1" at bounding box center [312, 98] width 167 height 14
click at [309, 111] on link "SSN (Form B121)" at bounding box center [312, 114] width 167 height 14
click at [304, 129] on link "CreditorMatrix.txt" at bounding box center [312, 129] width 167 height 14
click at [383, 207] on button "Complete!" at bounding box center [380, 204] width 31 height 13
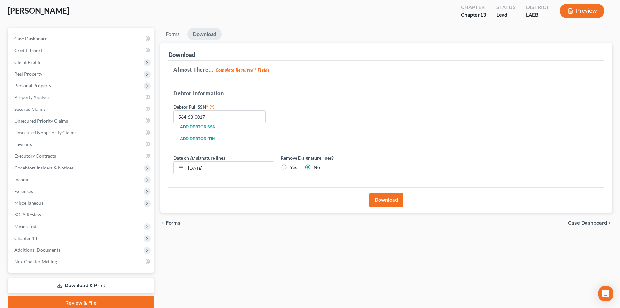
scroll to position [0, 0]
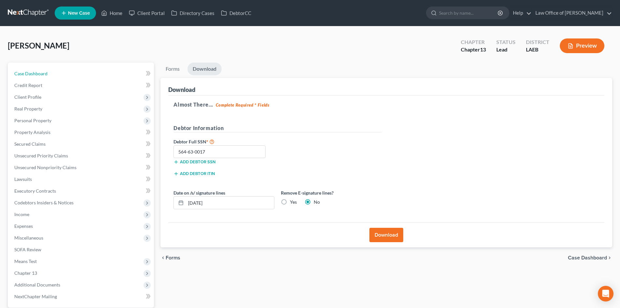
click at [27, 74] on span "Case Dashboard" at bounding box center [30, 74] width 33 height 6
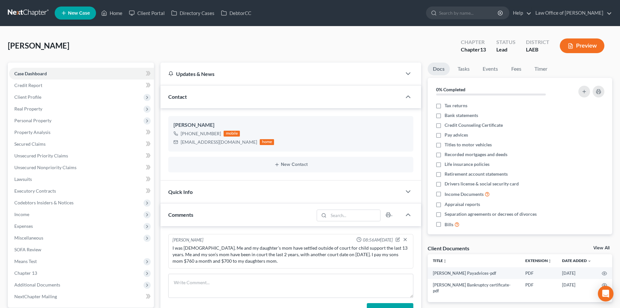
click at [20, 10] on link at bounding box center [29, 13] width 42 height 12
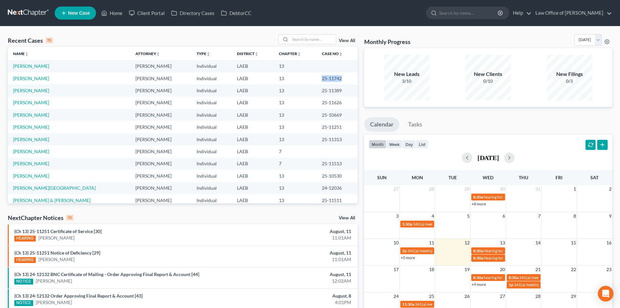
drag, startPoint x: 335, startPoint y: 80, endPoint x: 309, endPoint y: 79, distance: 26.4
click at [317, 79] on td "25-11742" at bounding box center [337, 78] width 41 height 12
copy td "25-11742"
click at [328, 76] on td "25-11742" at bounding box center [337, 78] width 41 height 12
drag, startPoint x: 335, startPoint y: 77, endPoint x: 310, endPoint y: 77, distance: 25.4
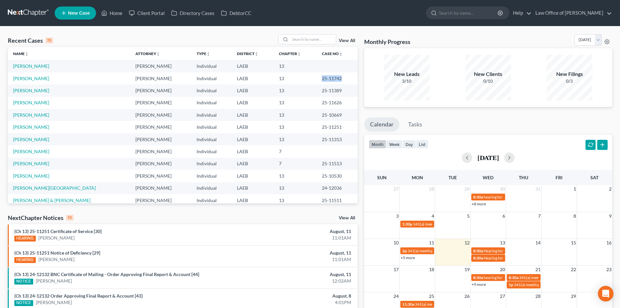
click at [317, 77] on td "25-11742" at bounding box center [337, 78] width 41 height 12
copy td "25-11742"
click at [307, 40] on input "search" at bounding box center [313, 39] width 46 height 9
type input "burger"
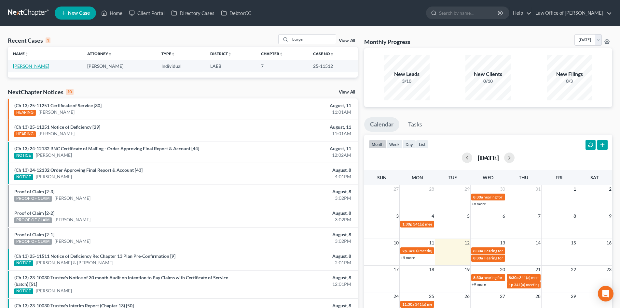
click at [22, 68] on link "[PERSON_NAME]" at bounding box center [31, 66] width 36 height 6
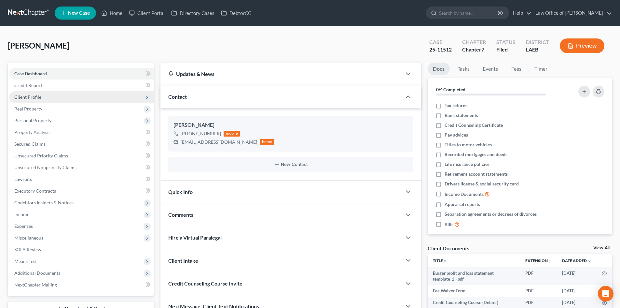
click at [35, 100] on span "Client Profile" at bounding box center [81, 97] width 145 height 12
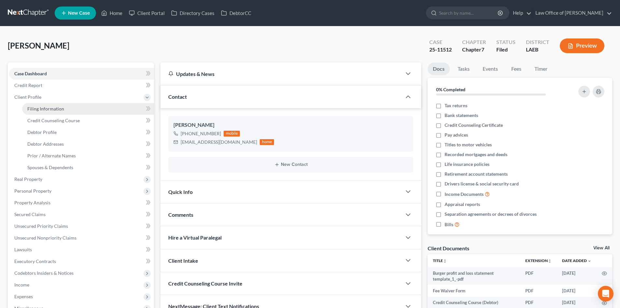
click at [36, 111] on link "Filing Information" at bounding box center [88, 109] width 132 height 12
select select "1"
select select "0"
select select "19"
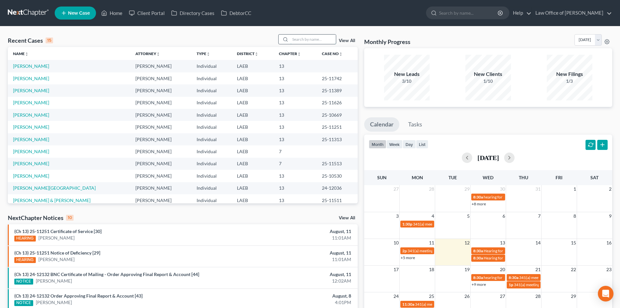
click at [302, 41] on input "search" at bounding box center [313, 39] width 46 height 9
type input "[PERSON_NAME]"
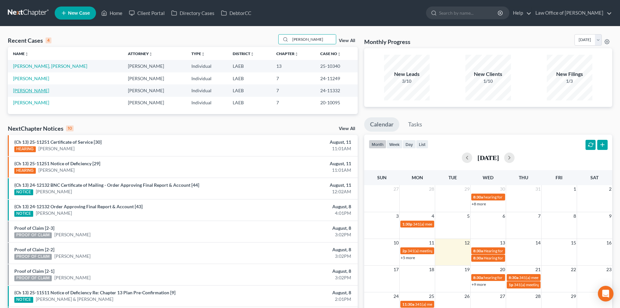
click at [22, 93] on link "[PERSON_NAME]" at bounding box center [31, 91] width 36 height 6
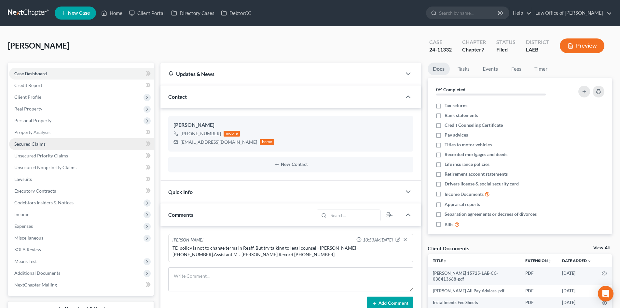
click at [32, 146] on span "Secured Claims" at bounding box center [29, 144] width 31 height 6
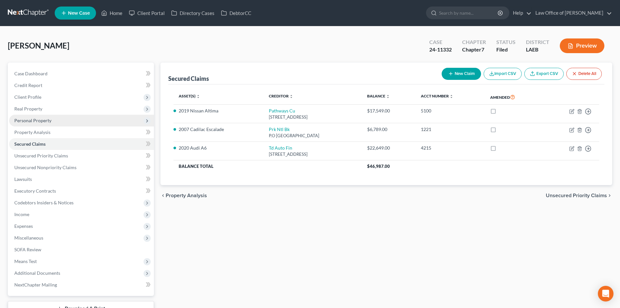
click at [33, 123] on span "Personal Property" at bounding box center [32, 121] width 37 height 6
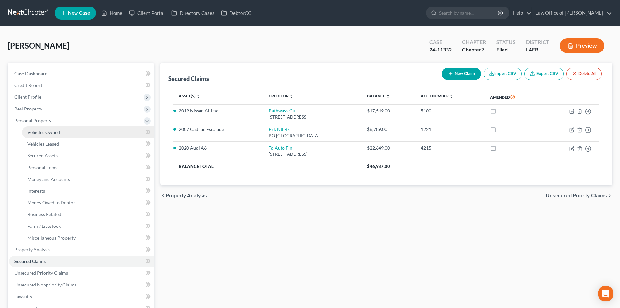
click at [40, 136] on link "Vehicles Owned" at bounding box center [88, 132] width 132 height 12
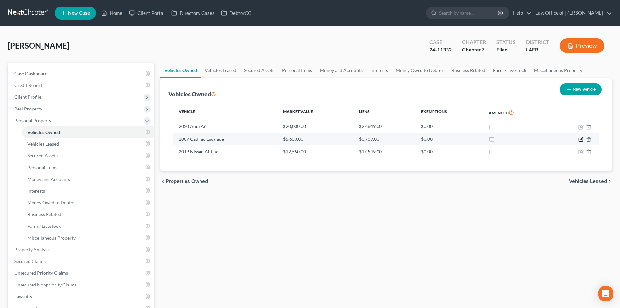
click at [581, 138] on icon "button" at bounding box center [581, 139] width 5 height 5
select select "0"
select select "19"
select select "2"
select select "0"
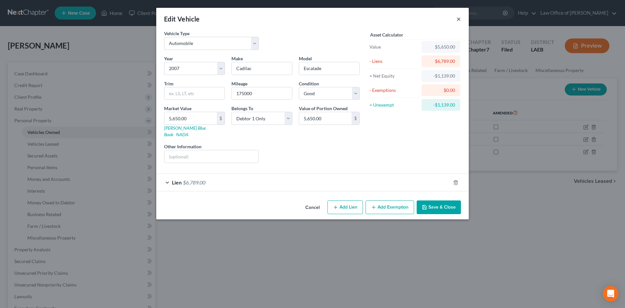
click at [458, 20] on button "×" at bounding box center [458, 19] width 5 height 8
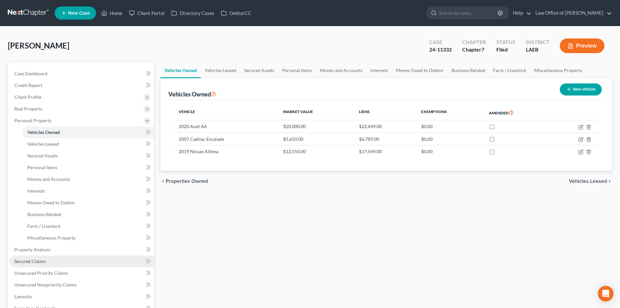
click at [25, 259] on span "Secured Claims" at bounding box center [29, 261] width 31 height 6
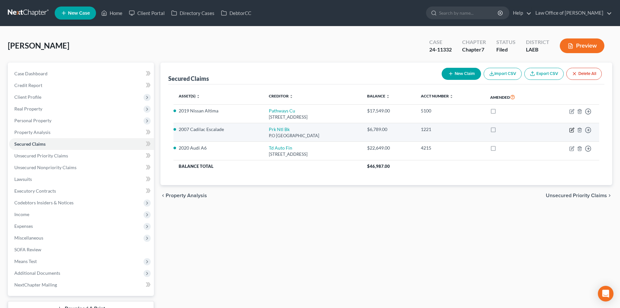
click at [573, 132] on icon "button" at bounding box center [572, 130] width 4 height 4
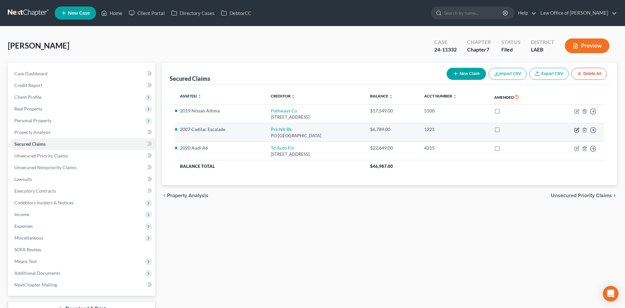
select select "36"
select select "4"
select select "0"
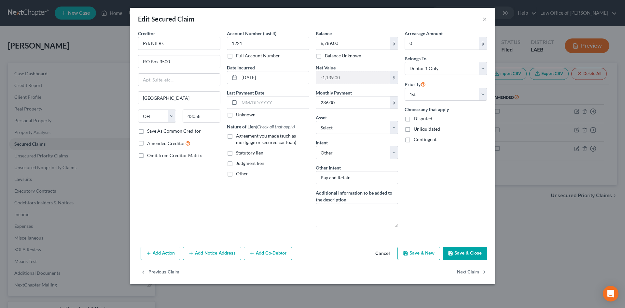
click at [482, 19] on div "Edit Secured Claim ×" at bounding box center [312, 19] width 365 height 22
click at [484, 20] on button "×" at bounding box center [484, 19] width 5 height 8
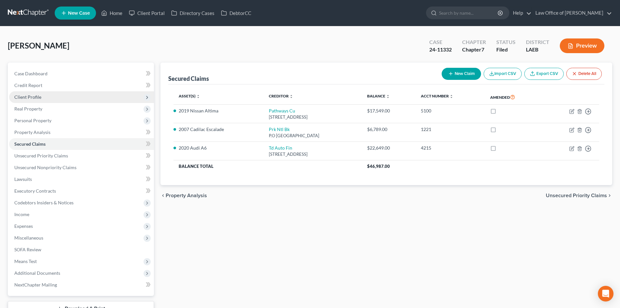
click at [27, 98] on span "Client Profile" at bounding box center [27, 97] width 27 height 6
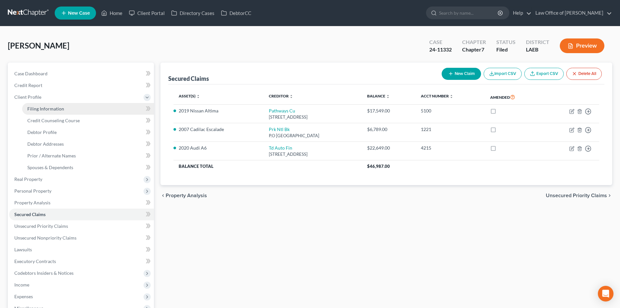
click at [35, 108] on span "Filing Information" at bounding box center [45, 109] width 37 height 6
select select "1"
select select "0"
select select "19"
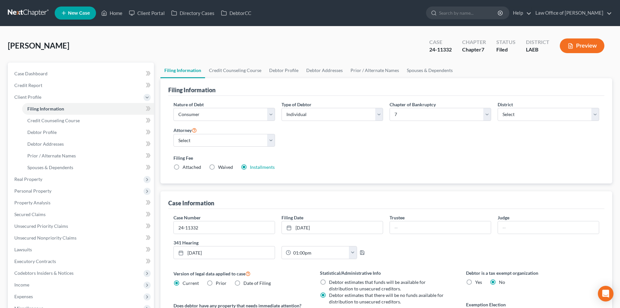
click at [20, 12] on link at bounding box center [29, 13] width 42 height 12
